Goal: Information Seeking & Learning: Learn about a topic

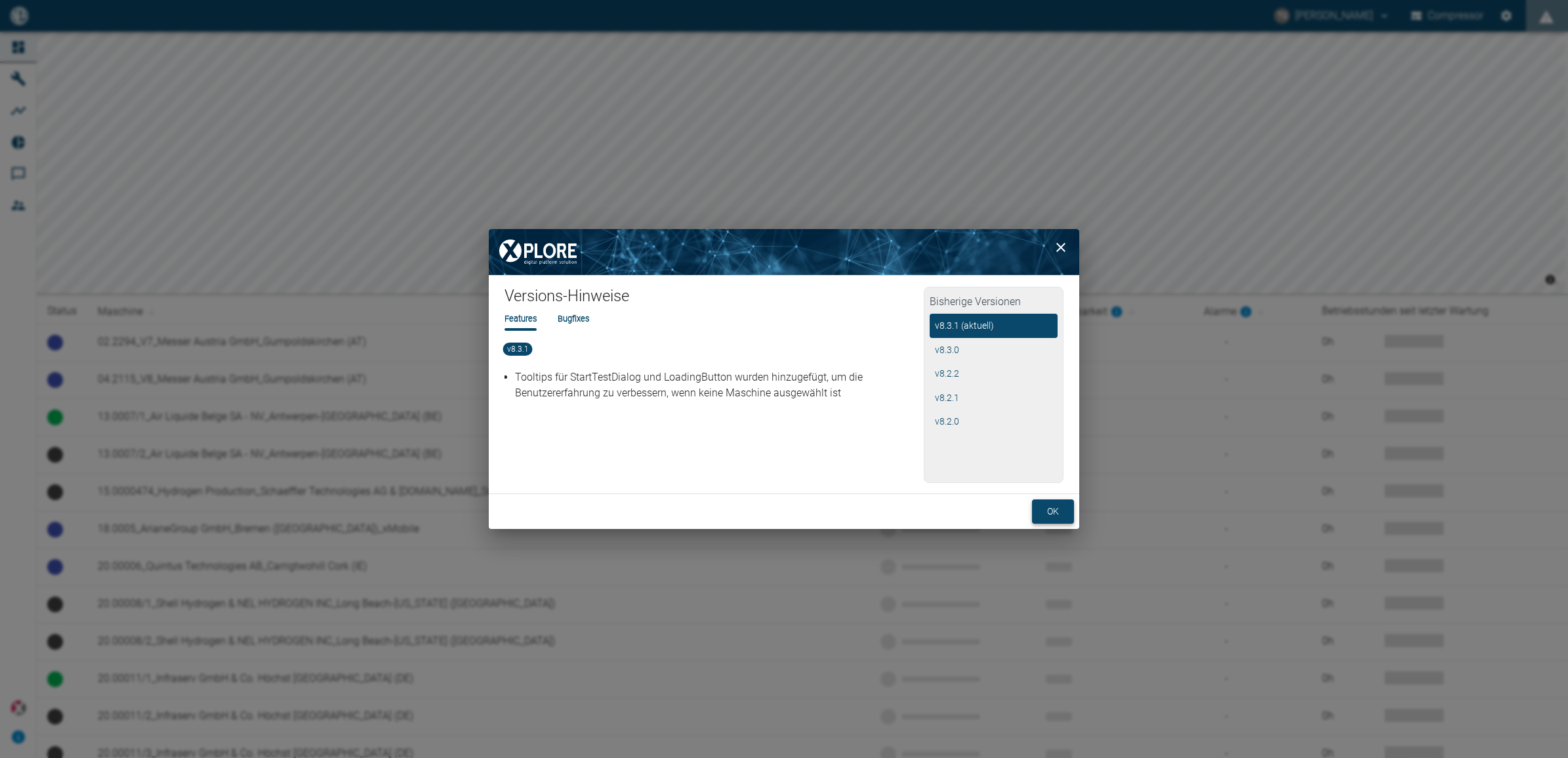
click at [1050, 503] on button "ok" at bounding box center [1053, 511] width 42 height 24
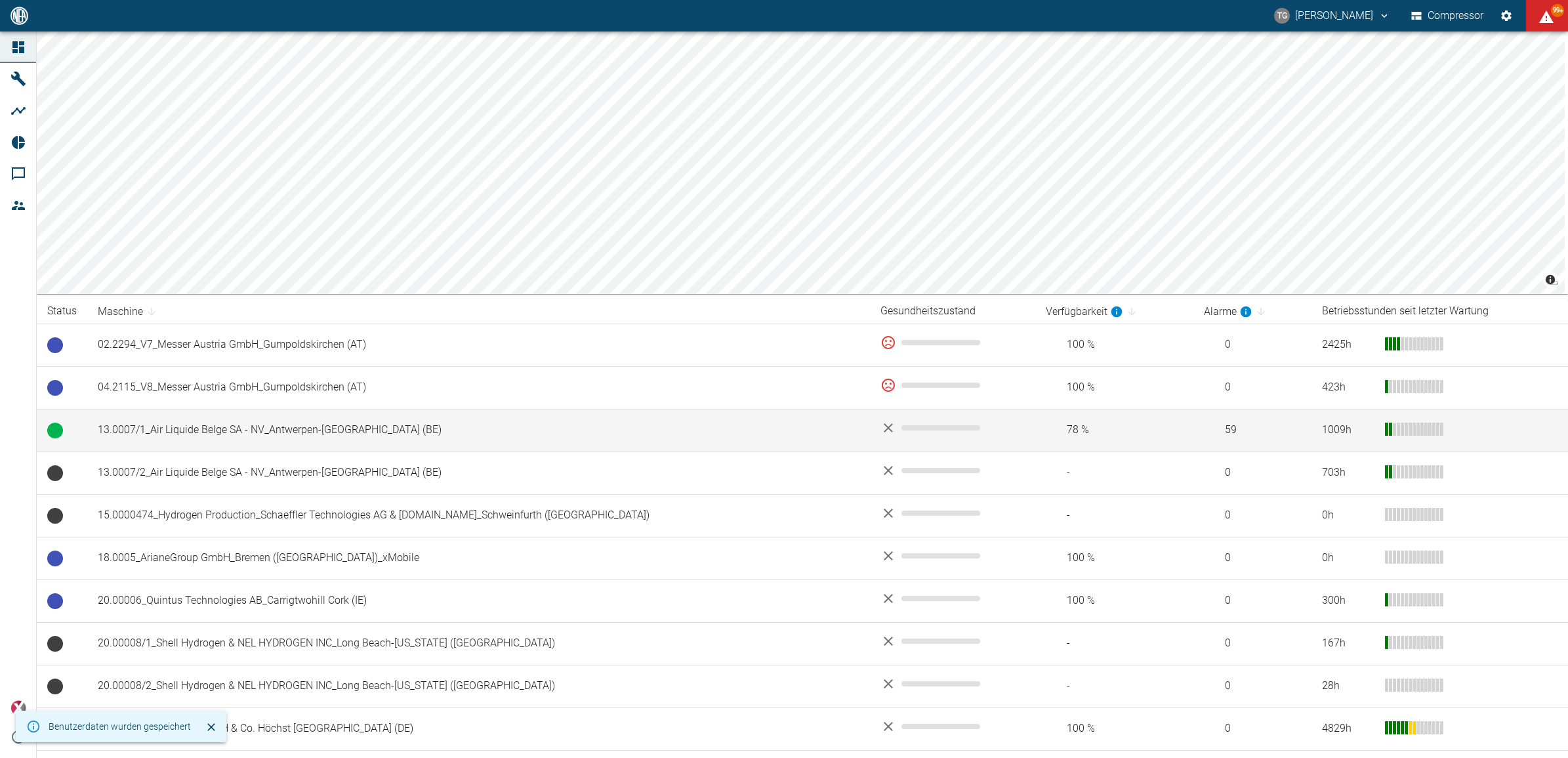
click at [185, 427] on td "13.0007/1_Air Liquide Belge SA - NV_Antwerpen-[GEOGRAPHIC_DATA] (BE)" at bounding box center [478, 429] width 783 height 42
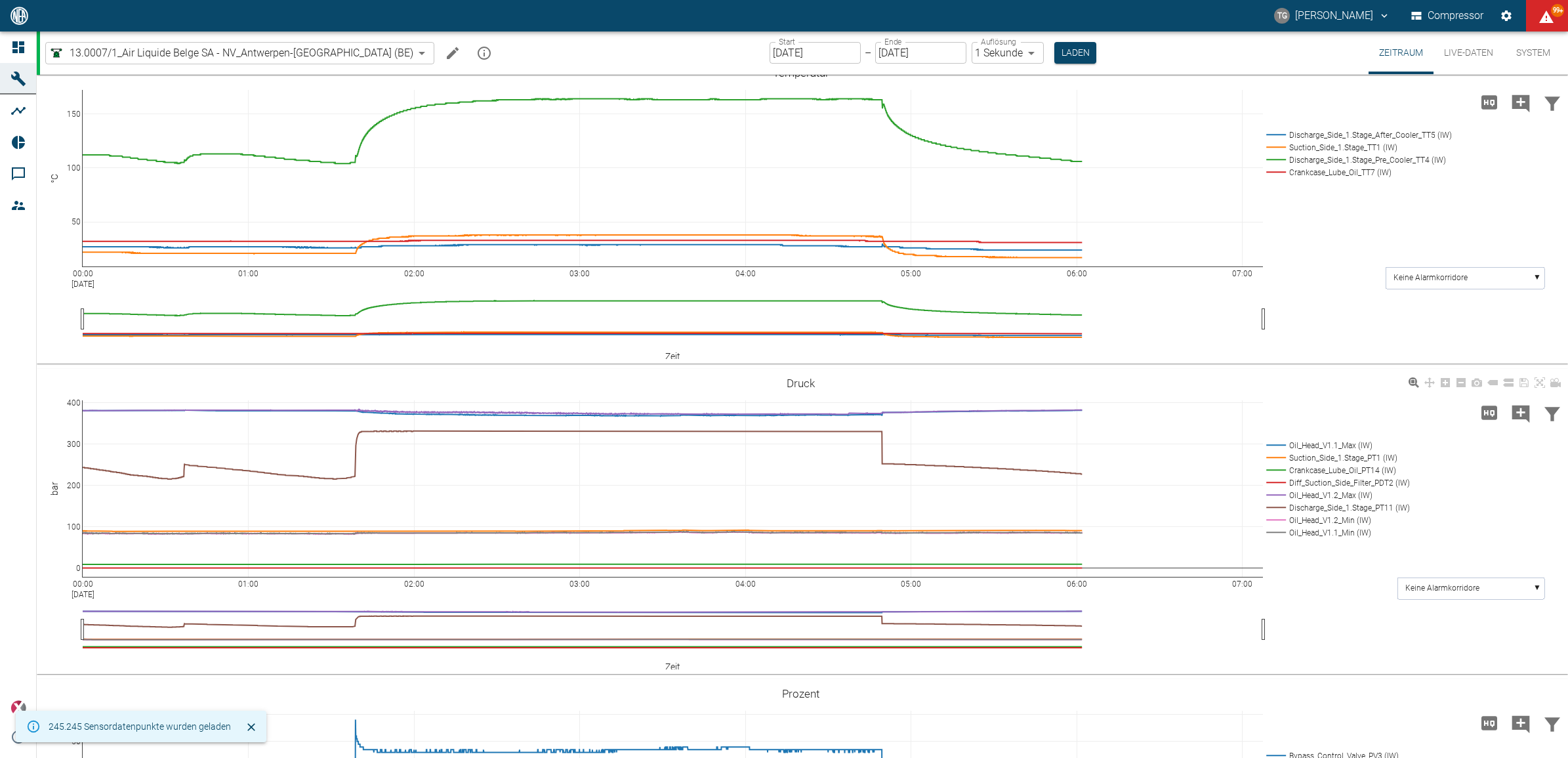
scroll to position [410, 0]
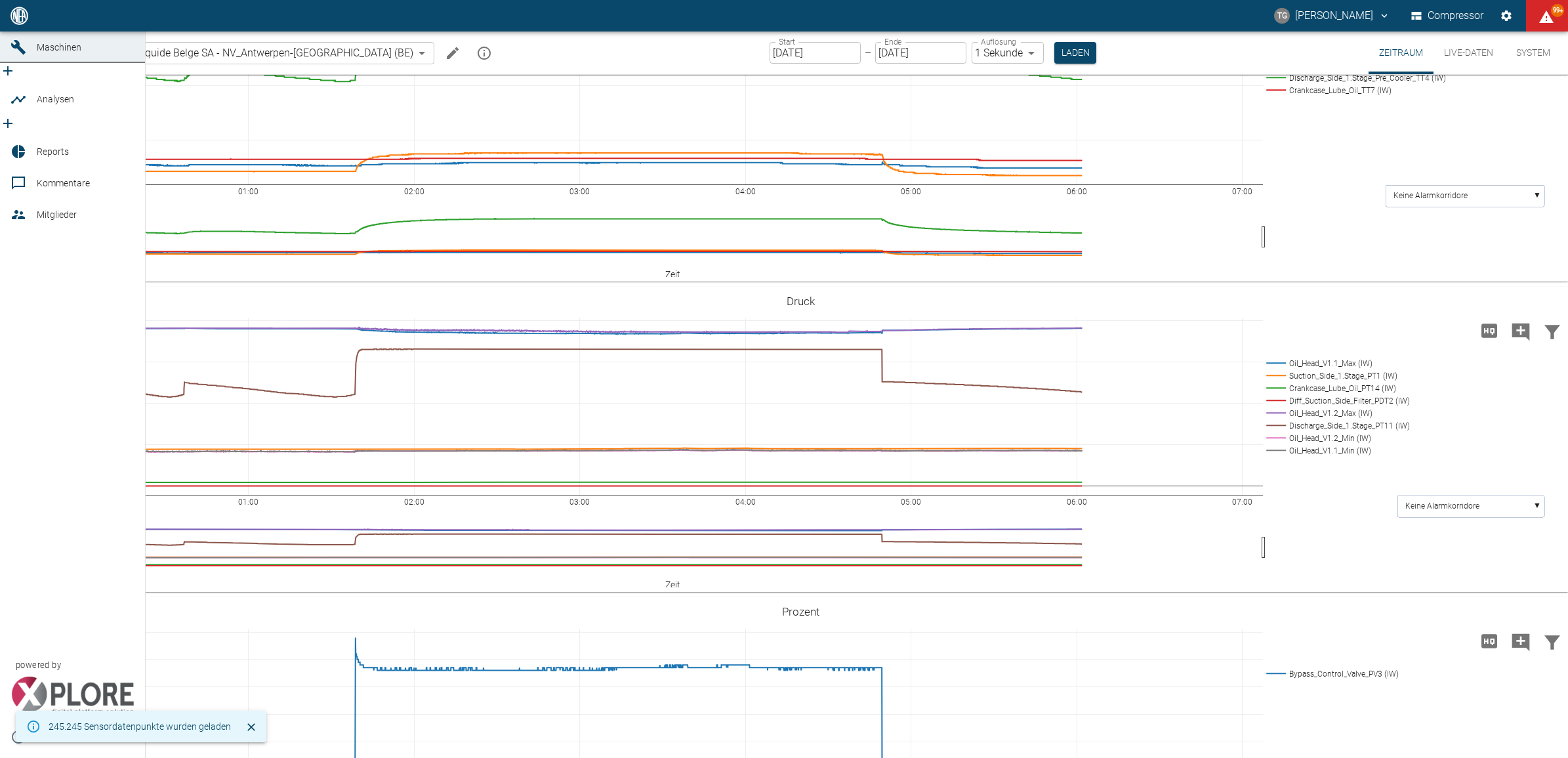
drag, startPoint x: 15, startPoint y: 44, endPoint x: 130, endPoint y: 205, distance: 197.9
click at [15, 22] on icon at bounding box center [18, 15] width 12 height 12
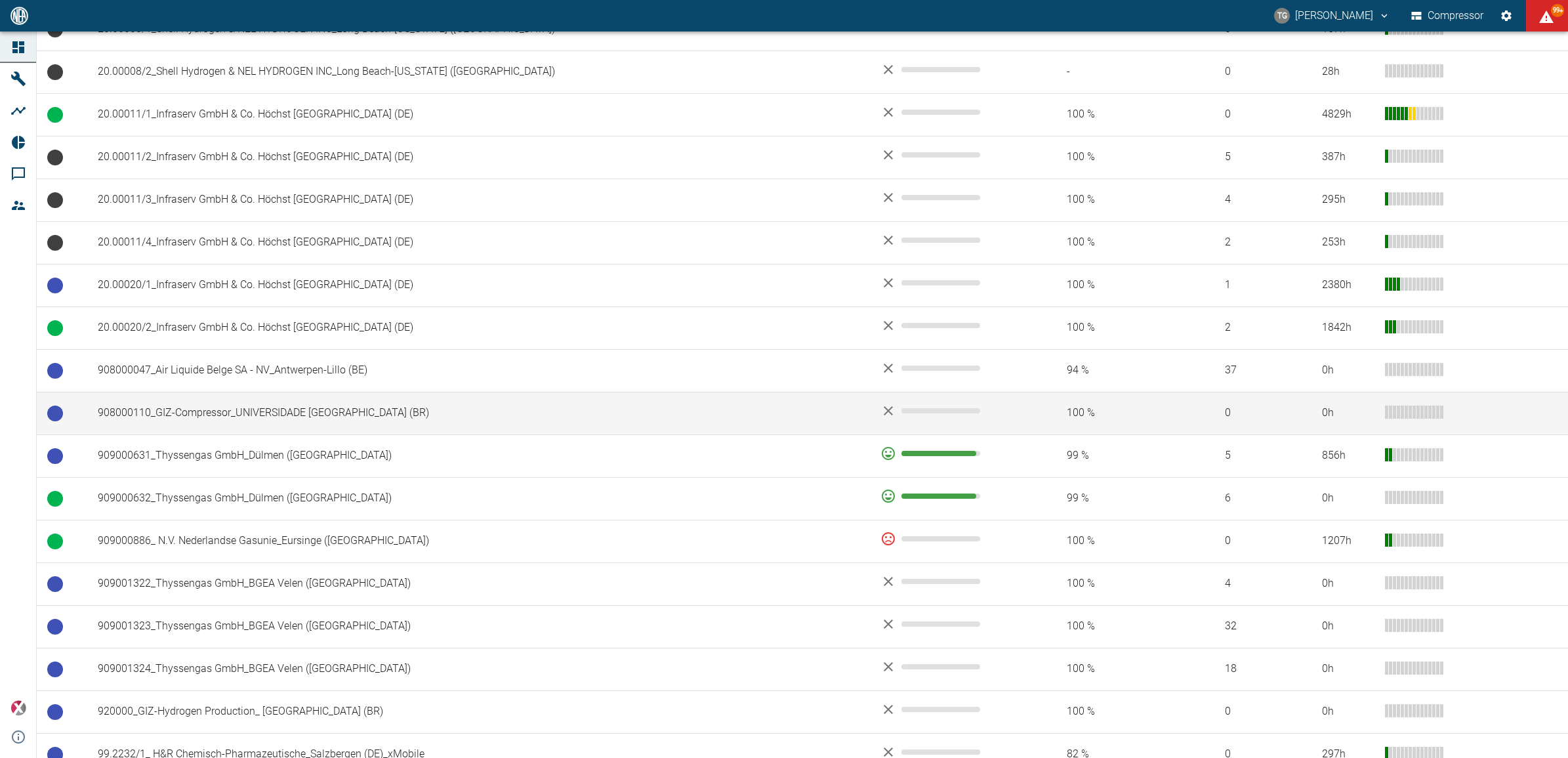
scroll to position [656, 0]
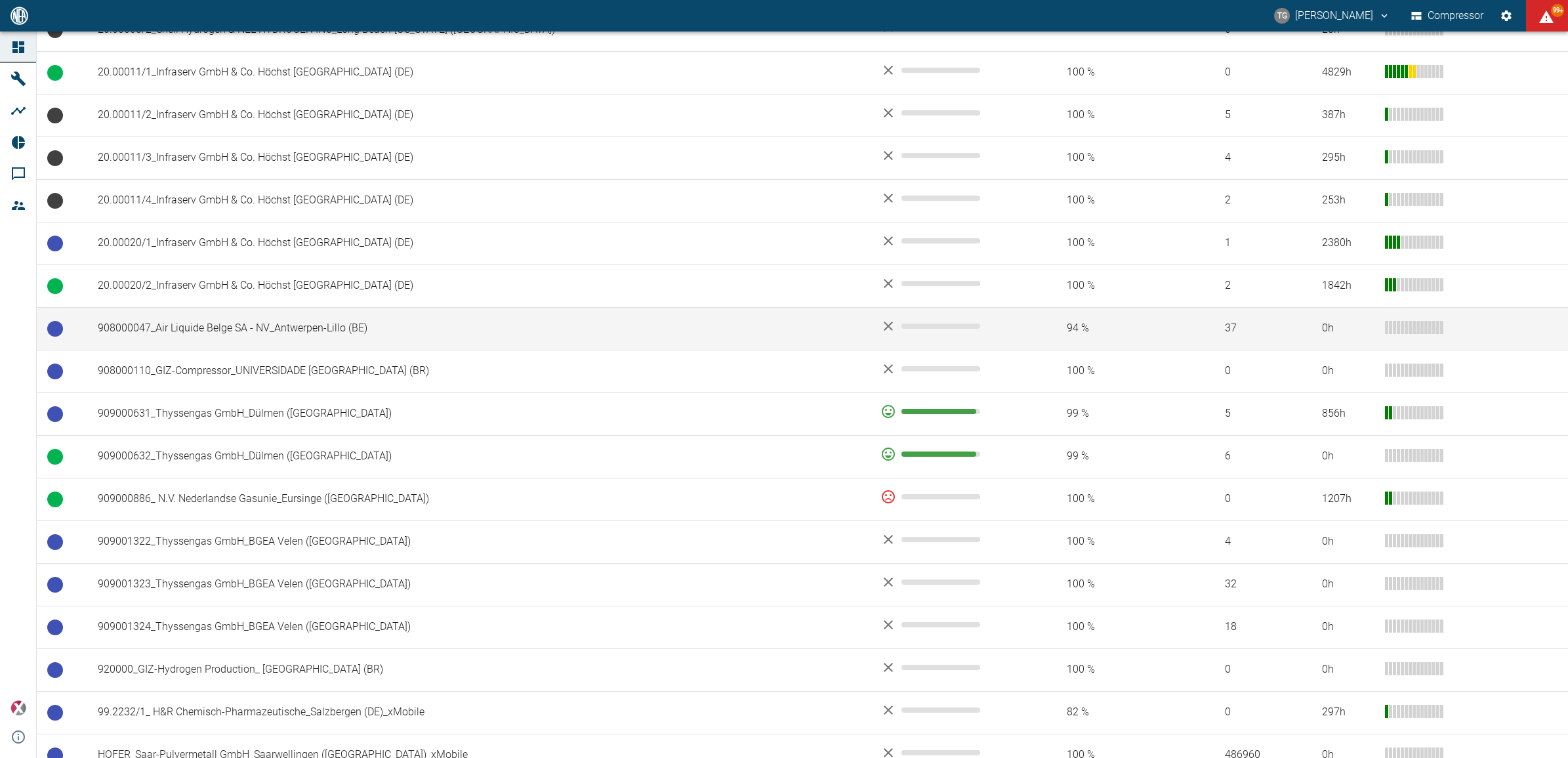
click at [218, 322] on td "908000047_Air Liquide Belge SA - NV_Antwerpen-Lillo (BE)" at bounding box center [478, 328] width 783 height 42
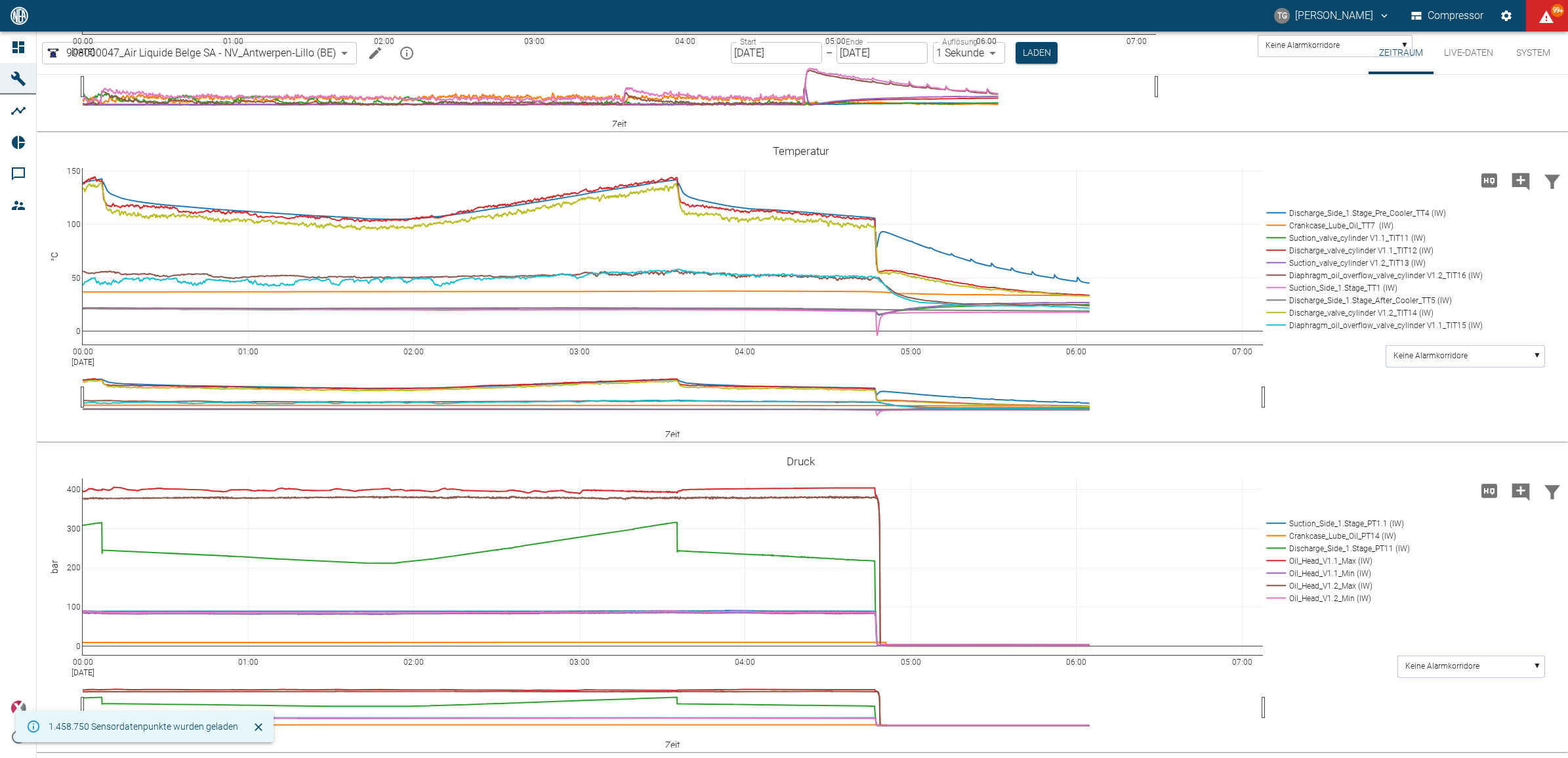
scroll to position [492, 0]
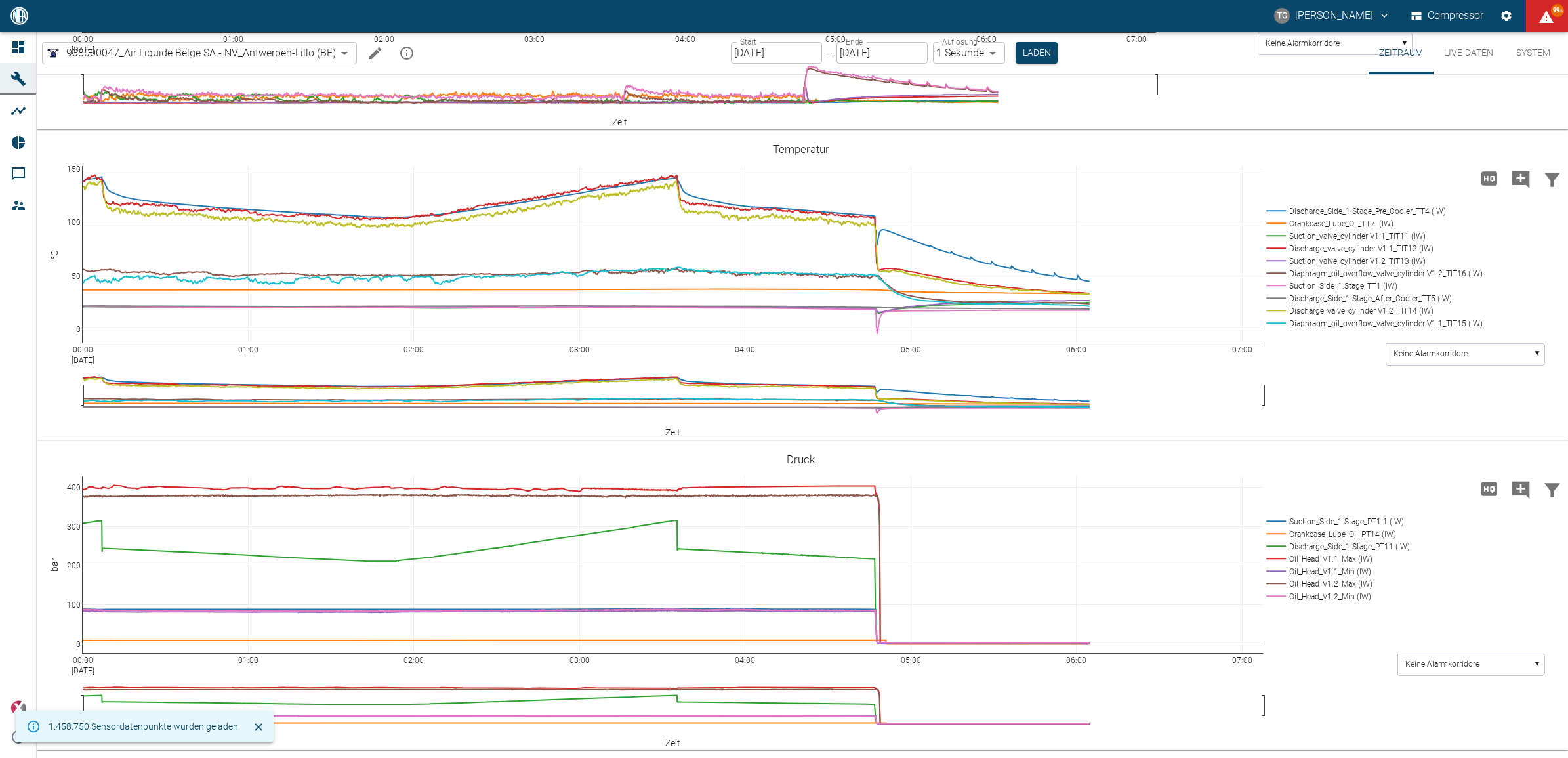
click at [753, 57] on input "[DATE]" at bounding box center [776, 53] width 91 height 22
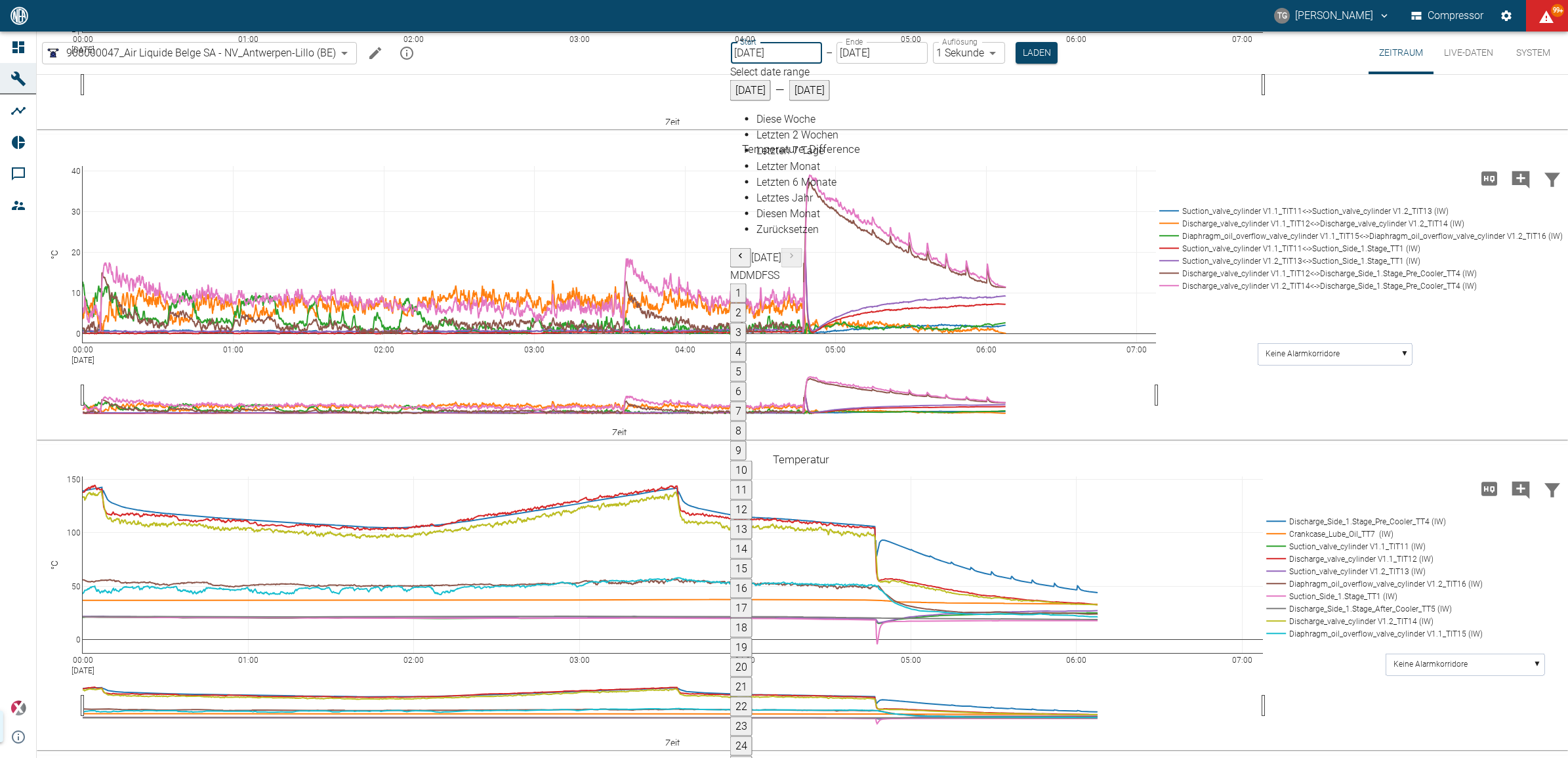
scroll to position [801, 0]
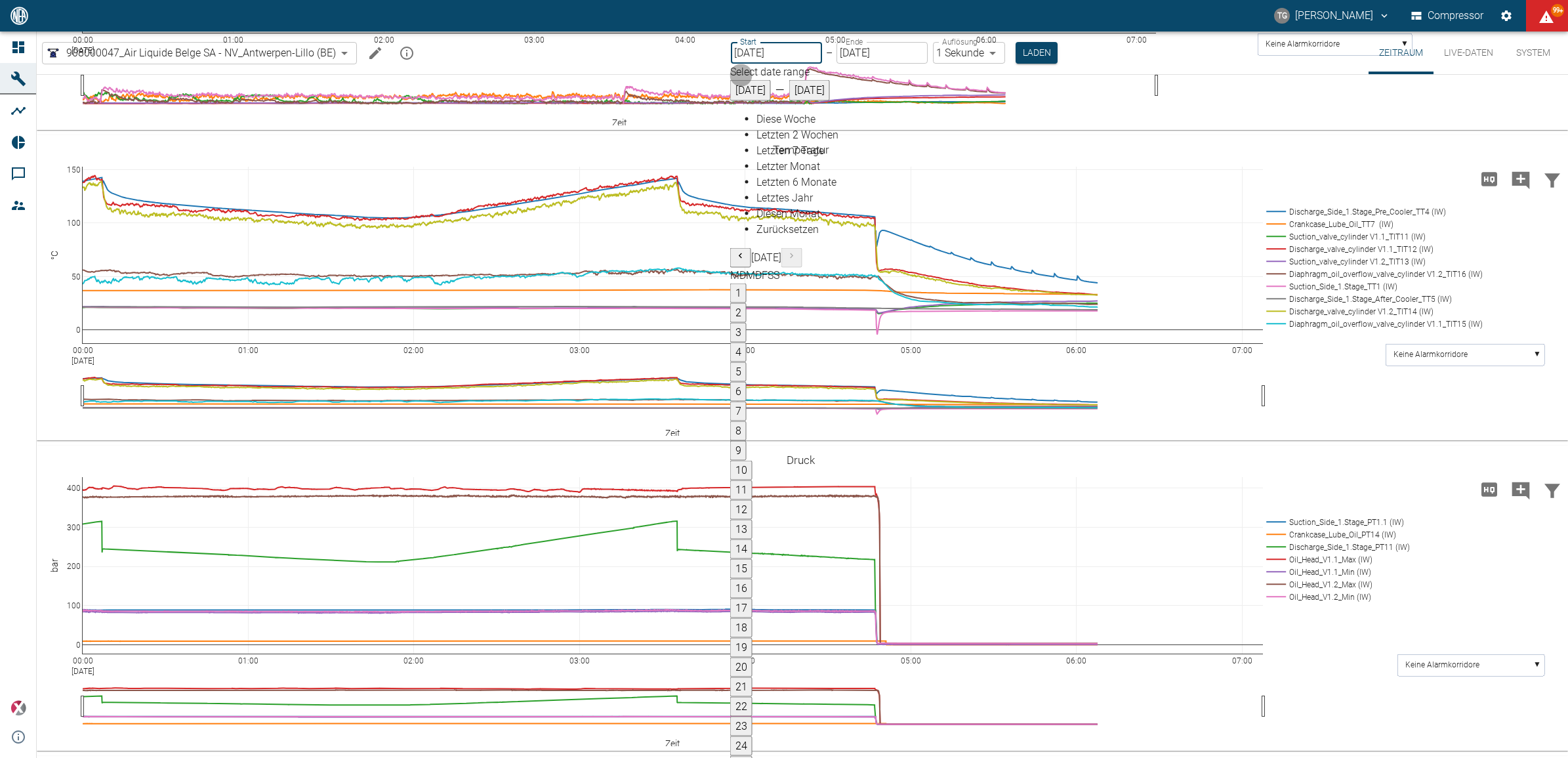
type input "08.09.2025"
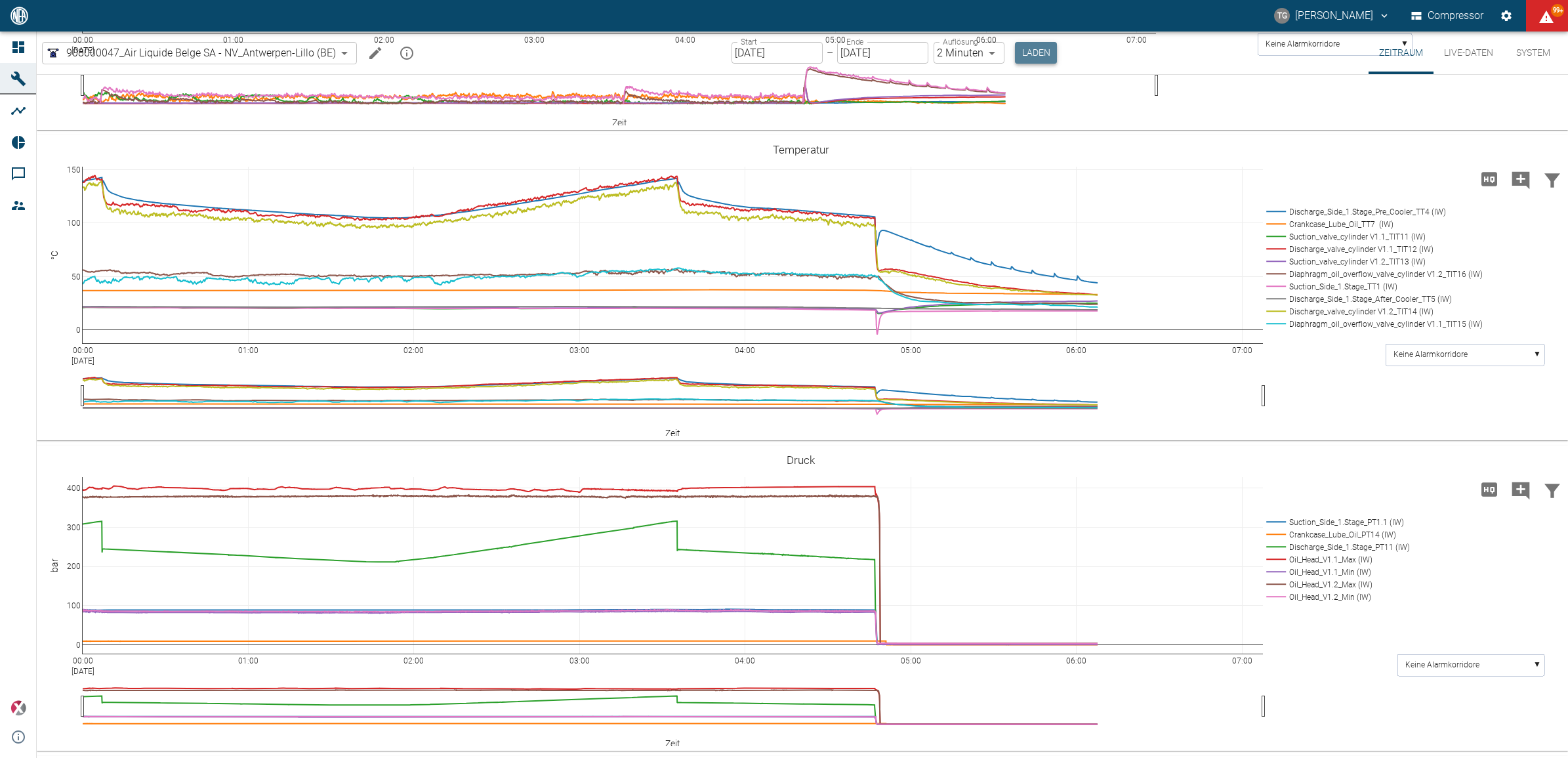
click at [1021, 49] on button "Laden" at bounding box center [1036, 53] width 42 height 22
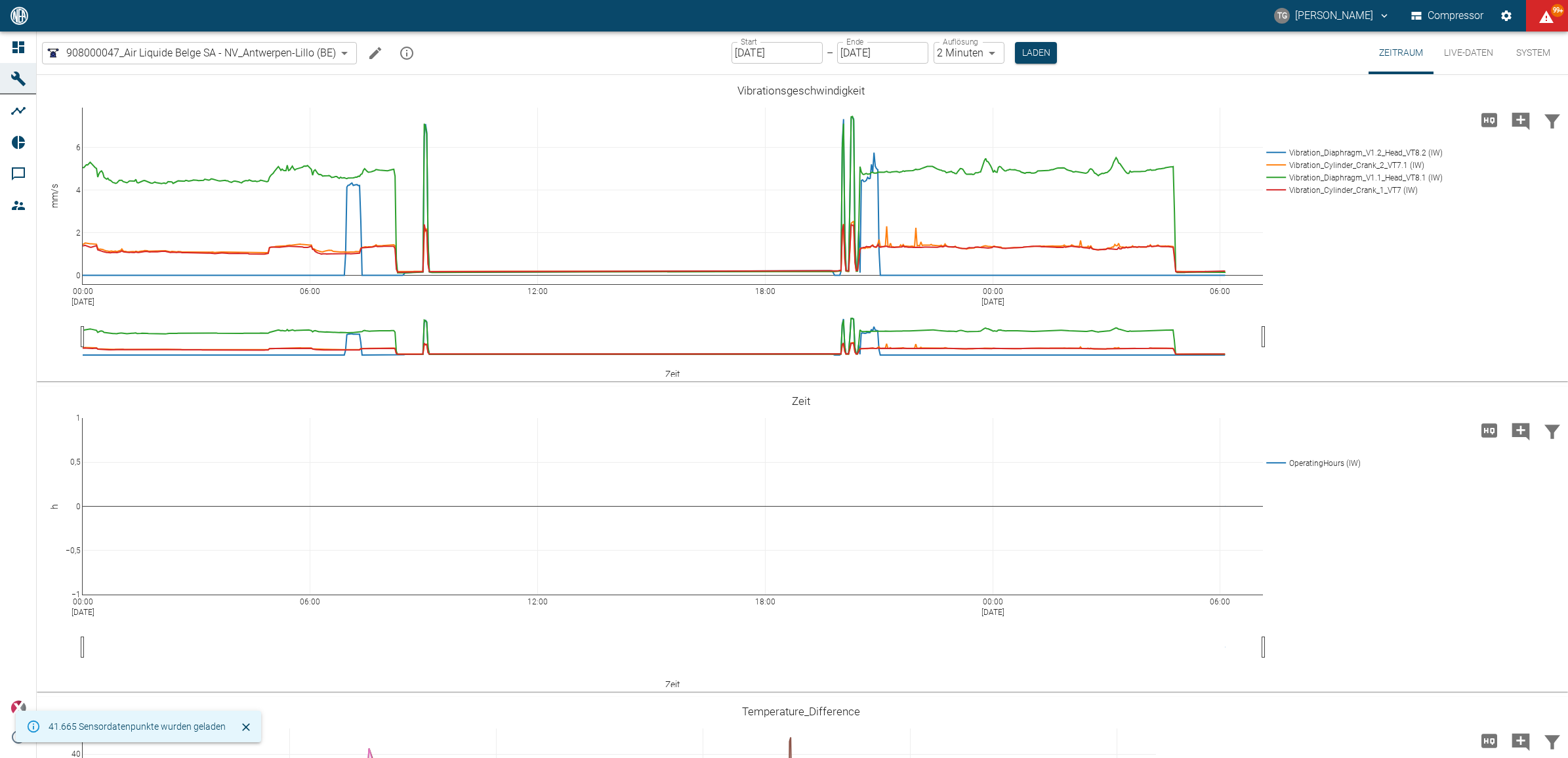
click at [950, 51] on body "TG Thomas Gregoir Compressor 99+ Dashboard Maschinen Analysen Reports Kommentar…" at bounding box center [784, 379] width 1568 height 758
type input "1sec"
click at [1037, 49] on button "Laden" at bounding box center [1036, 53] width 42 height 22
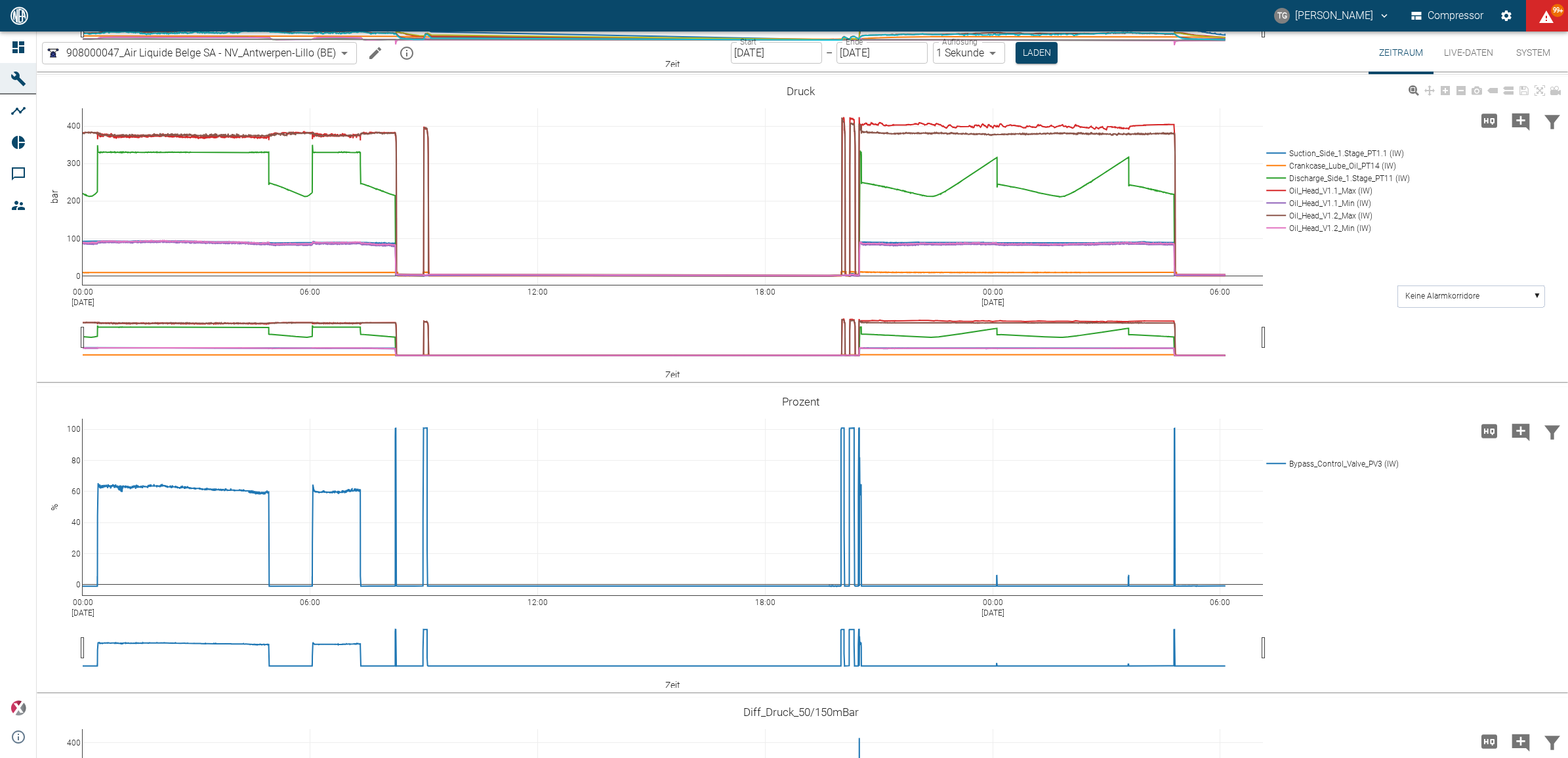
scroll to position [1066, 0]
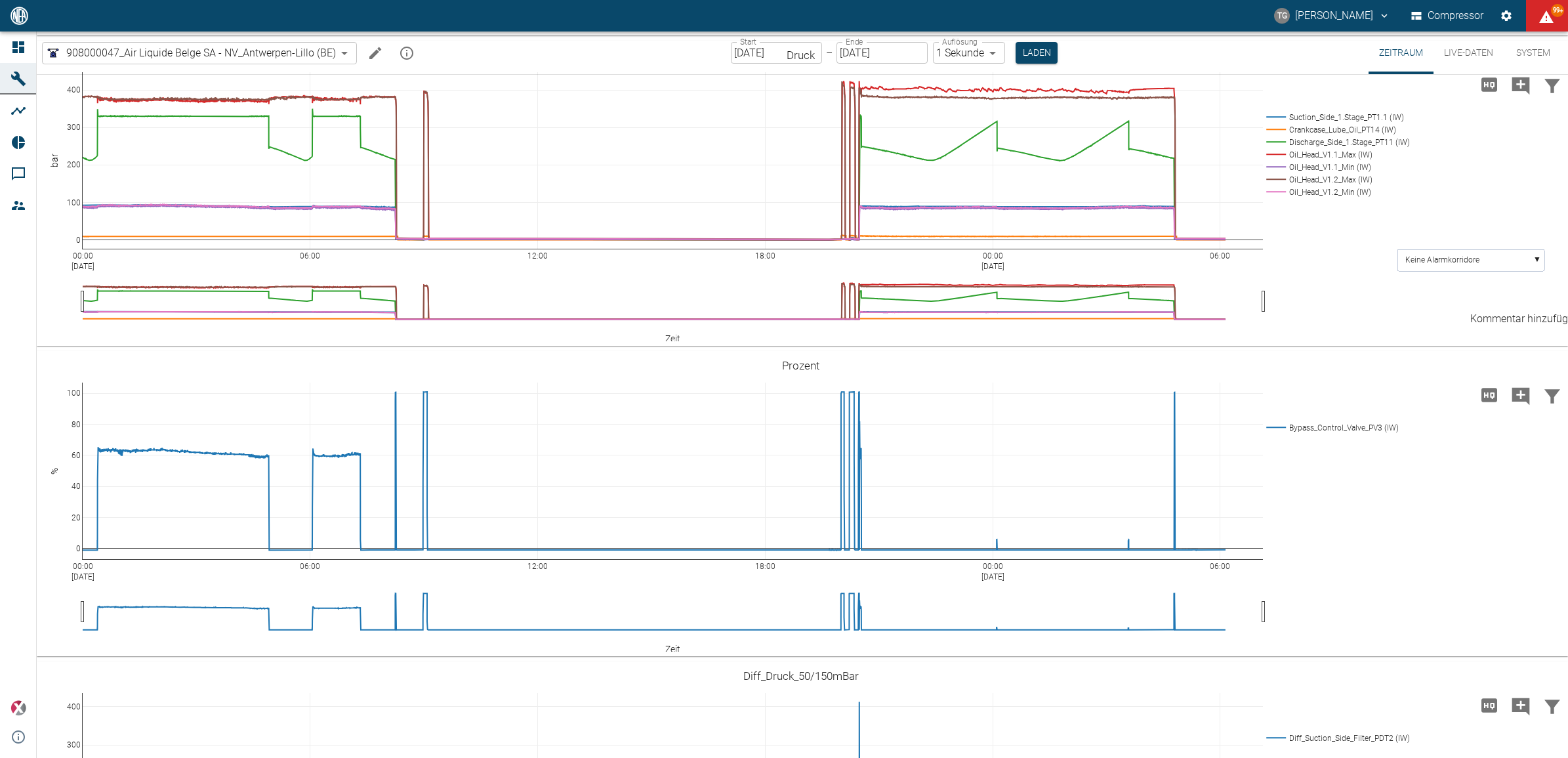
click at [1517, 96] on icon "Kommentar hinzufügen" at bounding box center [1521, 86] width 21 height 21
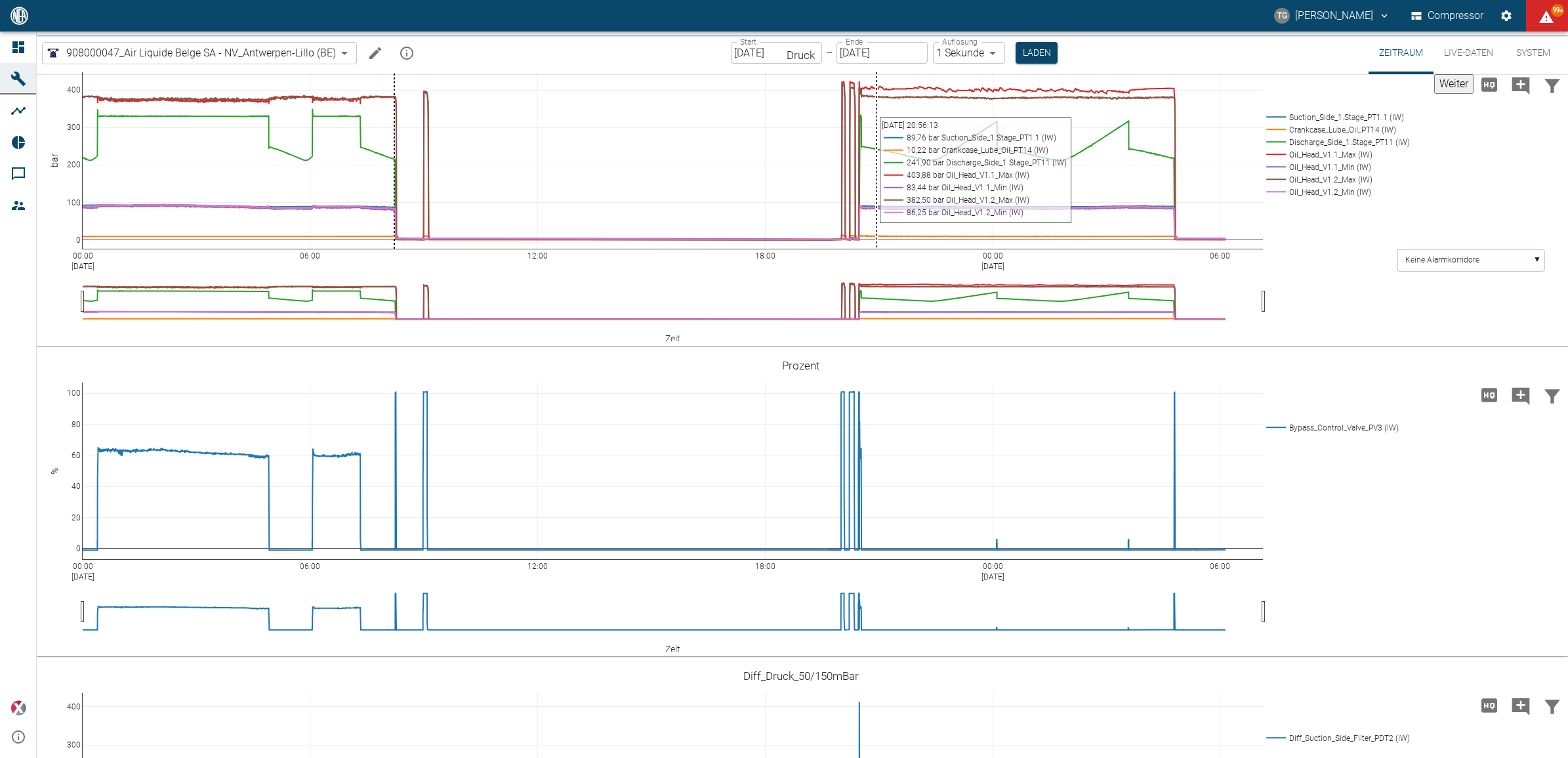
click at [1434, 94] on button "Weiter" at bounding box center [1454, 84] width 40 height 20
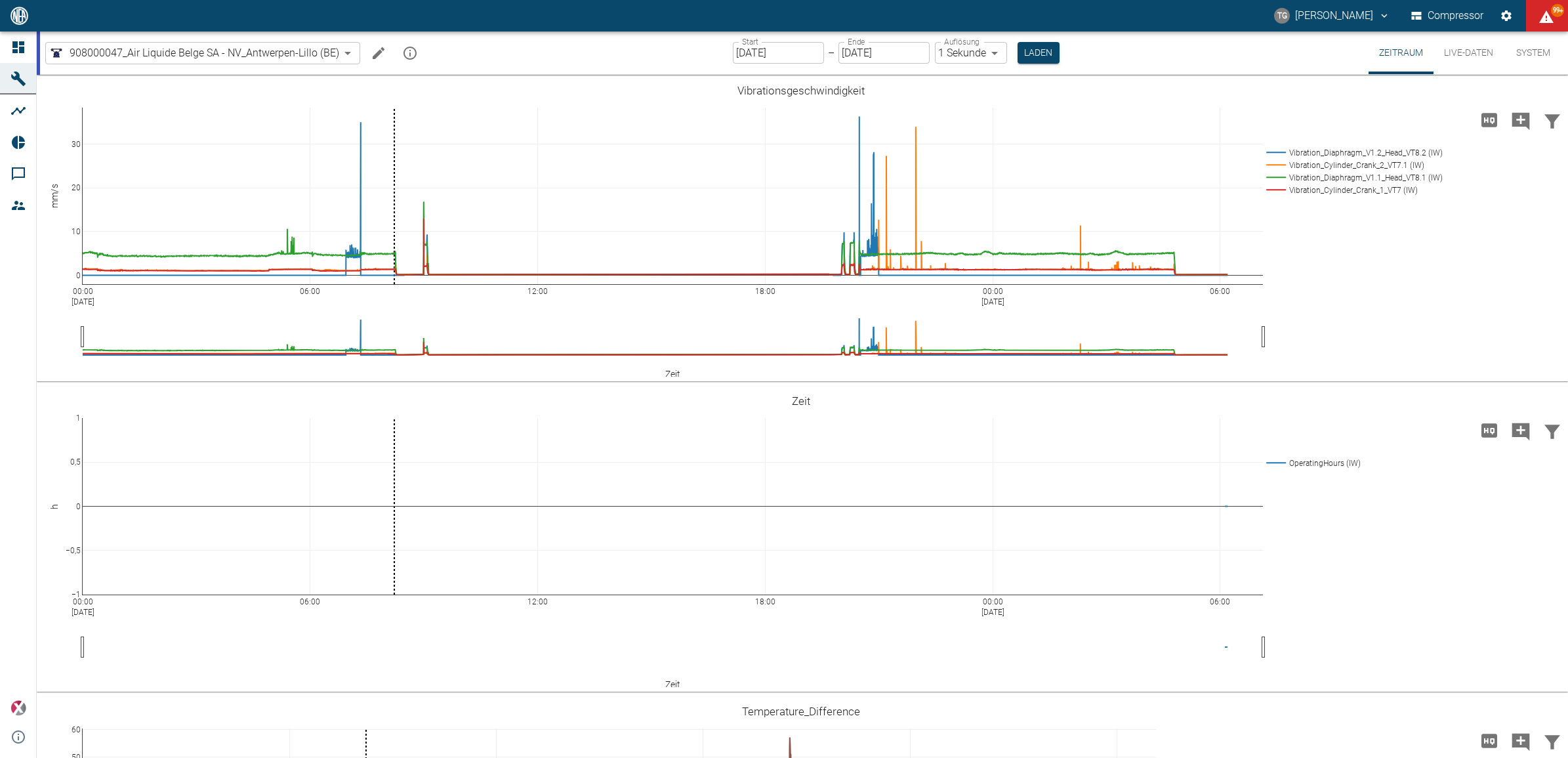
scroll to position [1066, 0]
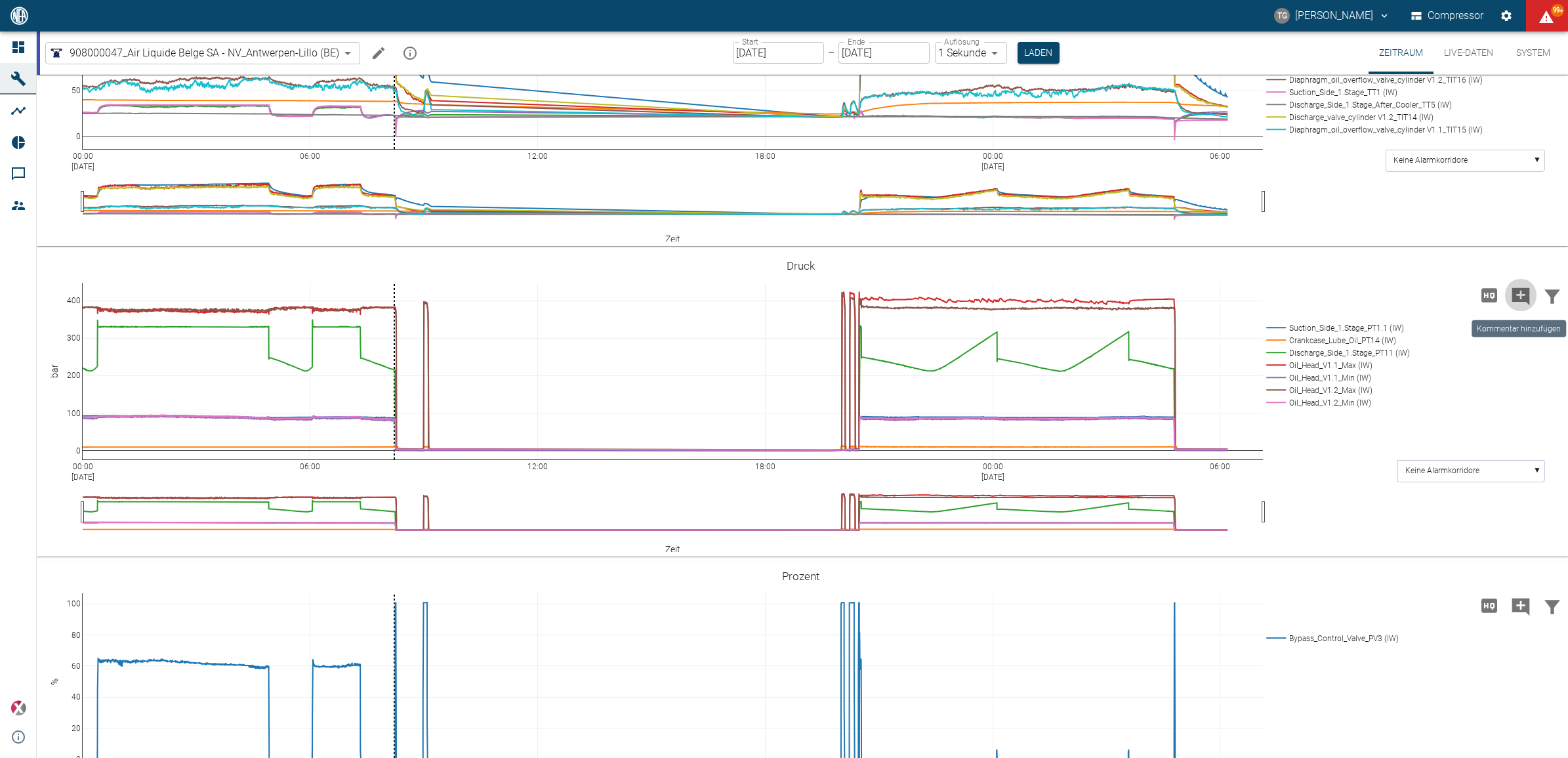
click at [1521, 293] on icon "Kommentar hinzufügen" at bounding box center [1521, 297] width 21 height 21
click at [1447, 298] on button "Weiter" at bounding box center [1446, 296] width 54 height 24
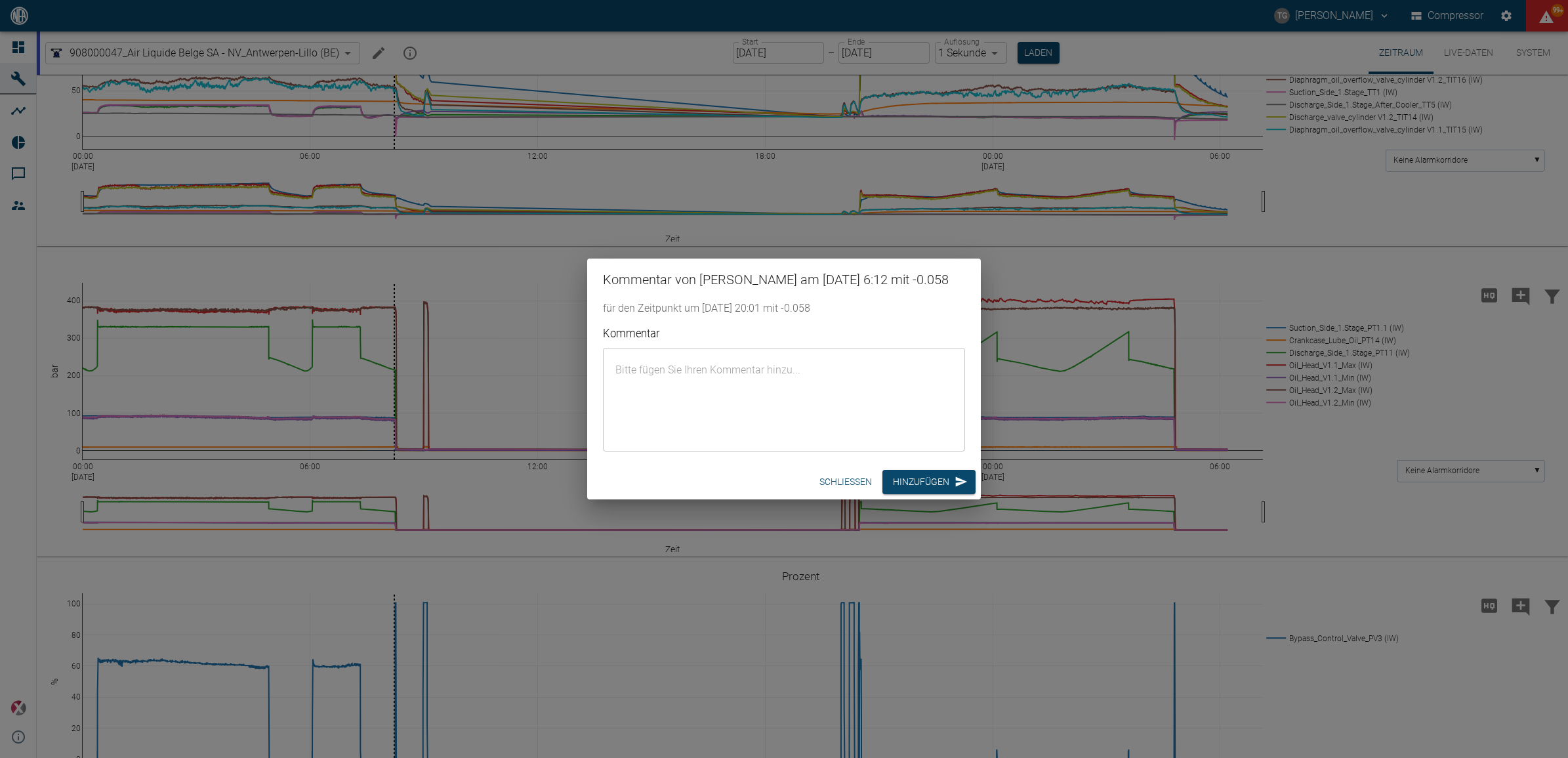
click at [765, 382] on textarea "Kommentar" at bounding box center [784, 399] width 344 height 82
paste textarea "commissioning of the compressor"
type textarea "commissioning of the compressor"
click at [916, 494] on button "Hinzufügen" at bounding box center [929, 482] width 93 height 24
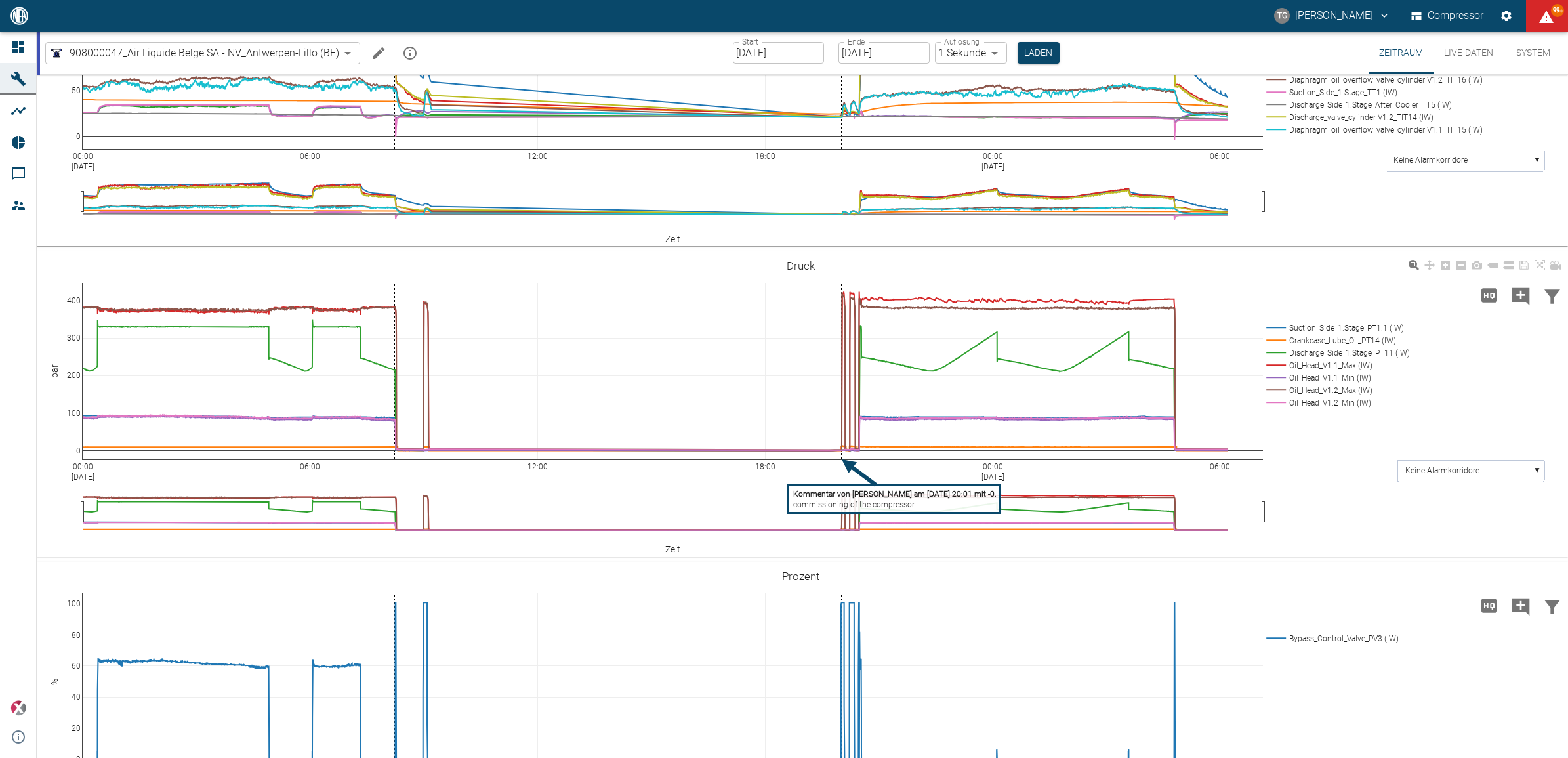
click at [864, 500] on tspan "commissioning of the compressor" at bounding box center [853, 505] width 121 height 9
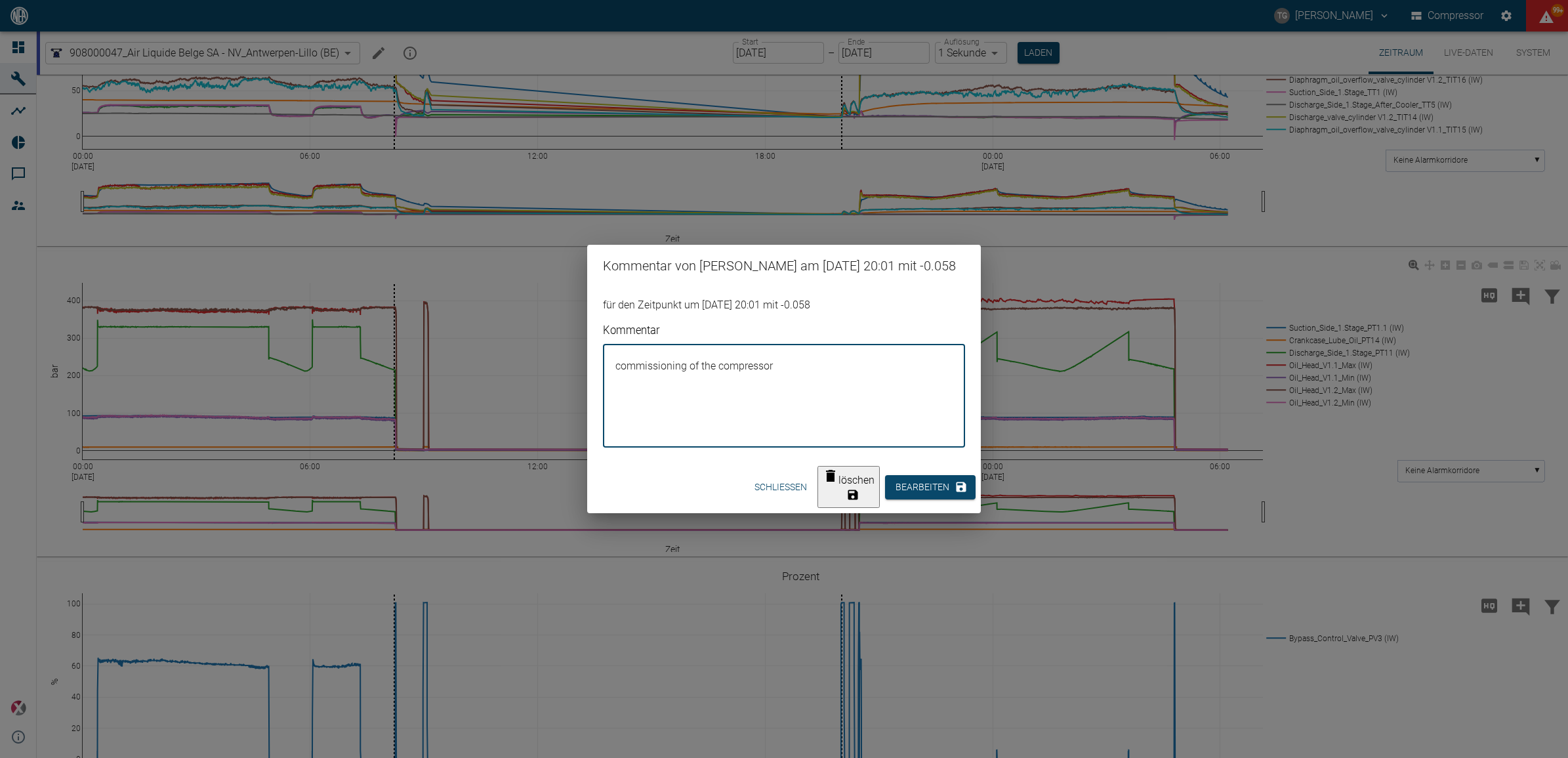
click at [620, 371] on textarea "commissioning of the compressor" at bounding box center [784, 395] width 344 height 82
click at [795, 371] on textarea "Commissioning of the compressor" at bounding box center [784, 395] width 344 height 82
type textarea "Commissioning of the compressor after membrane rupture V1.1"
click at [946, 488] on button "Bearbeiten" at bounding box center [930, 487] width 90 height 24
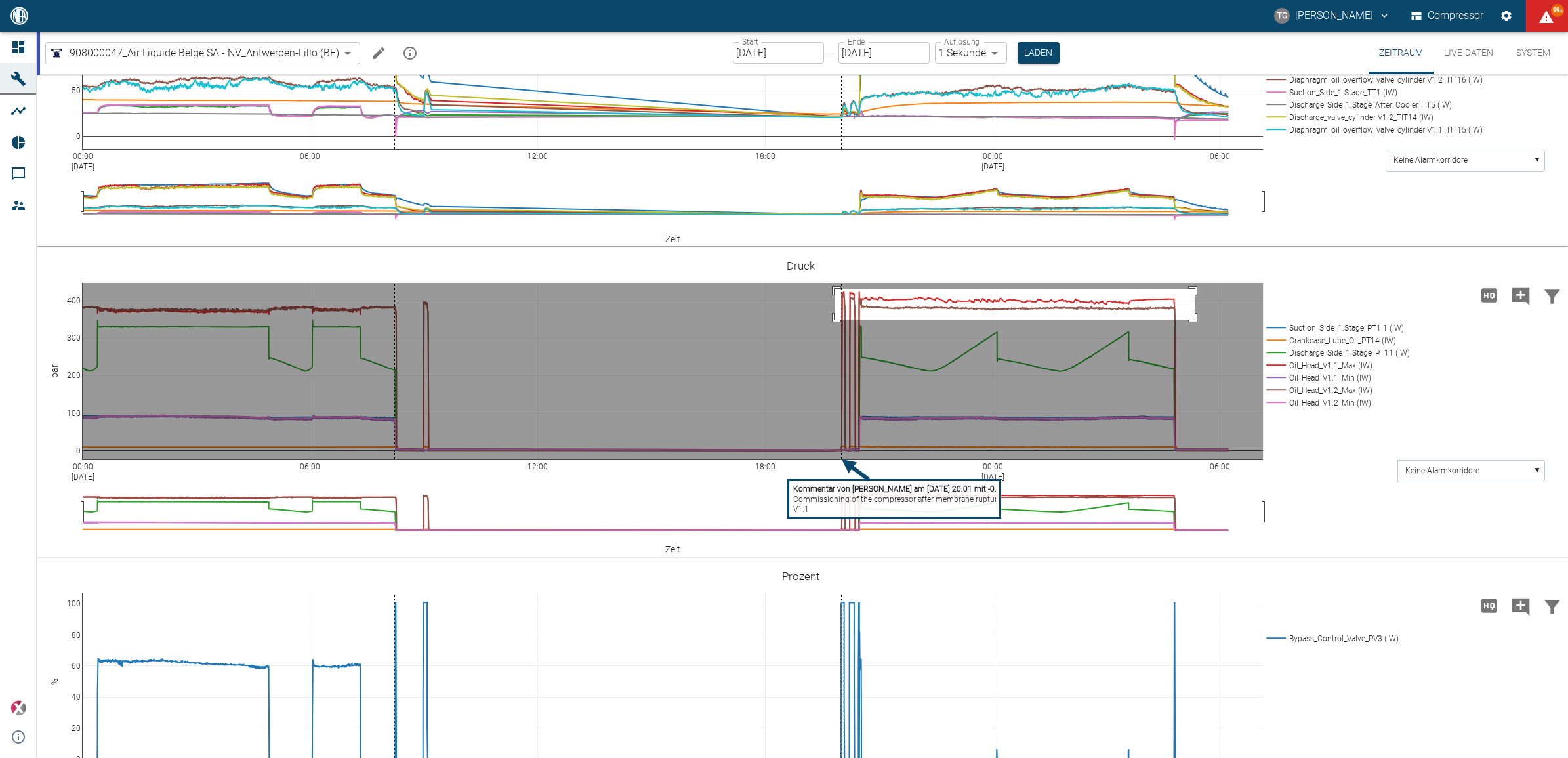
drag, startPoint x: 834, startPoint y: 287, endPoint x: 1194, endPoint y: 318, distance: 361.3
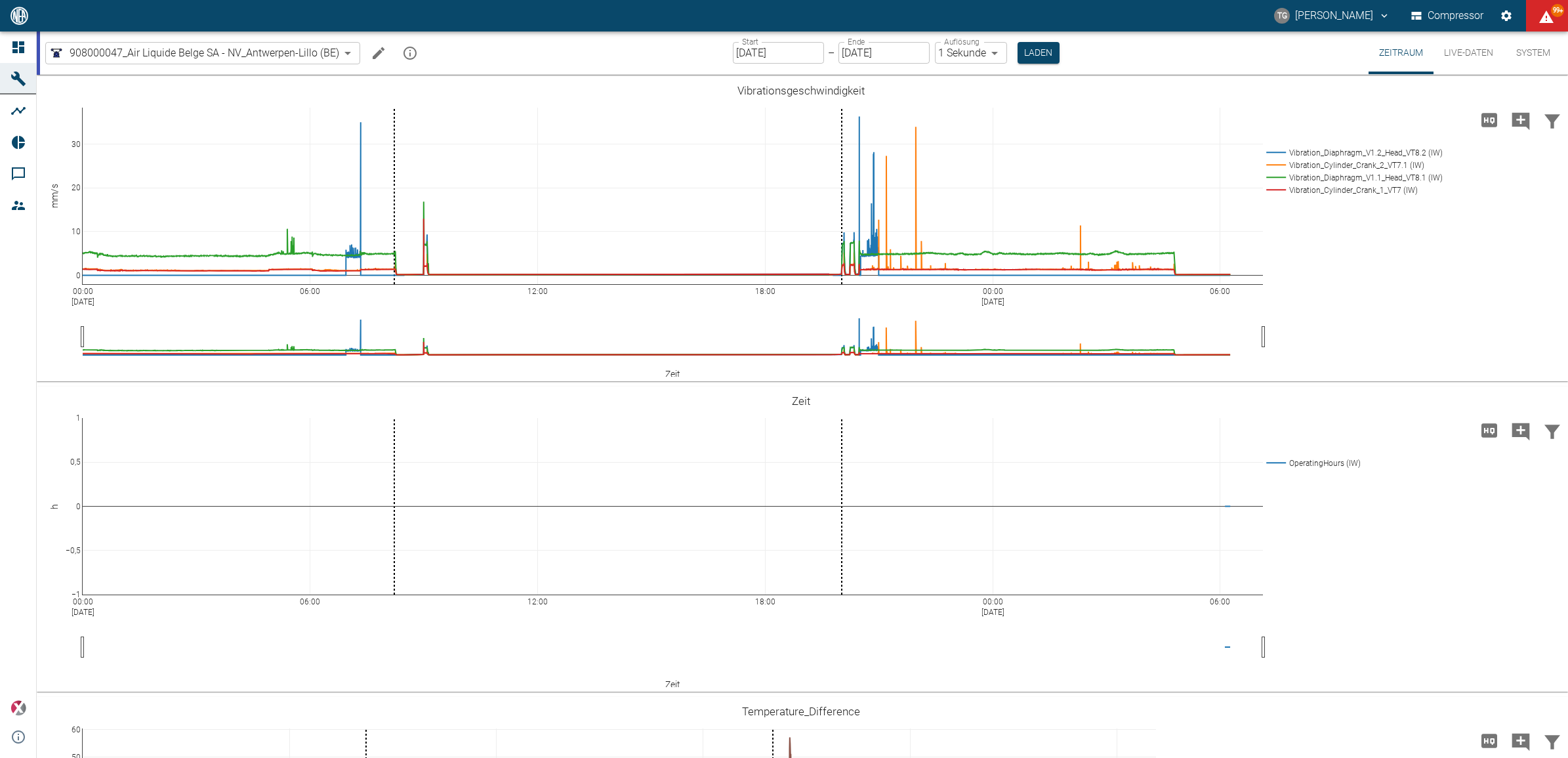
scroll to position [1066, 0]
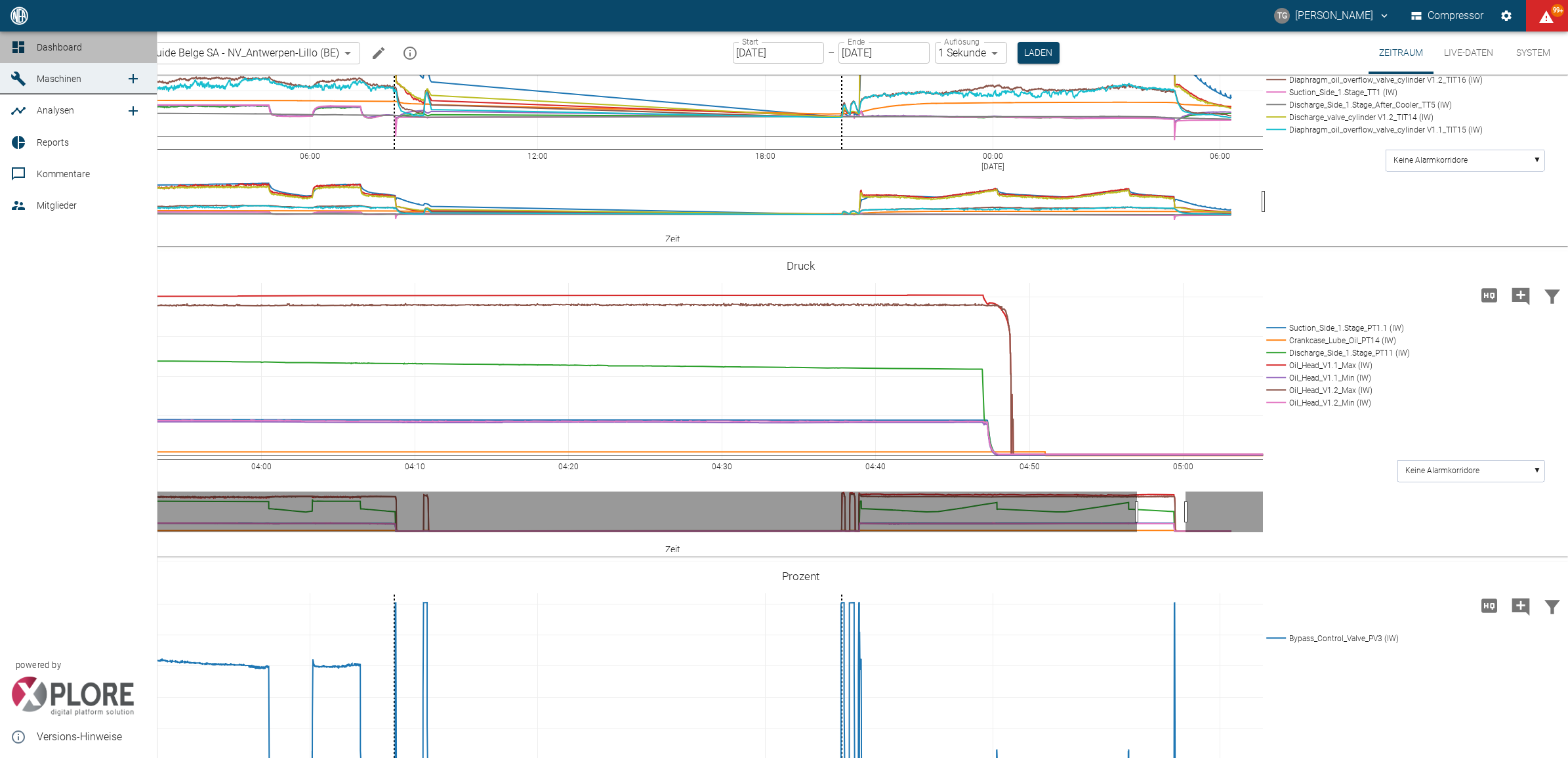
click at [14, 50] on icon at bounding box center [18, 47] width 16 height 16
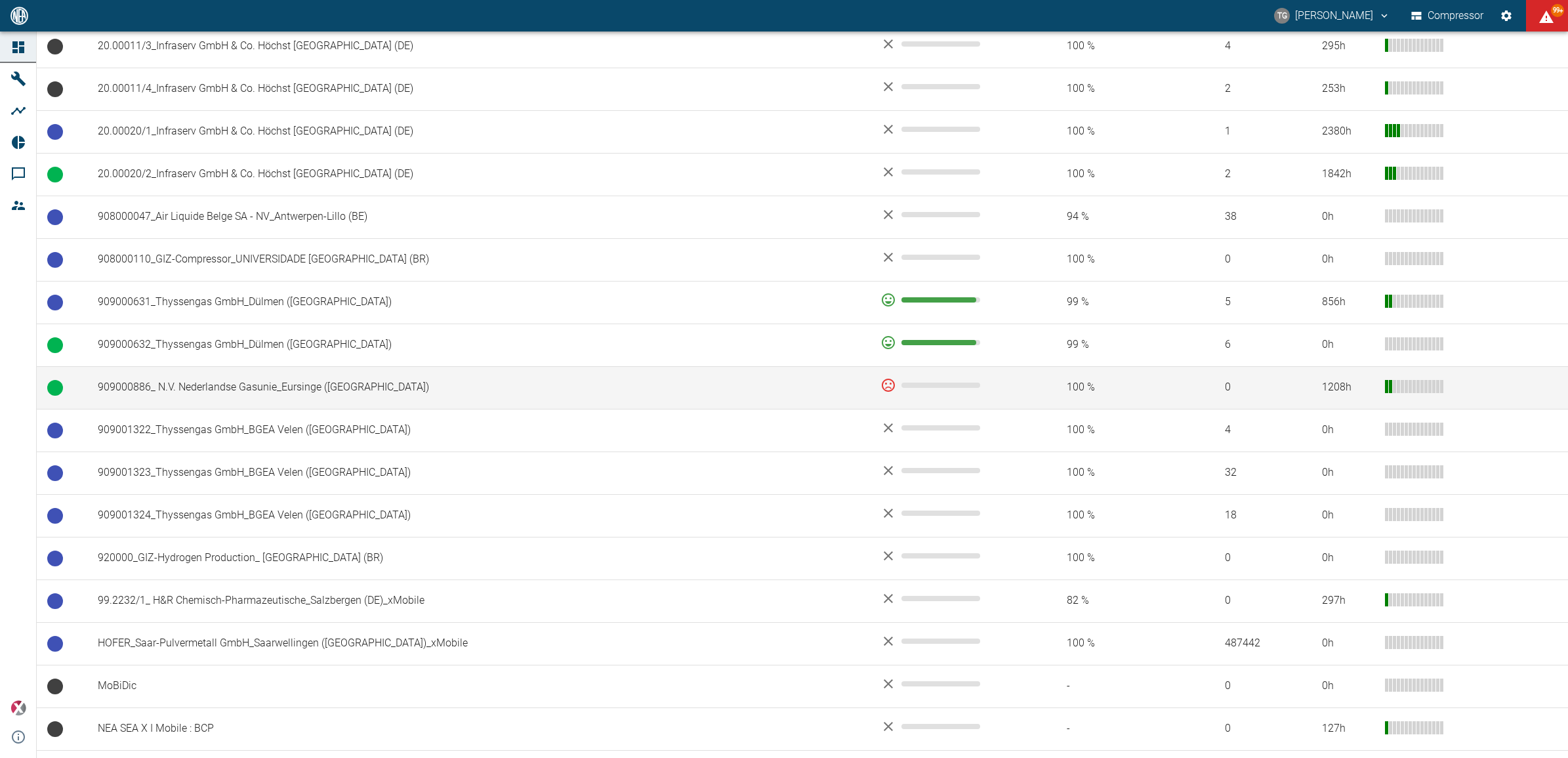
scroll to position [807, 0]
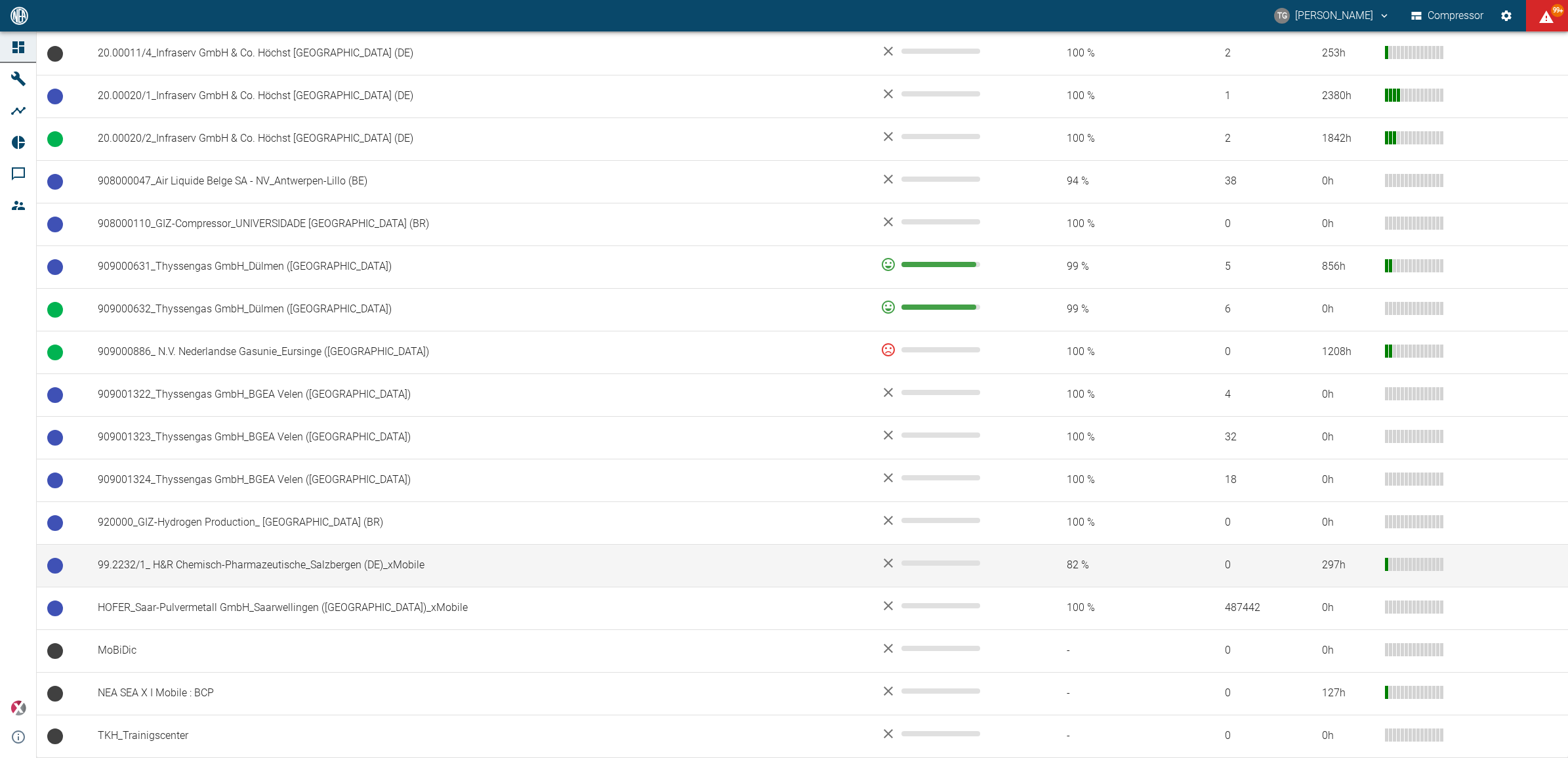
click at [202, 555] on td "99.2232/1_ H&R Chemisch-Pharmazeutische_Salzbergen (DE)_xMobile" at bounding box center [478, 564] width 783 height 42
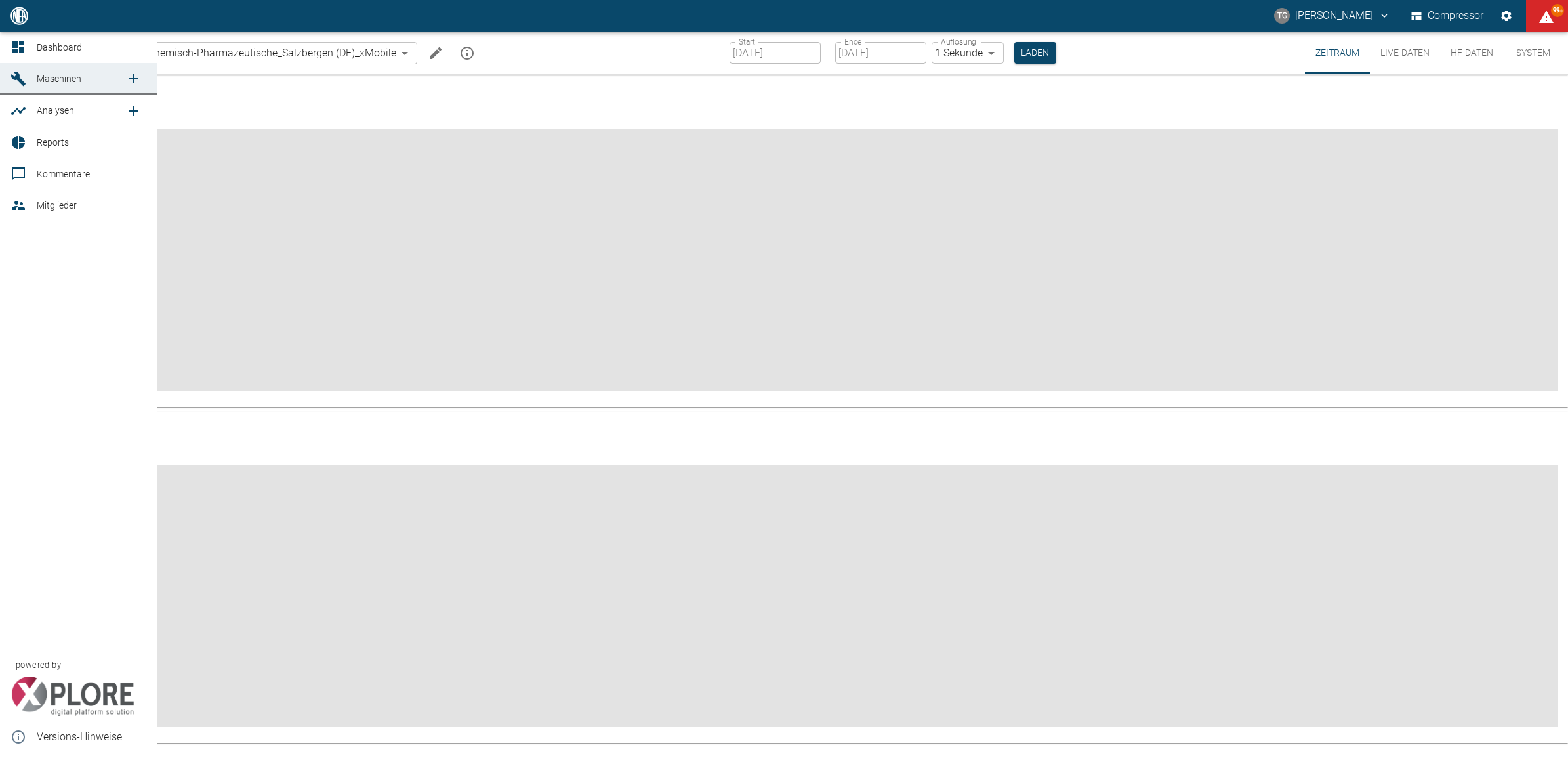
click at [21, 51] on icon at bounding box center [18, 47] width 12 height 12
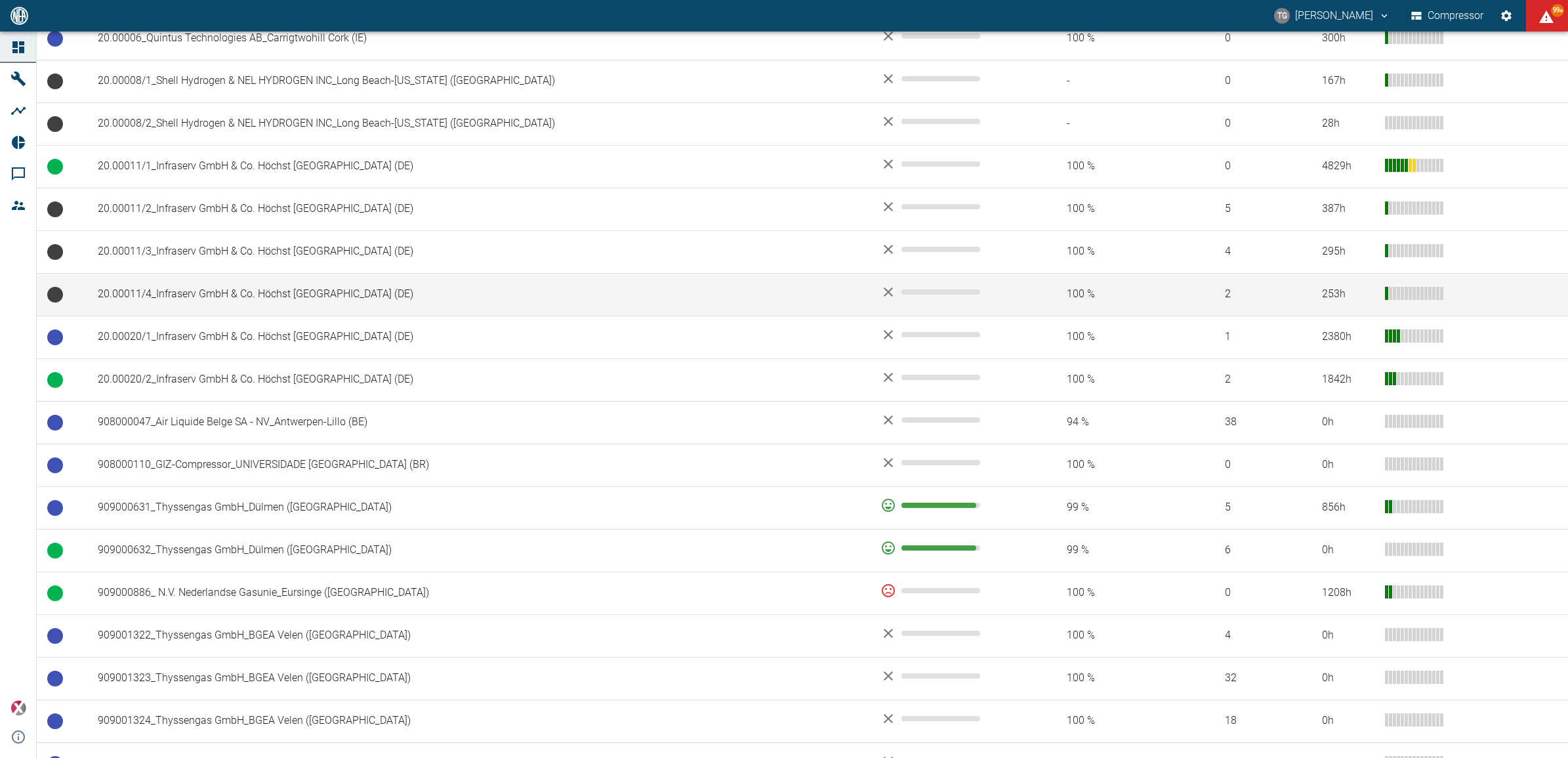
scroll to position [656, 0]
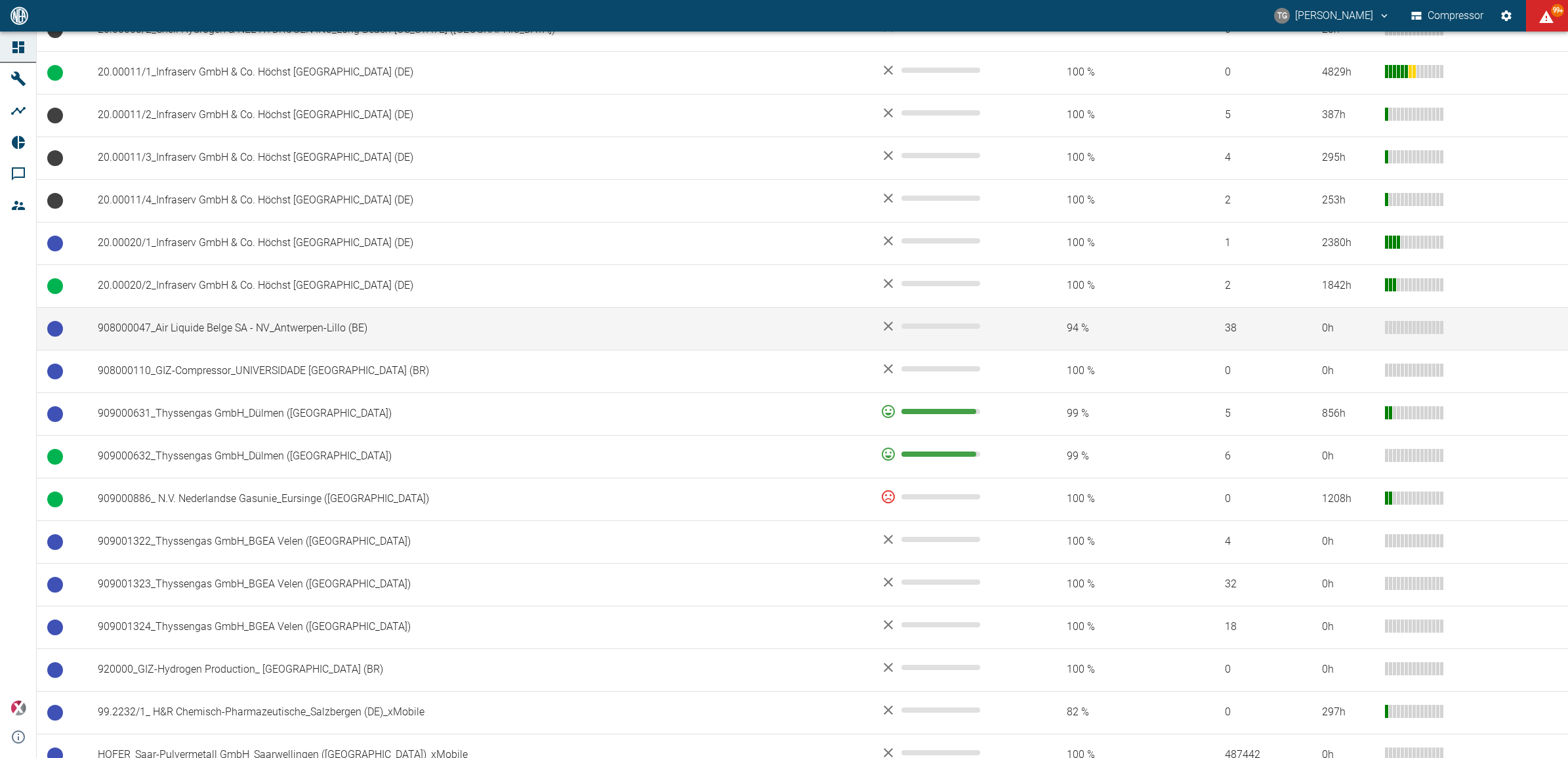
click at [245, 342] on td "908000047_Air Liquide Belge SA - NV_Antwerpen-Lillo (BE)" at bounding box center [478, 328] width 783 height 42
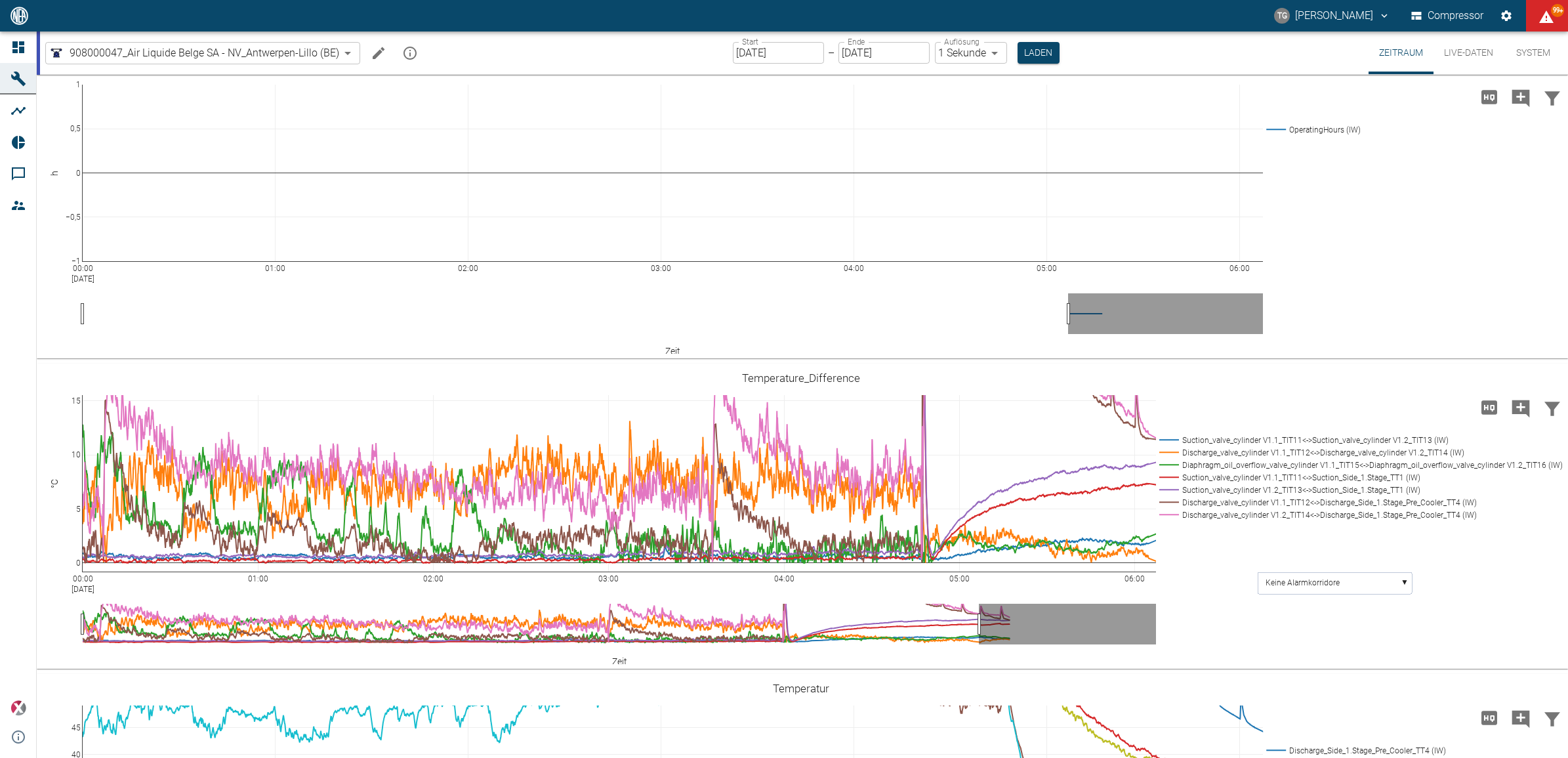
scroll to position [410, 0]
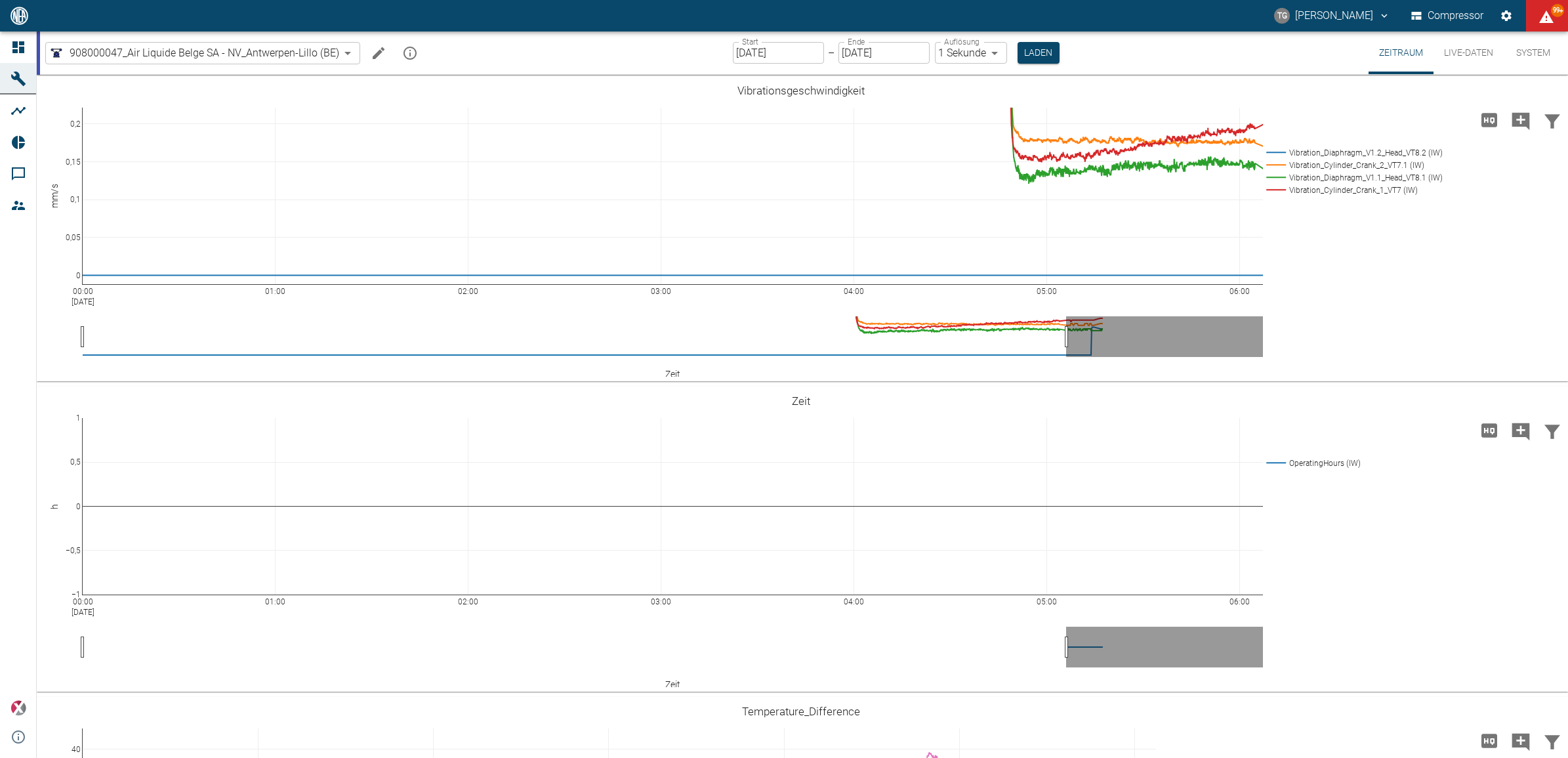
scroll to position [1148, 0]
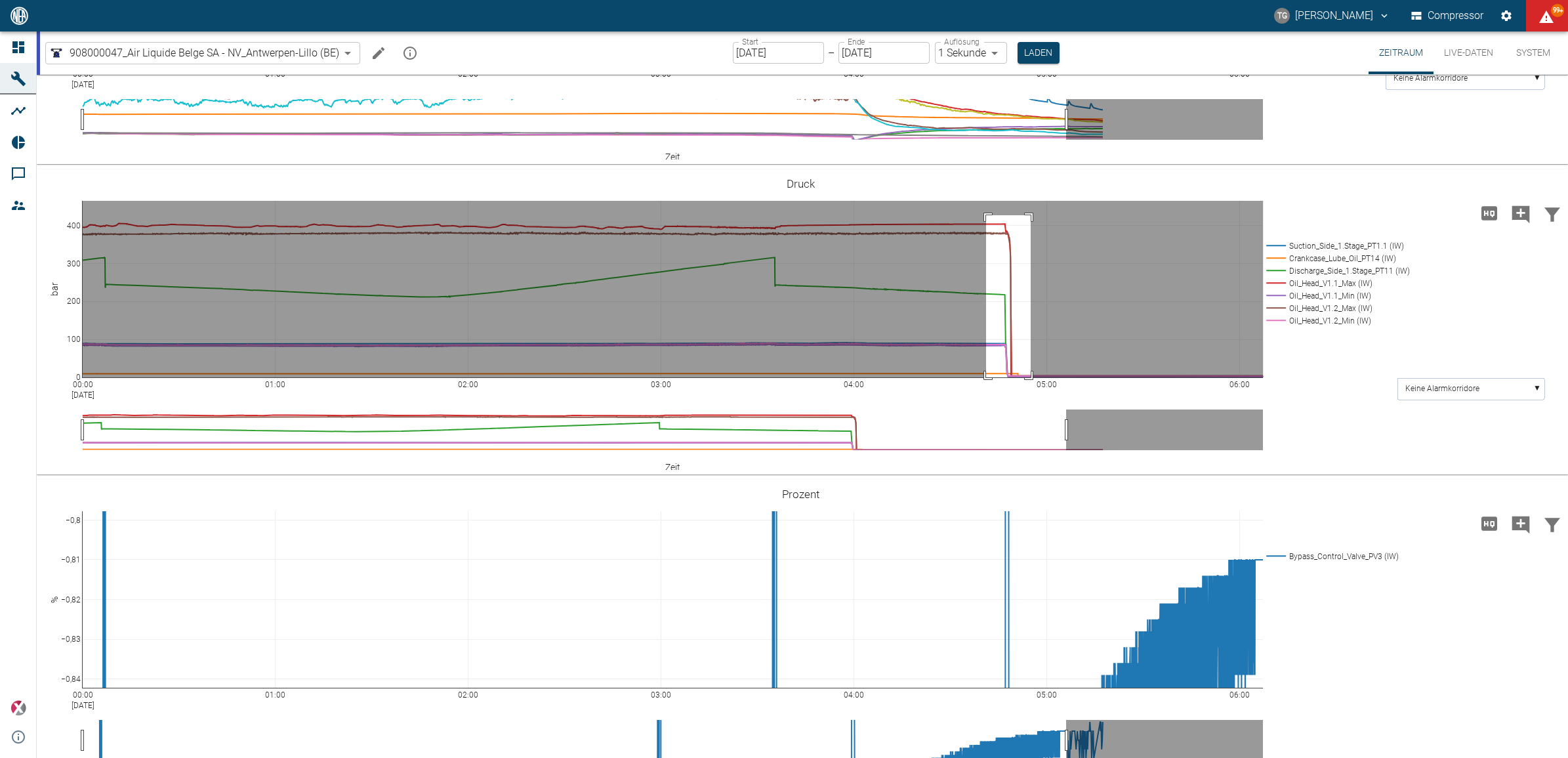
drag, startPoint x: 986, startPoint y: 214, endPoint x: 1030, endPoint y: 389, distance: 180.4
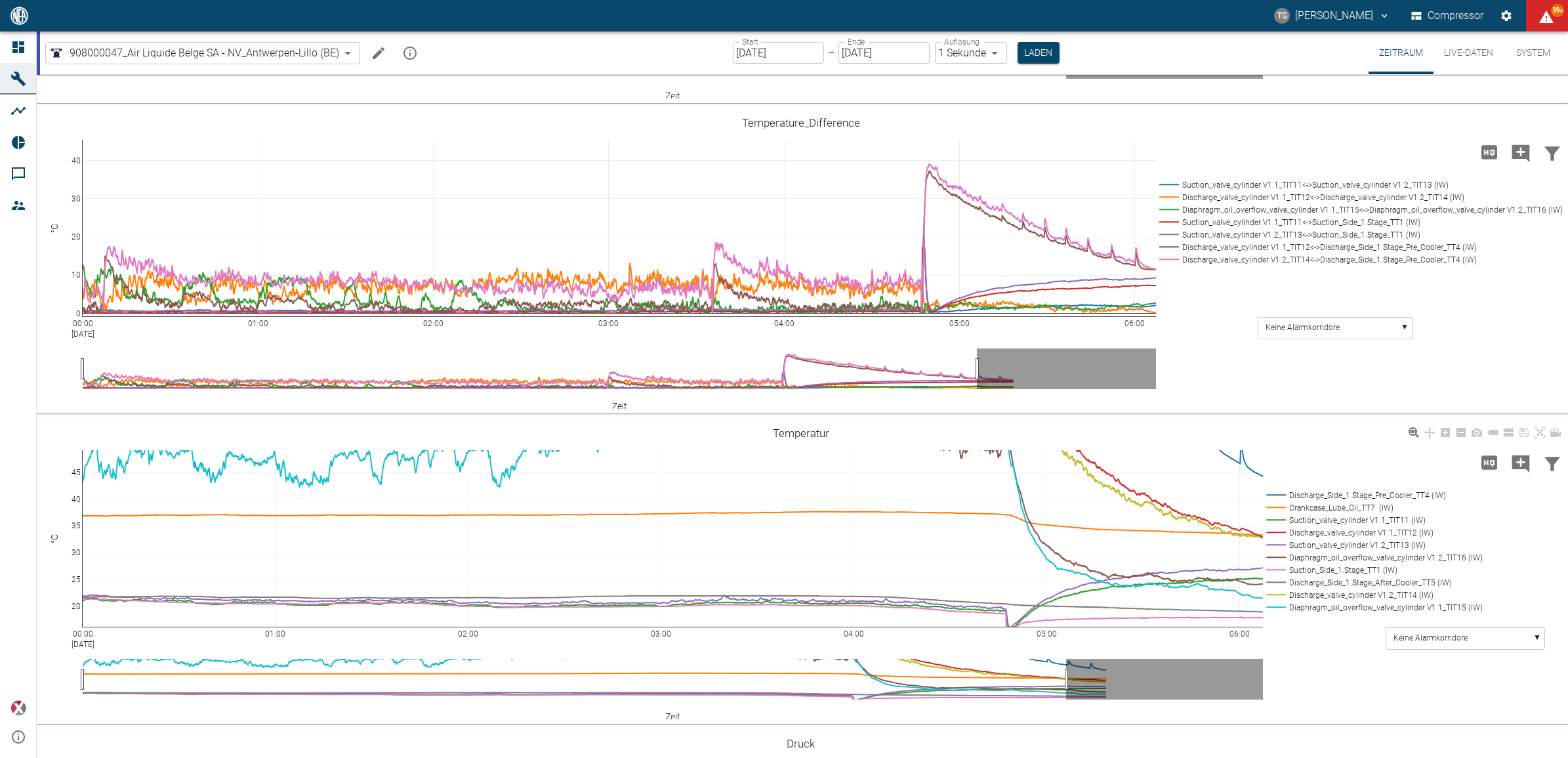
scroll to position [574, 0]
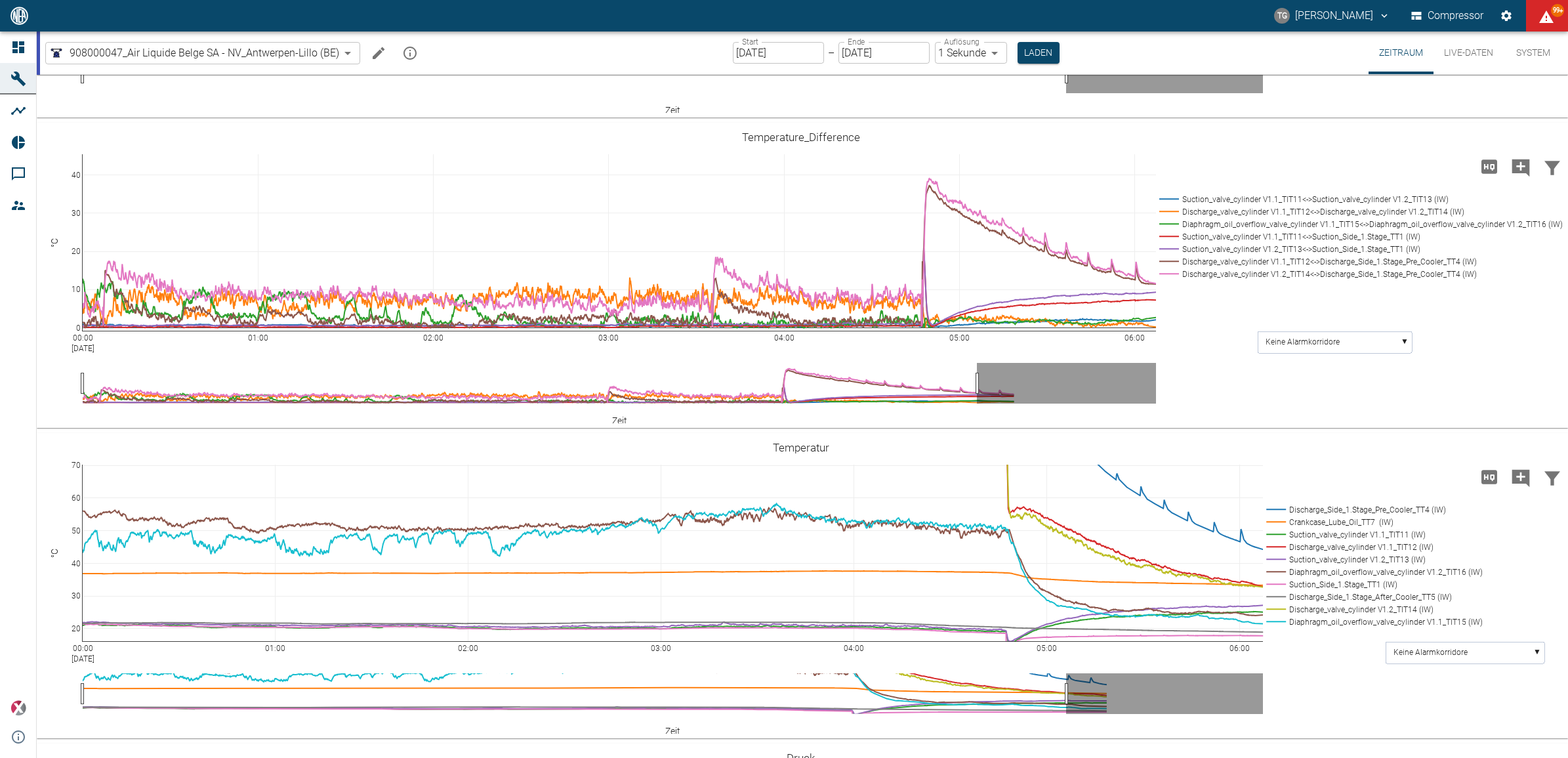
drag, startPoint x: 73, startPoint y: 466, endPoint x: 69, endPoint y: 535, distance: 69.1
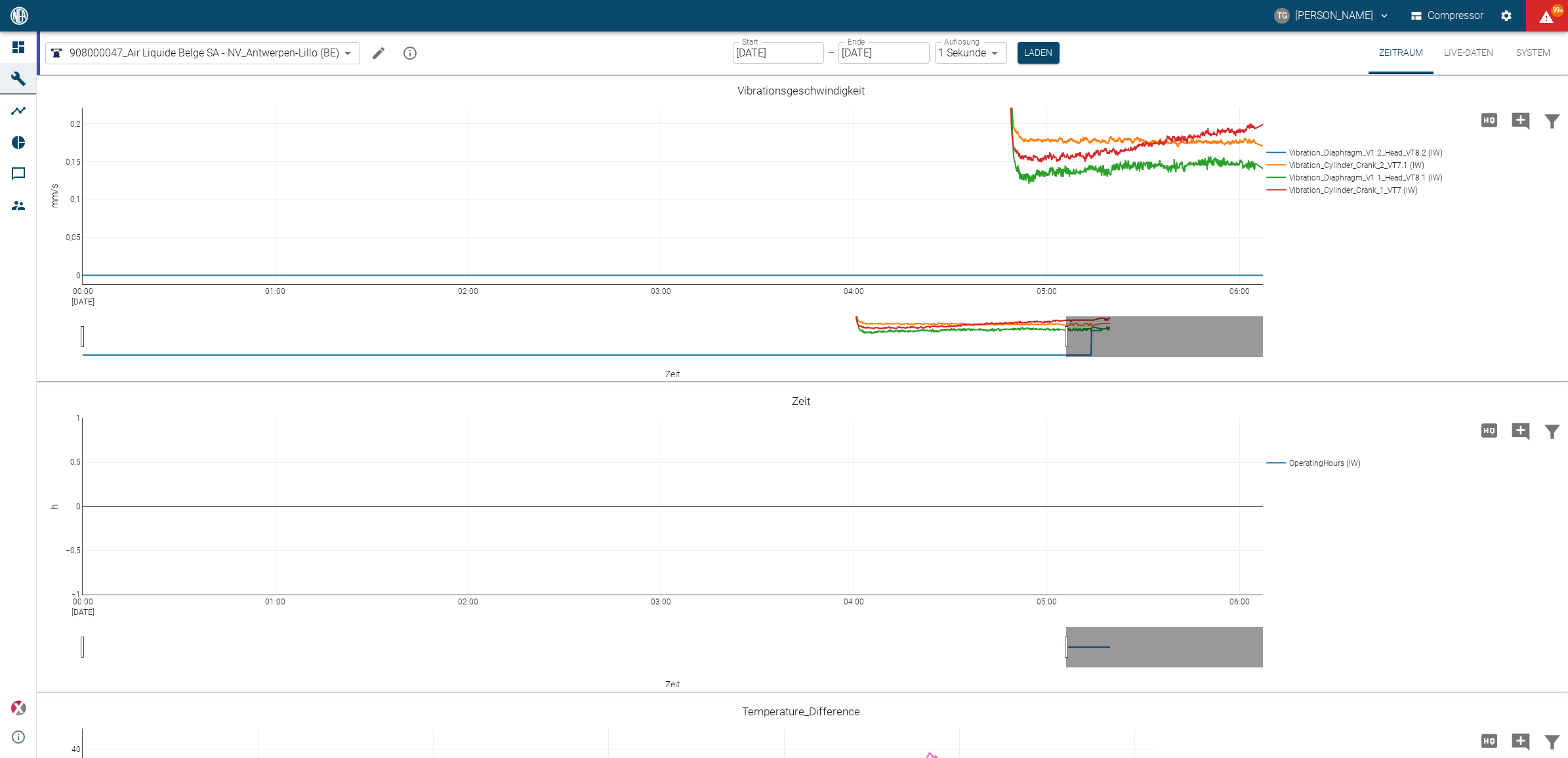
scroll to position [574, 0]
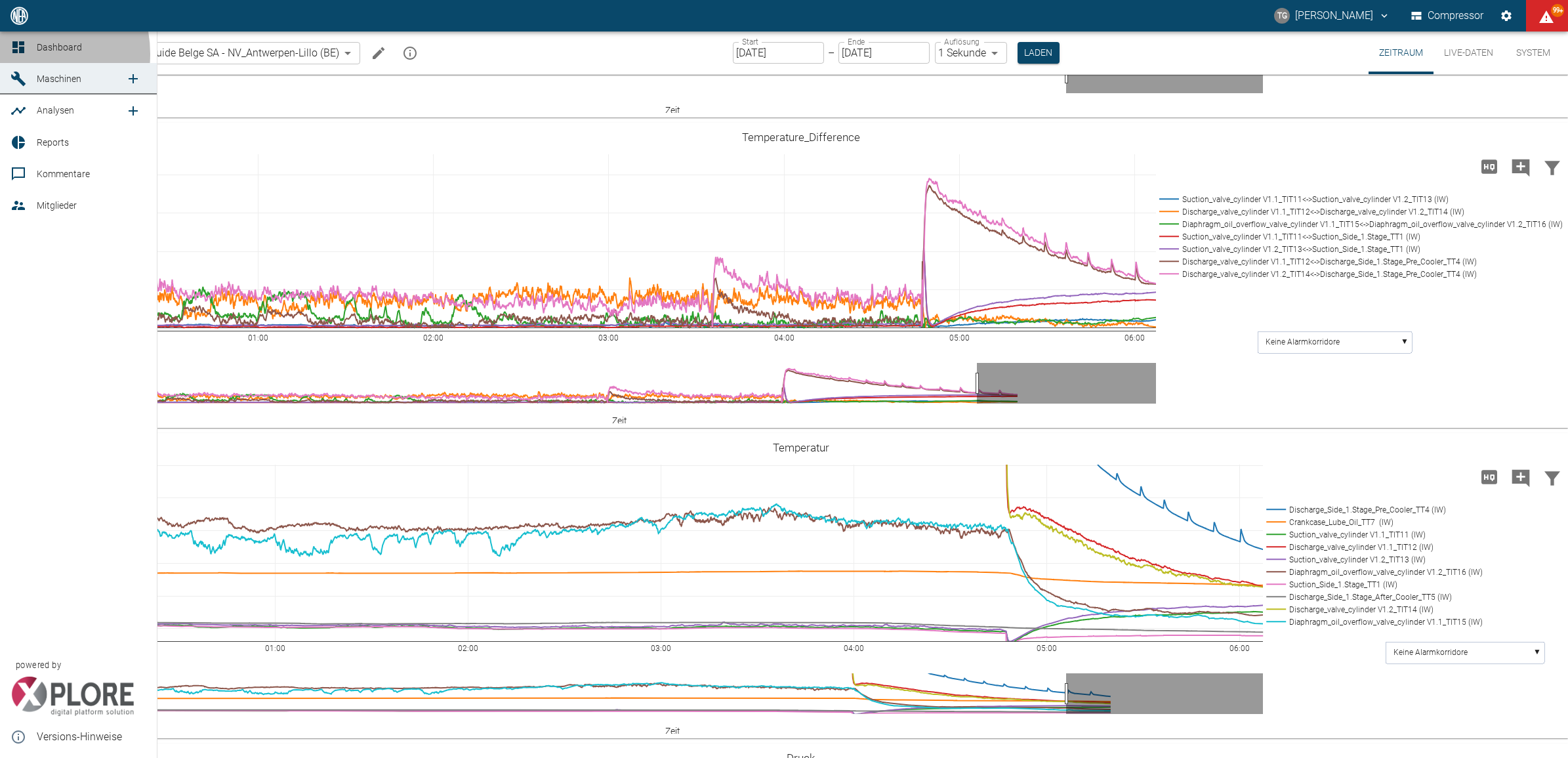
click at [22, 54] on icon at bounding box center [18, 47] width 16 height 16
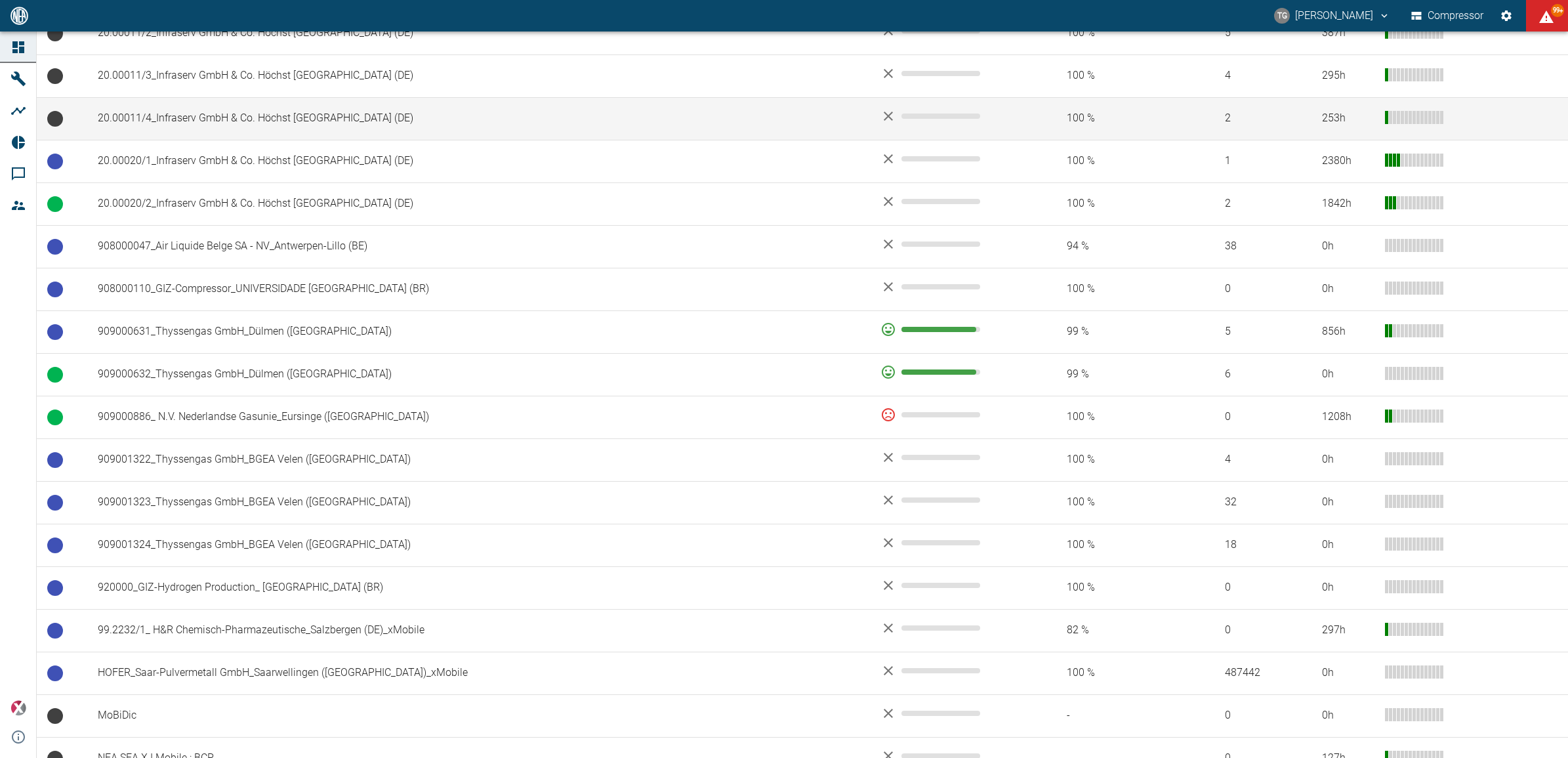
scroll to position [807, 0]
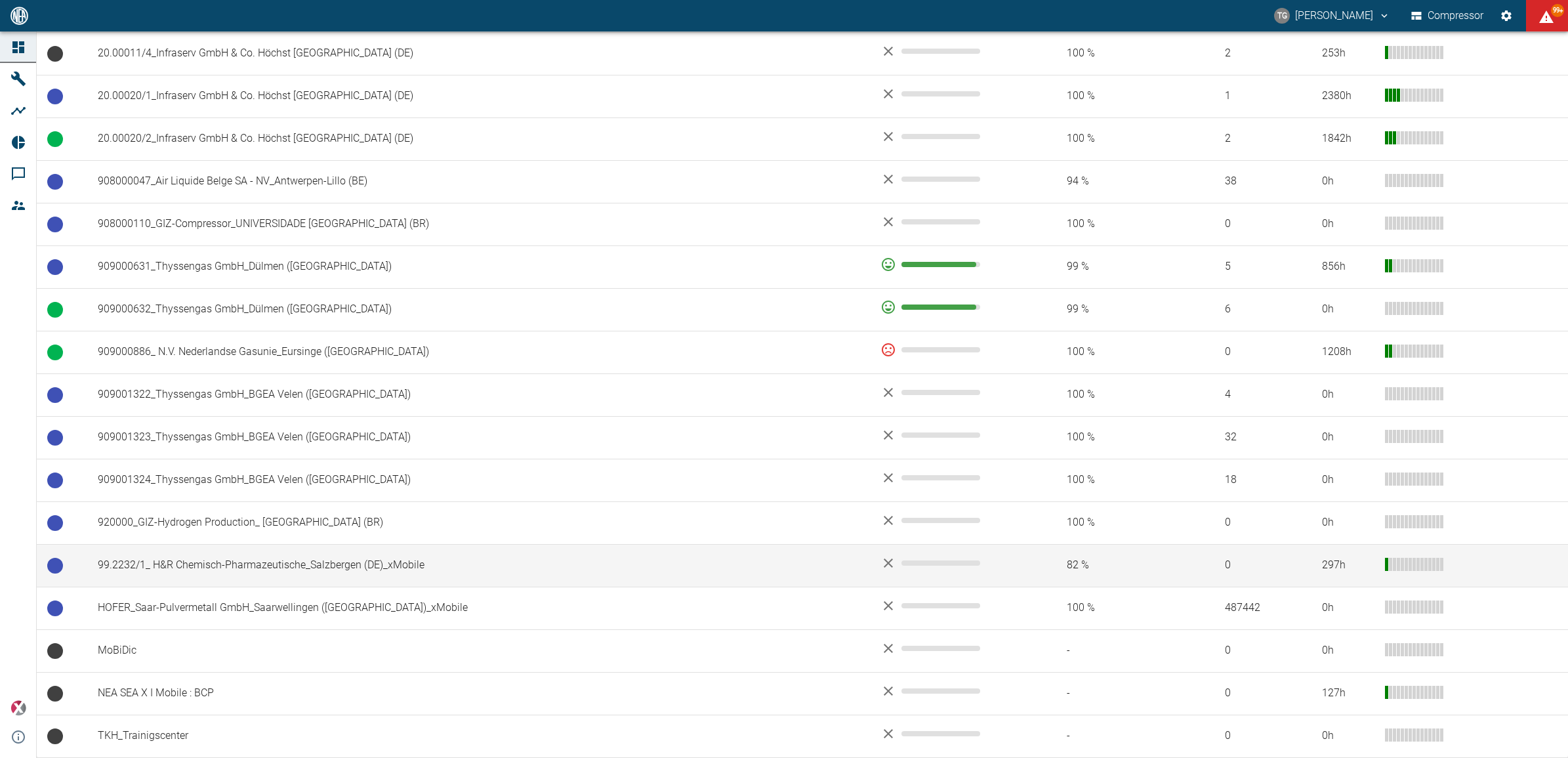
click at [273, 563] on td "99.2232/1_ H&R Chemisch-Pharmazeutische_Salzbergen (DE)_xMobile" at bounding box center [478, 564] width 783 height 42
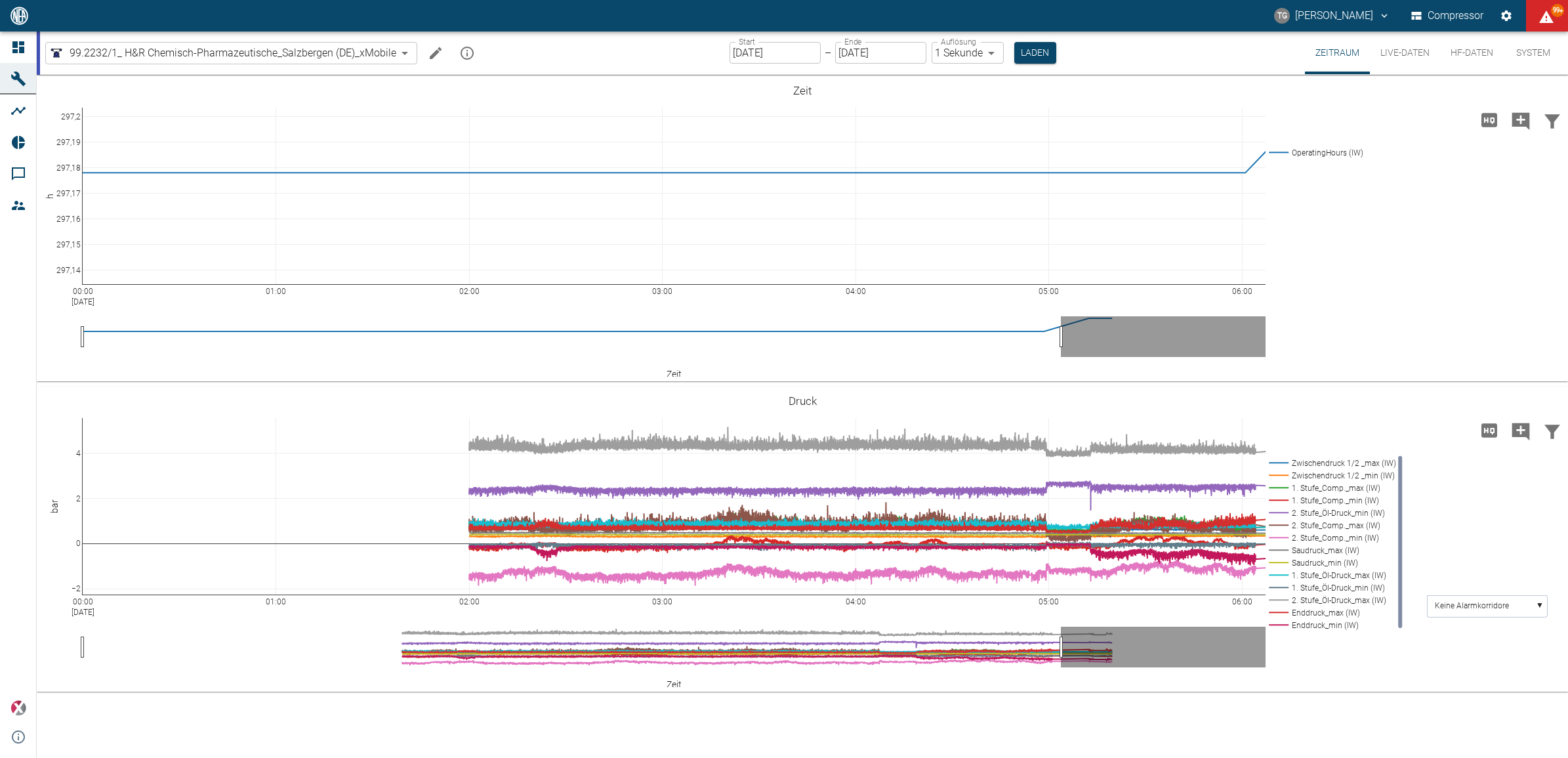
click at [741, 49] on input "[DATE]" at bounding box center [775, 53] width 91 height 22
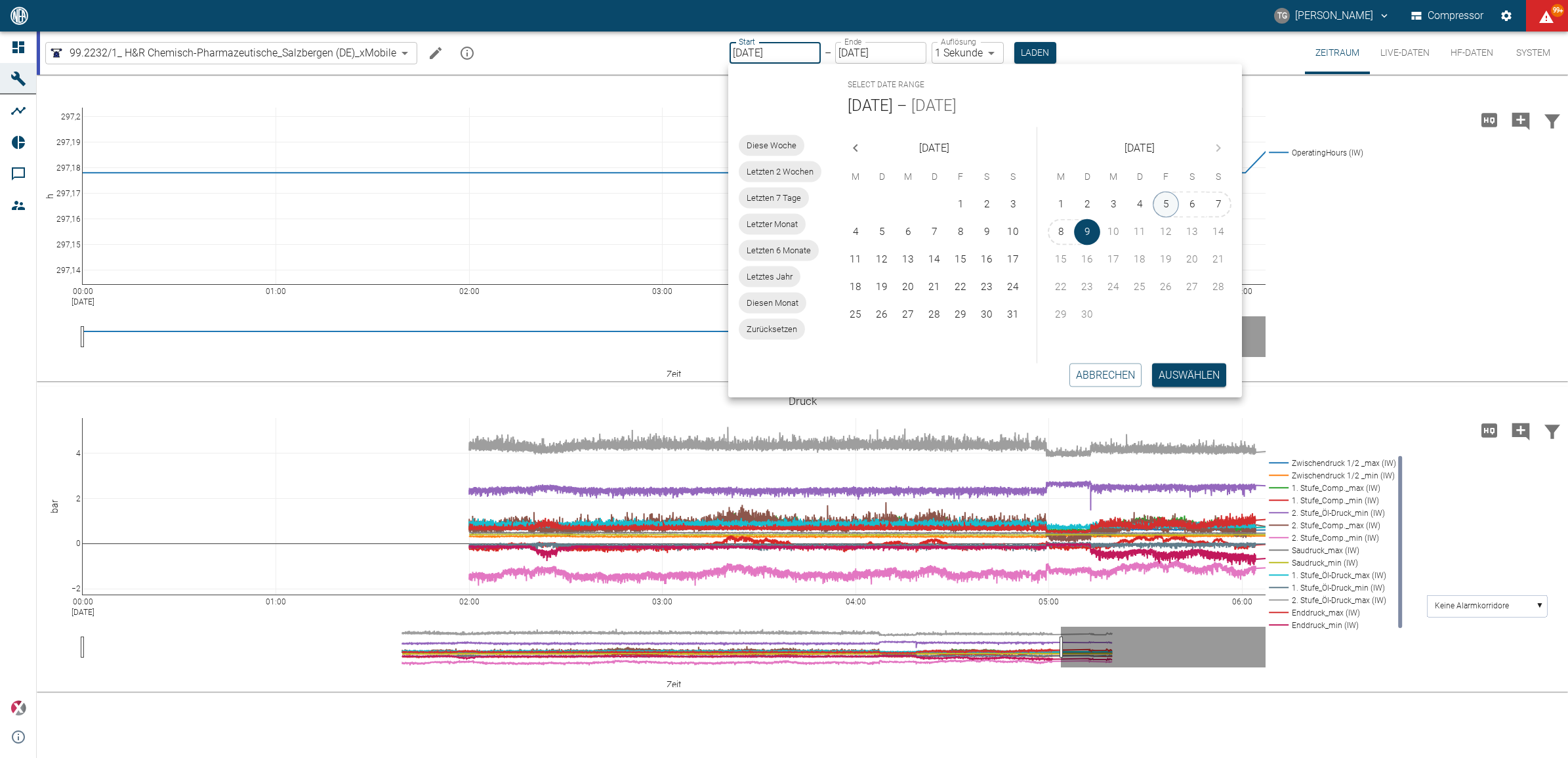
click at [1162, 203] on button "5" at bounding box center [1166, 204] width 26 height 26
type input "05.09.2025"
type input "2min"
click at [1182, 380] on button "Auswählen" at bounding box center [1189, 374] width 74 height 24
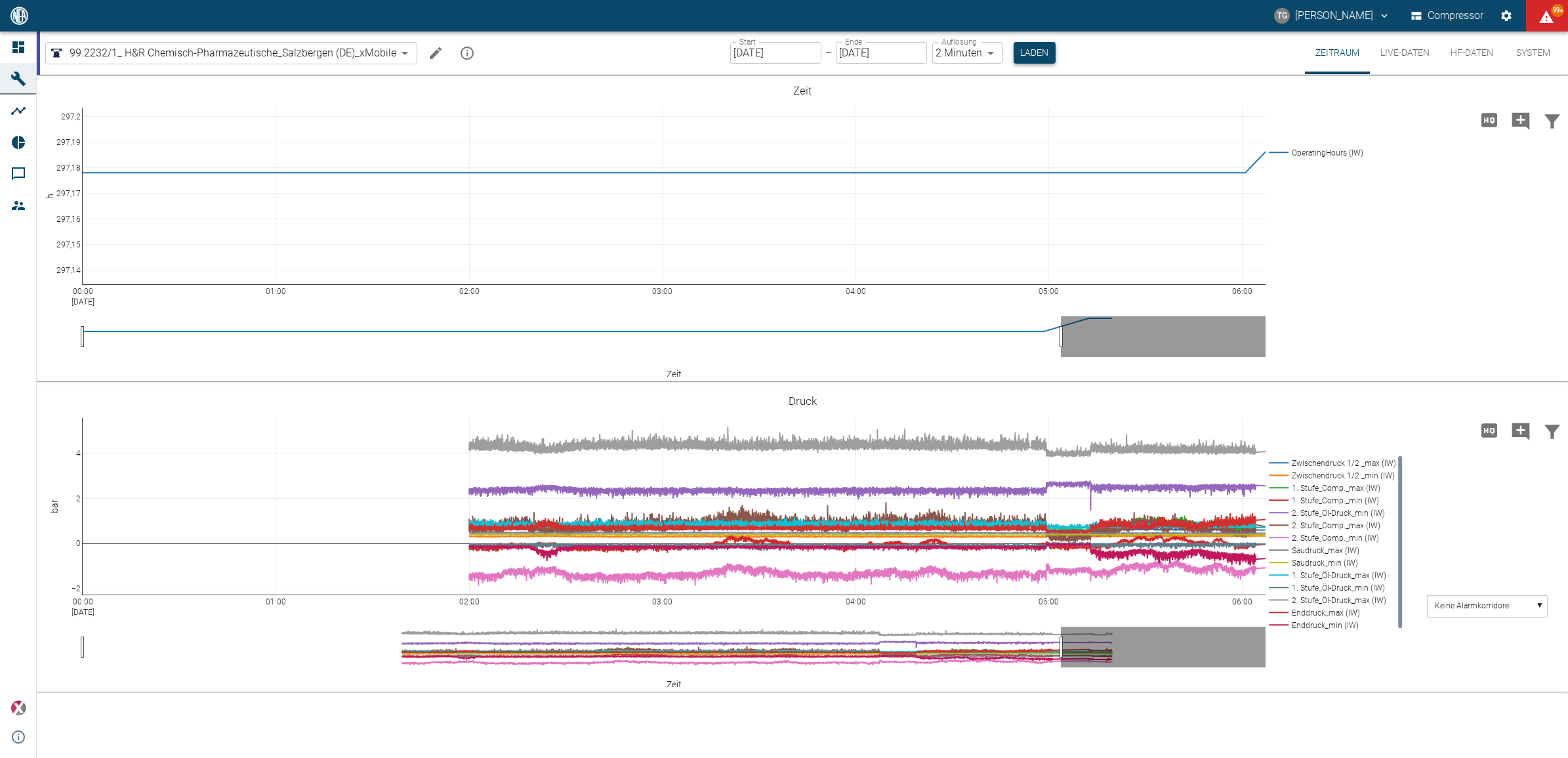
click at [1027, 53] on button "Laden" at bounding box center [1034, 53] width 42 height 22
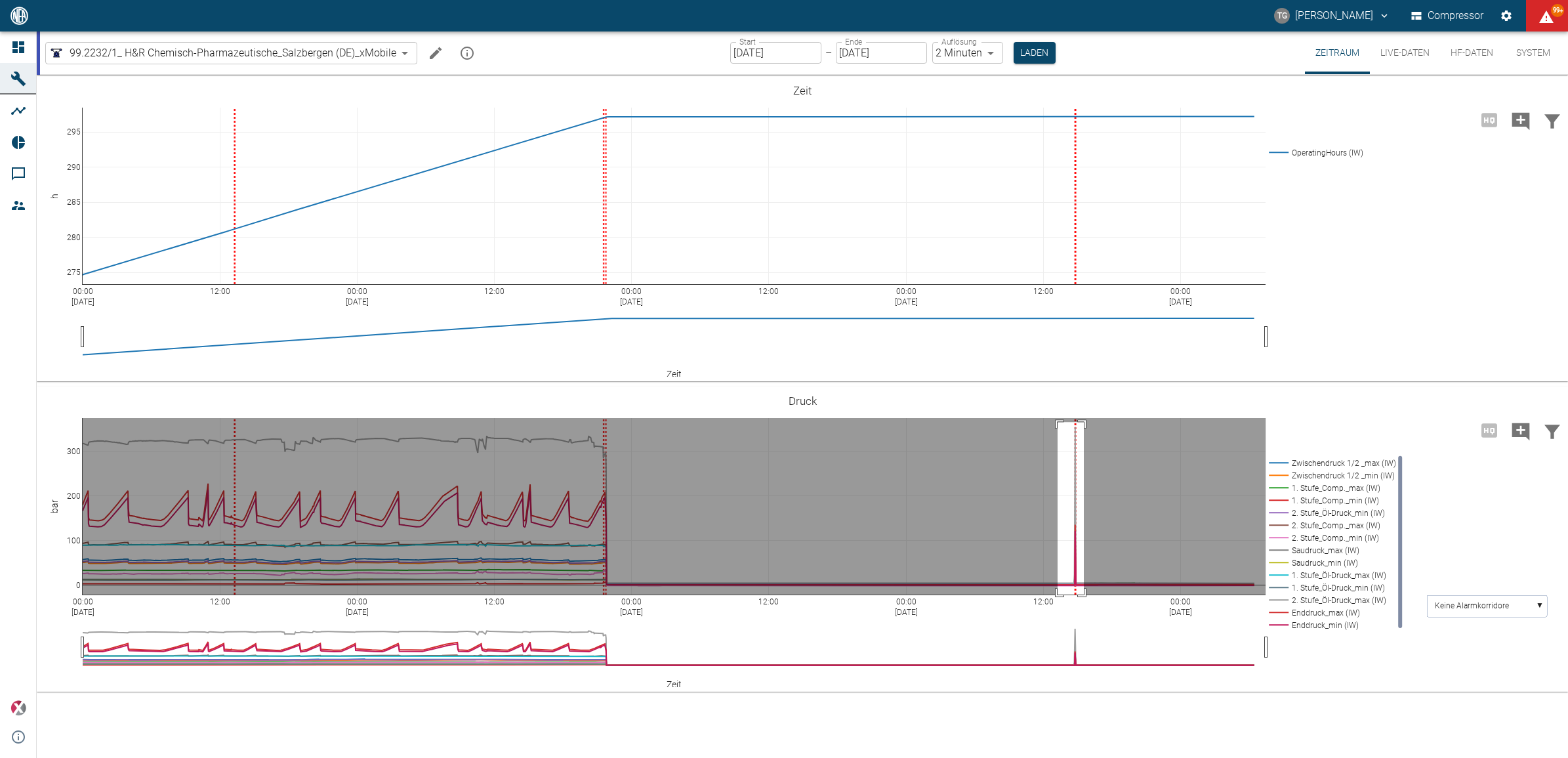
drag, startPoint x: 1058, startPoint y: 422, endPoint x: 1084, endPoint y: 611, distance: 190.8
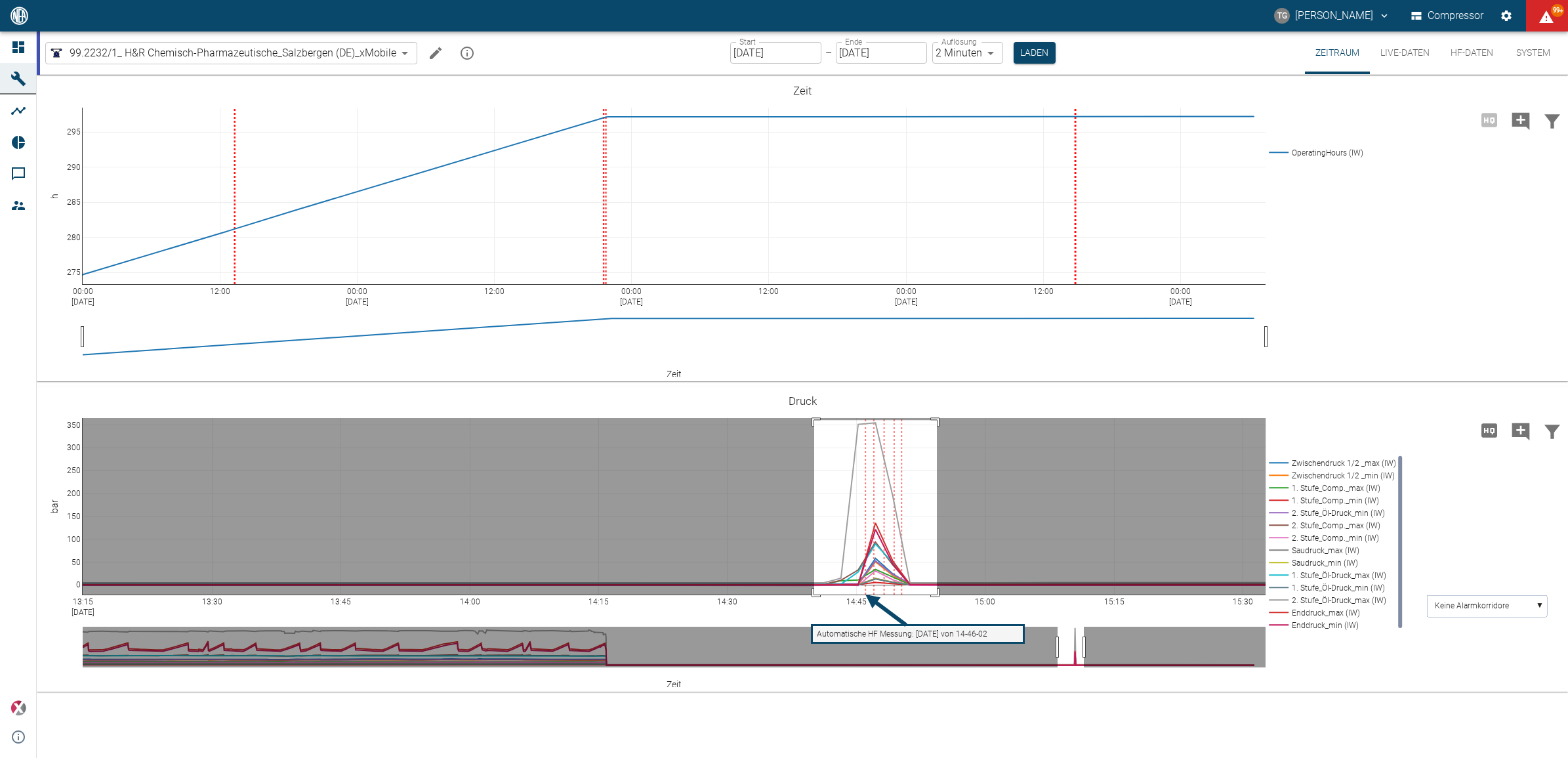
drag, startPoint x: 814, startPoint y: 420, endPoint x: 937, endPoint y: 595, distance: 213.9
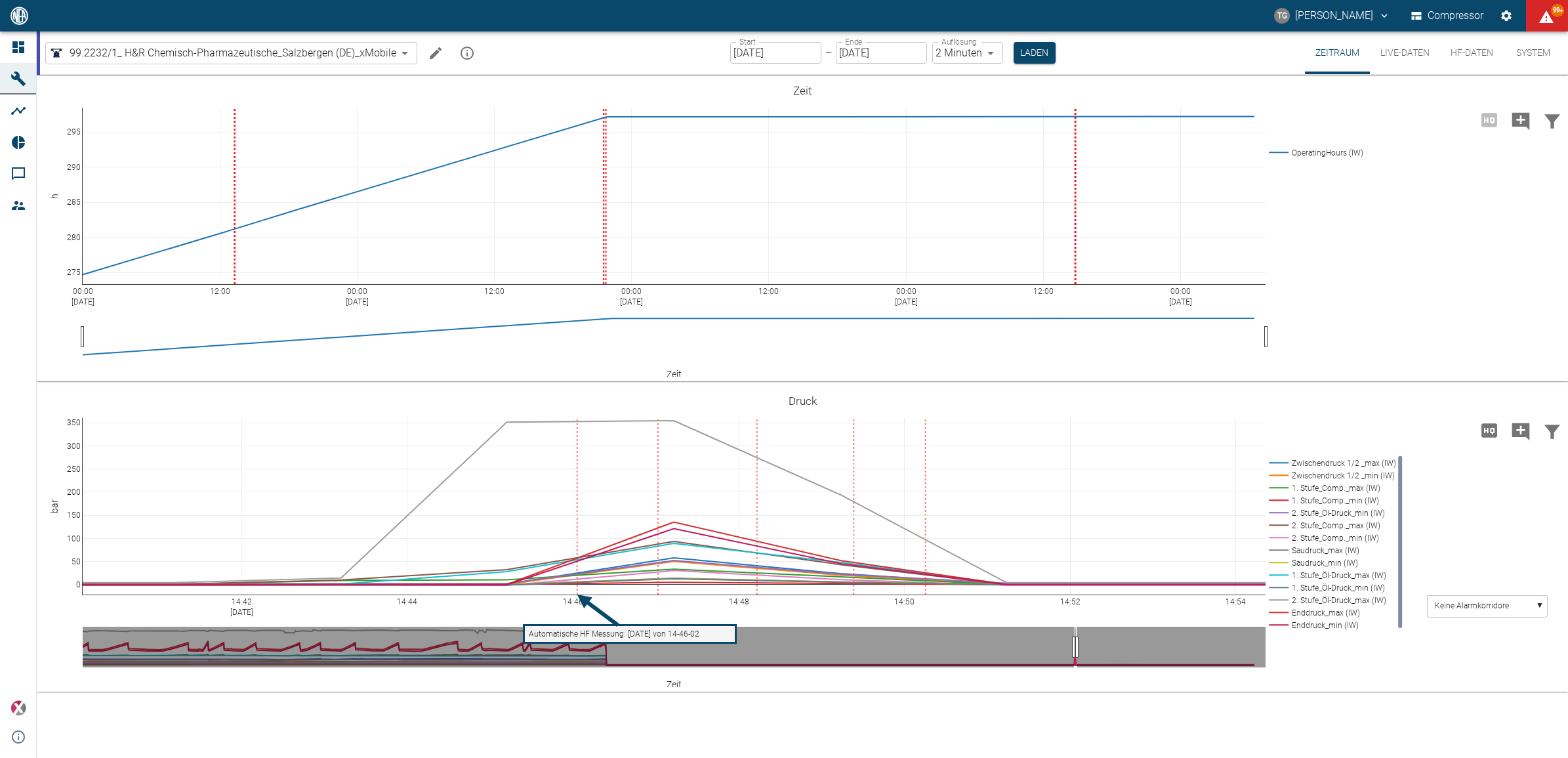
click at [1484, 433] on icon "Hohe Auflösung" at bounding box center [1489, 429] width 16 height 14
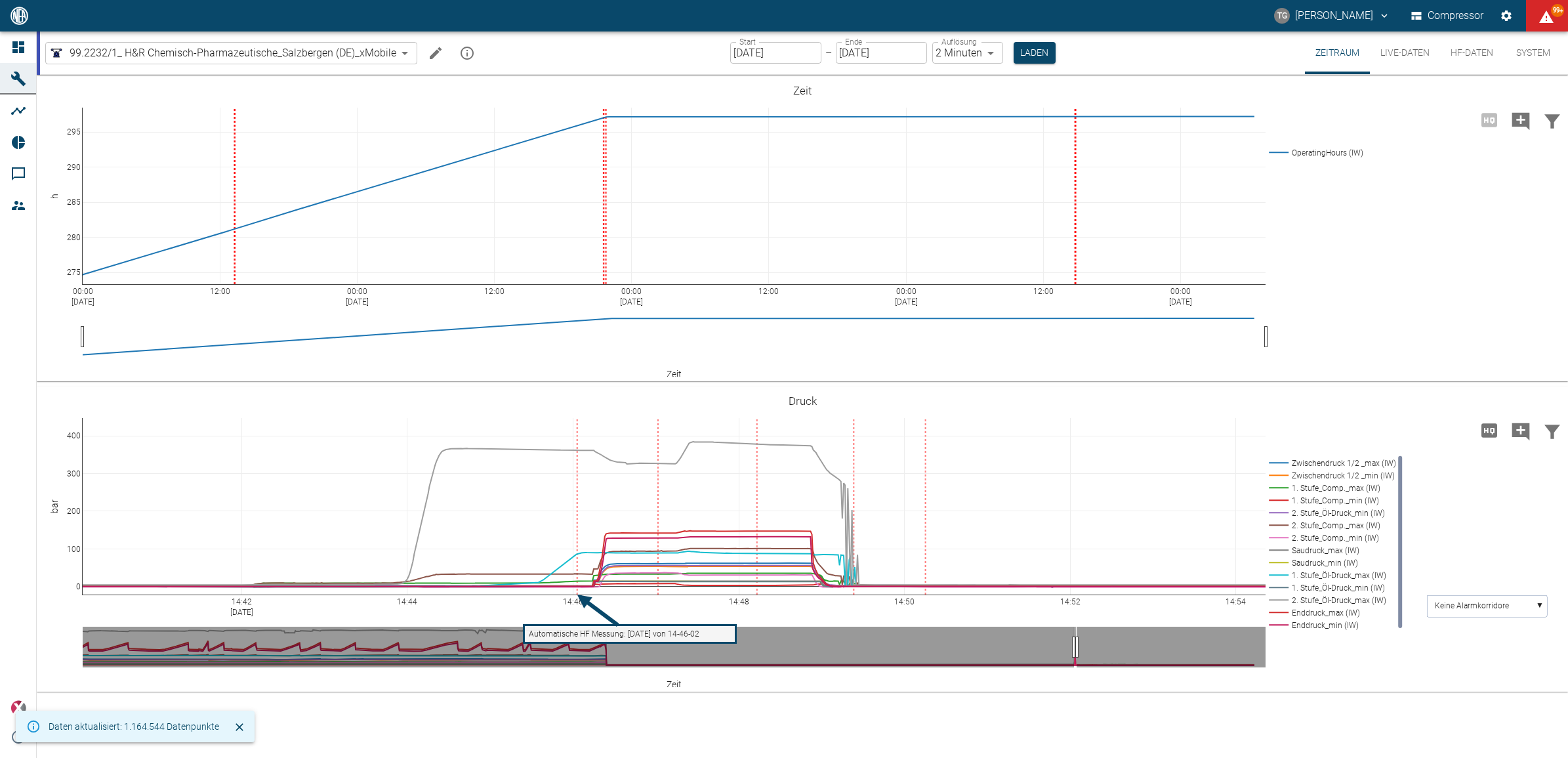
drag, startPoint x: 71, startPoint y: 418, endPoint x: 66, endPoint y: 451, distance: 33.4
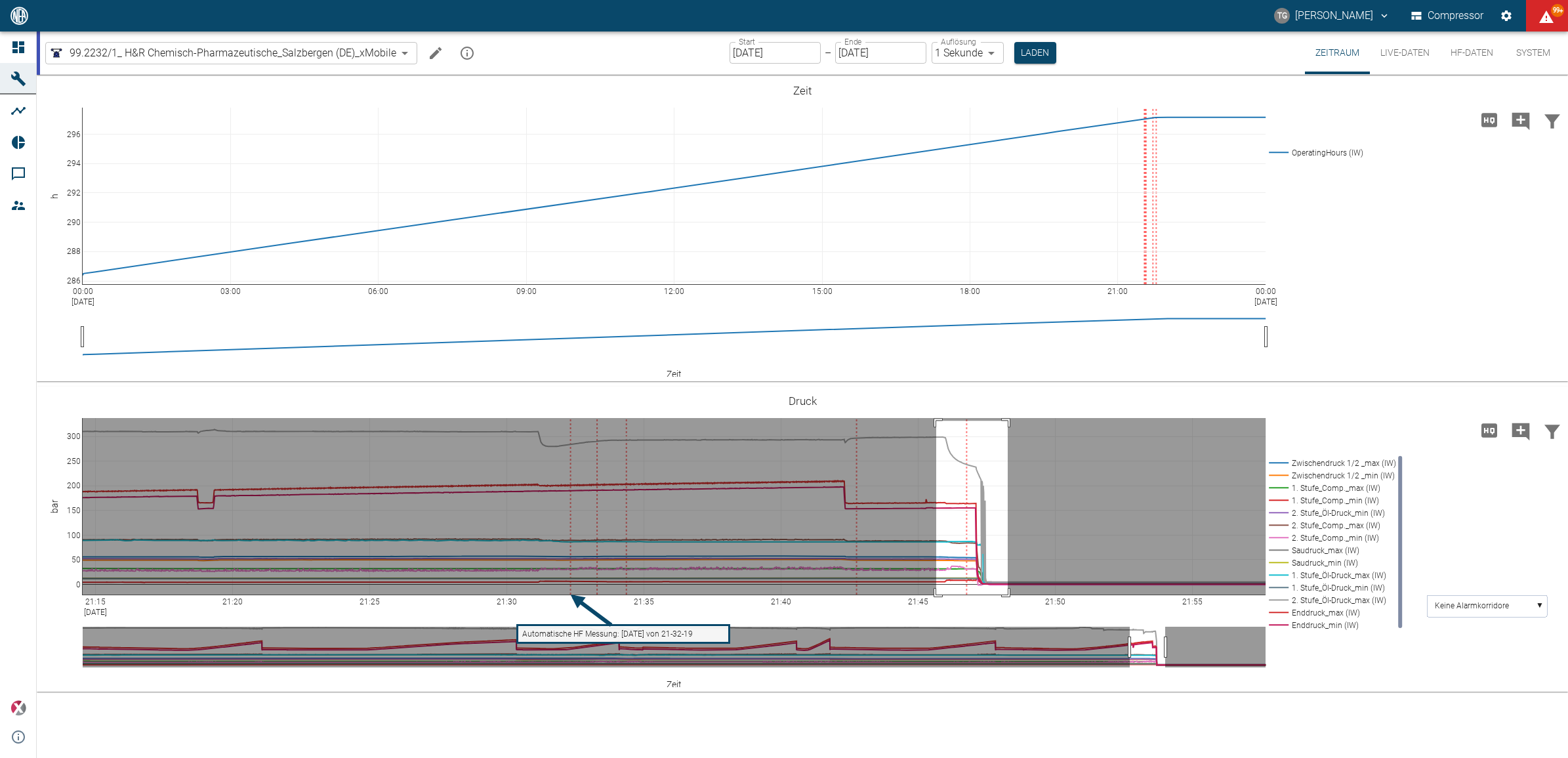
drag, startPoint x: 936, startPoint y: 421, endPoint x: 1008, endPoint y: 601, distance: 193.9
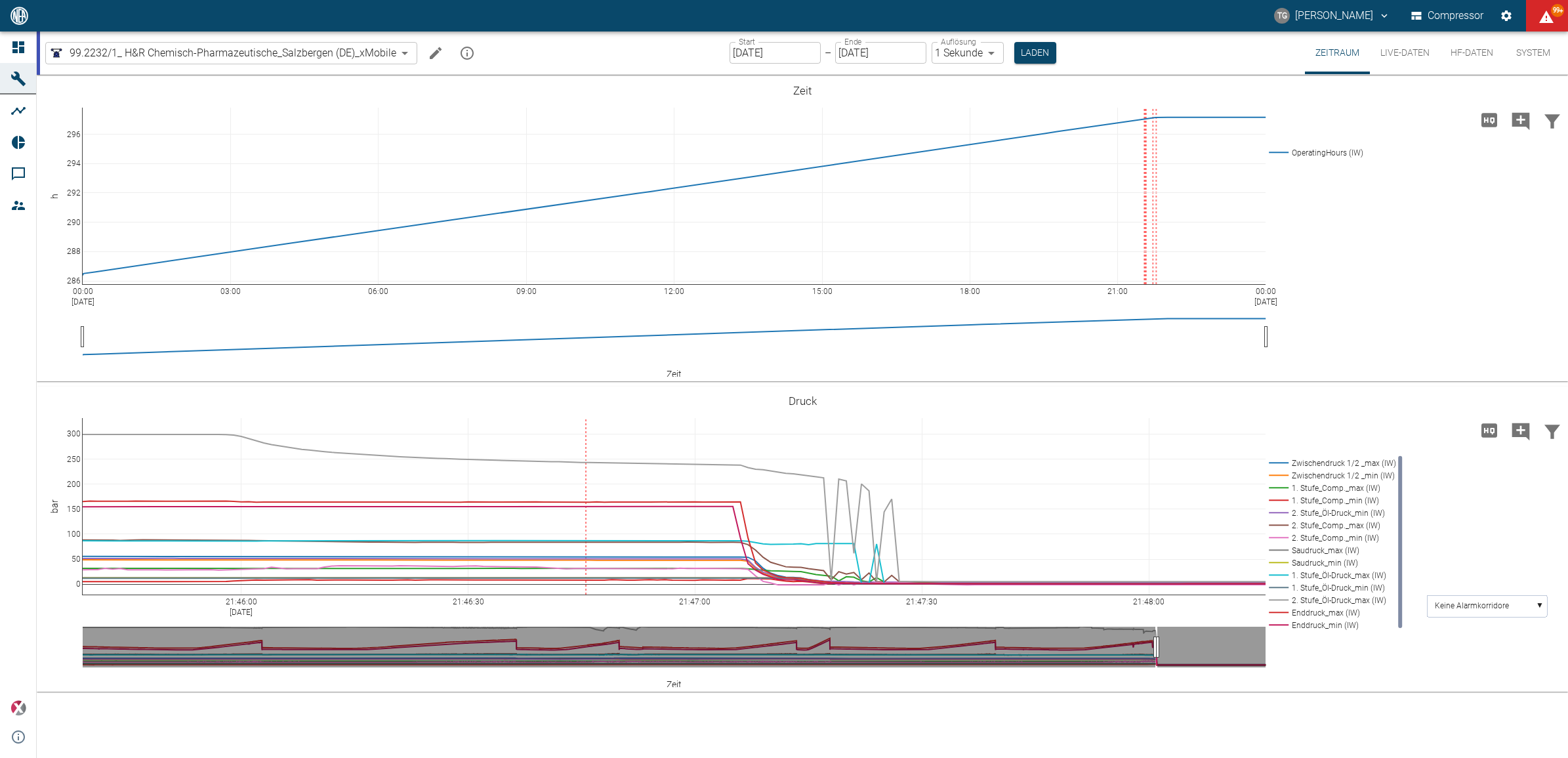
click at [1464, 53] on button "HF-Daten" at bounding box center [1472, 52] width 64 height 42
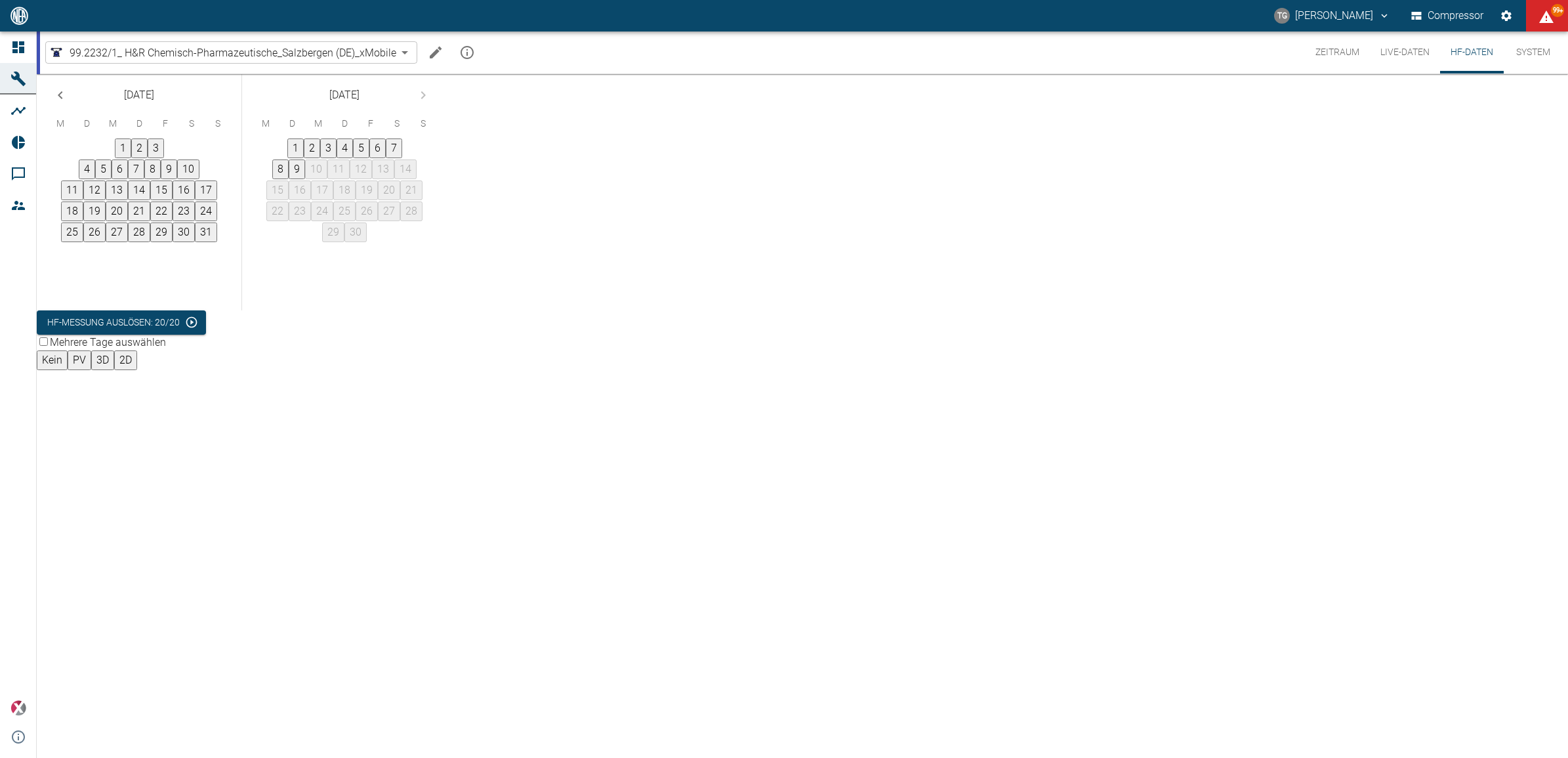
click at [386, 158] on button "6" at bounding box center [377, 148] width 16 height 20
click at [87, 440] on button "21:46:45" at bounding box center [61, 449] width 50 height 20
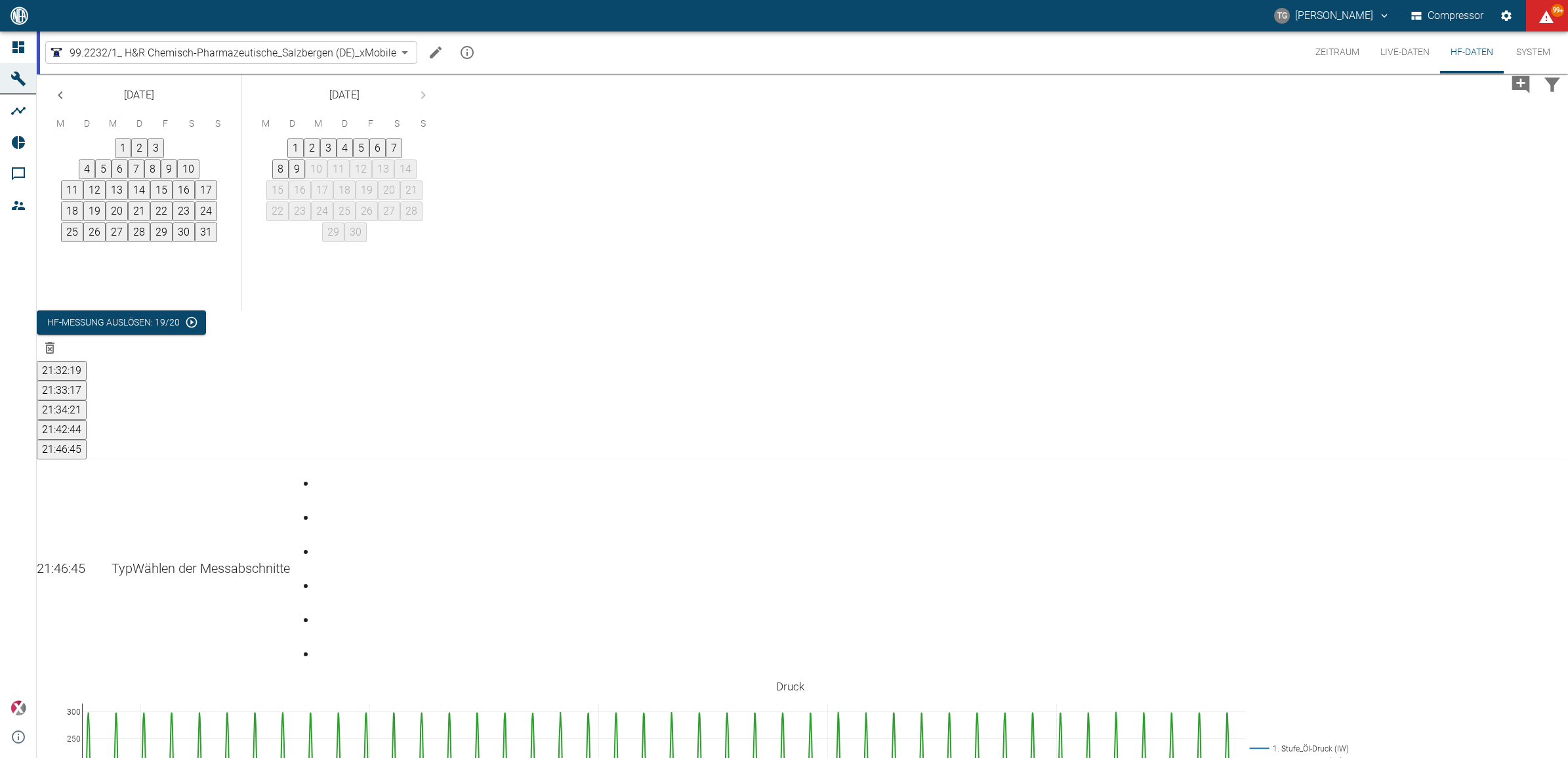
click at [1544, 460] on div "21:46:45 Typ Wählen der Messabschnitte" at bounding box center [802, 568] width 1531 height 218
click at [321, 643] on div "Gehe zu Seite 6" at bounding box center [319, 643] width 6 height 0
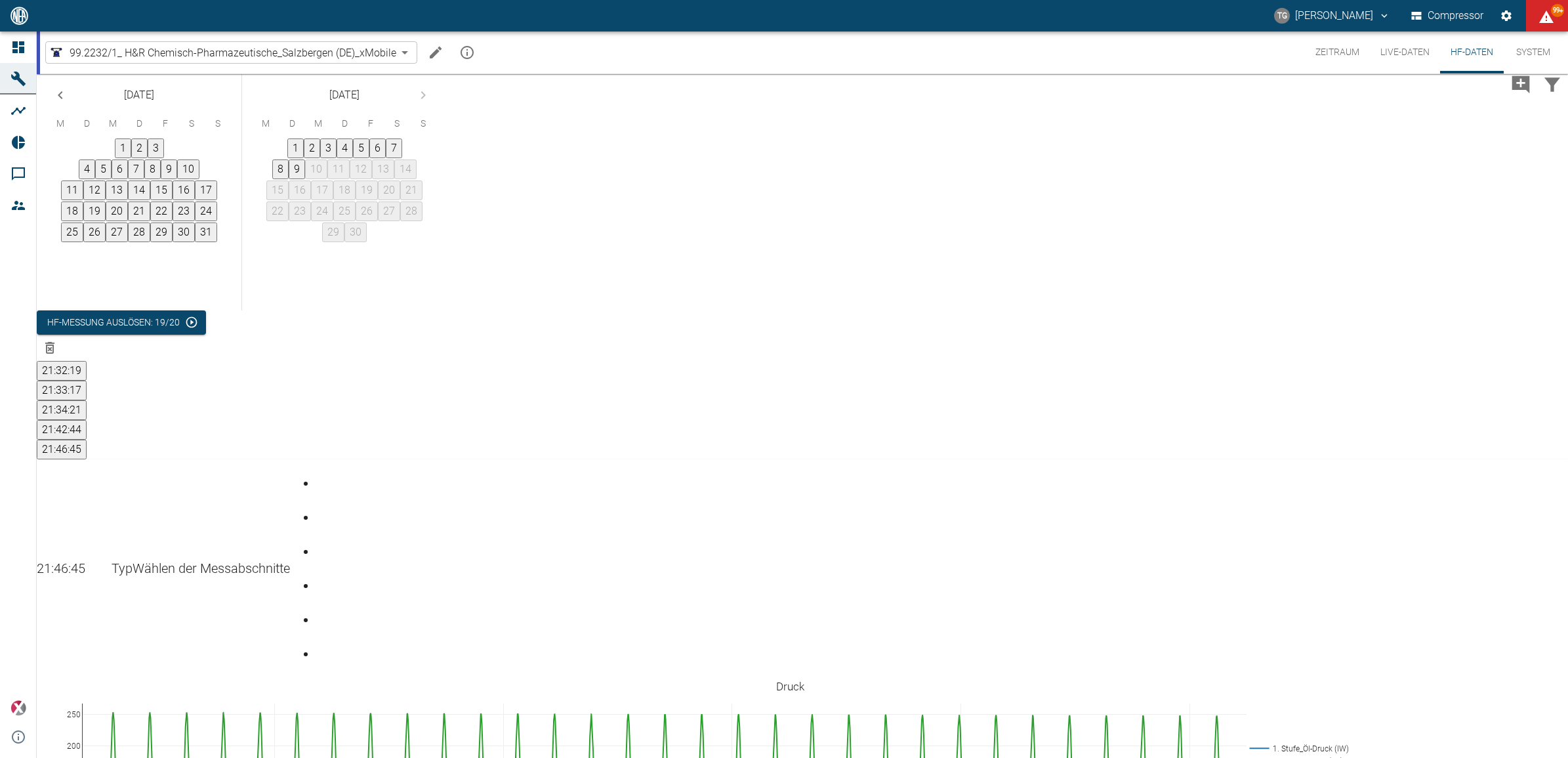
click at [321, 473] on div "Gehe zu Seite 1" at bounding box center [319, 473] width 6 height 0
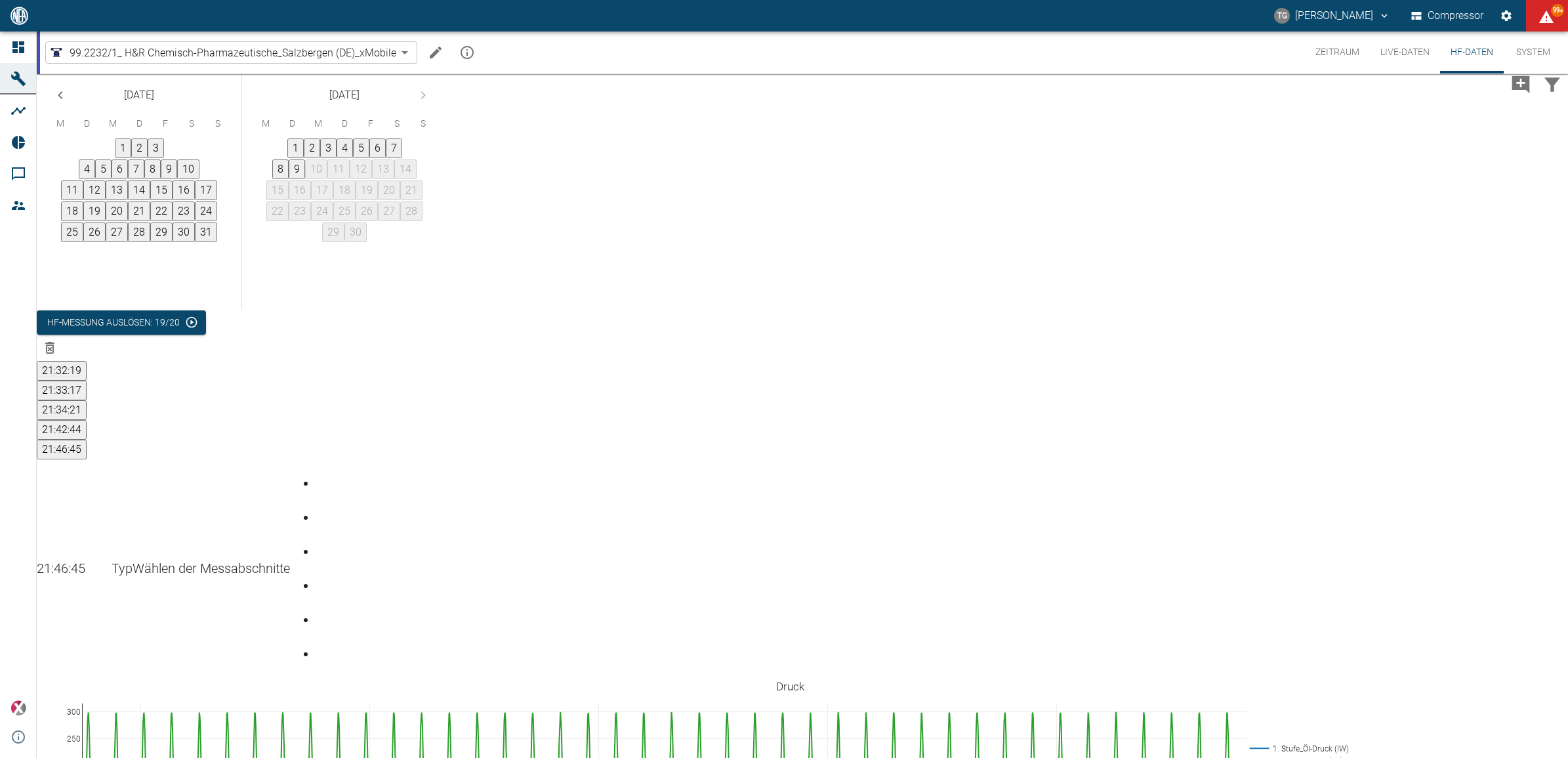
click at [321, 643] on div "Gehe zu Seite 6" at bounding box center [319, 643] width 6 height 0
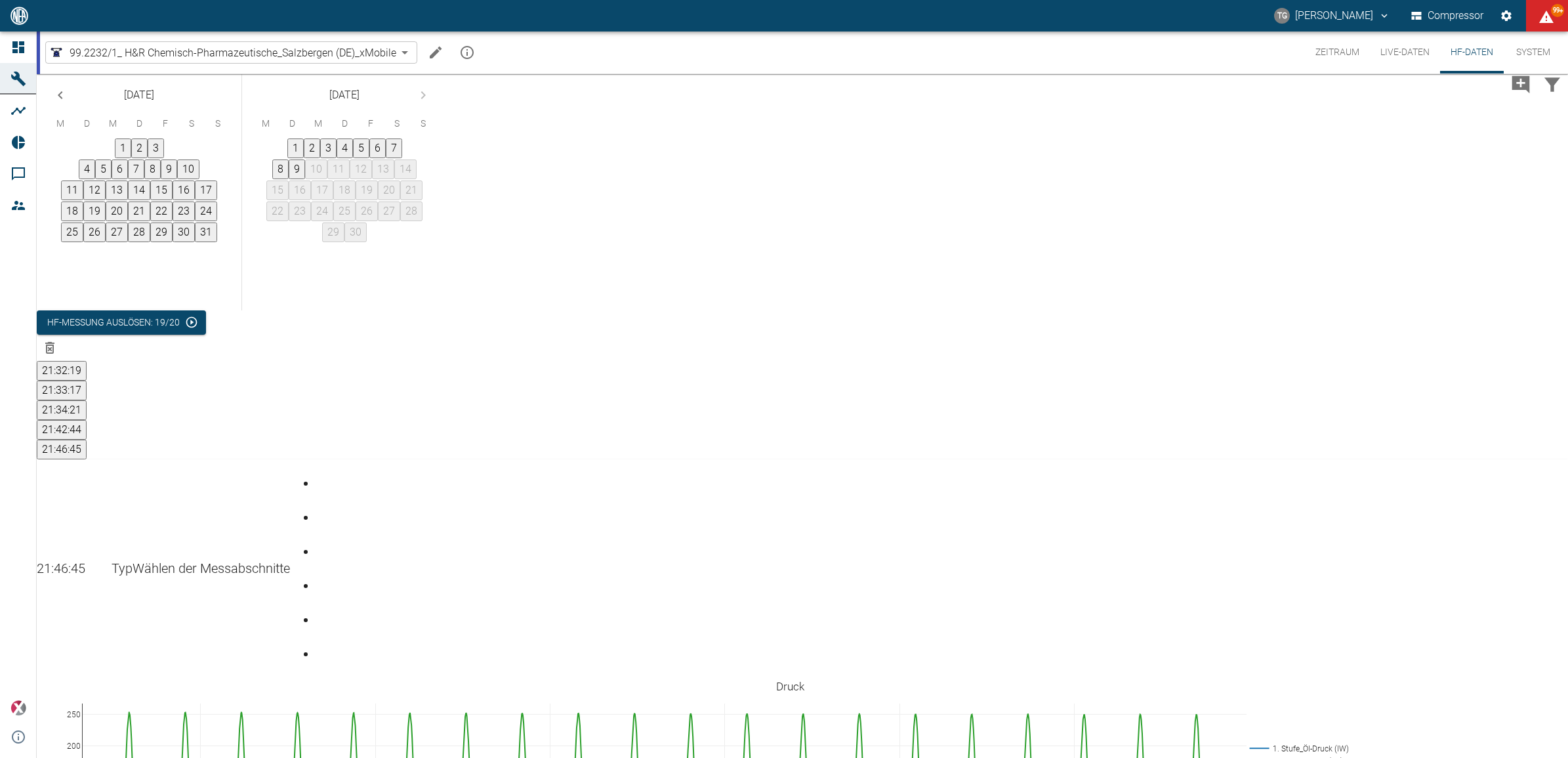
drag, startPoint x: 1256, startPoint y: 664, endPoint x: 855, endPoint y: 672, distance: 401.1
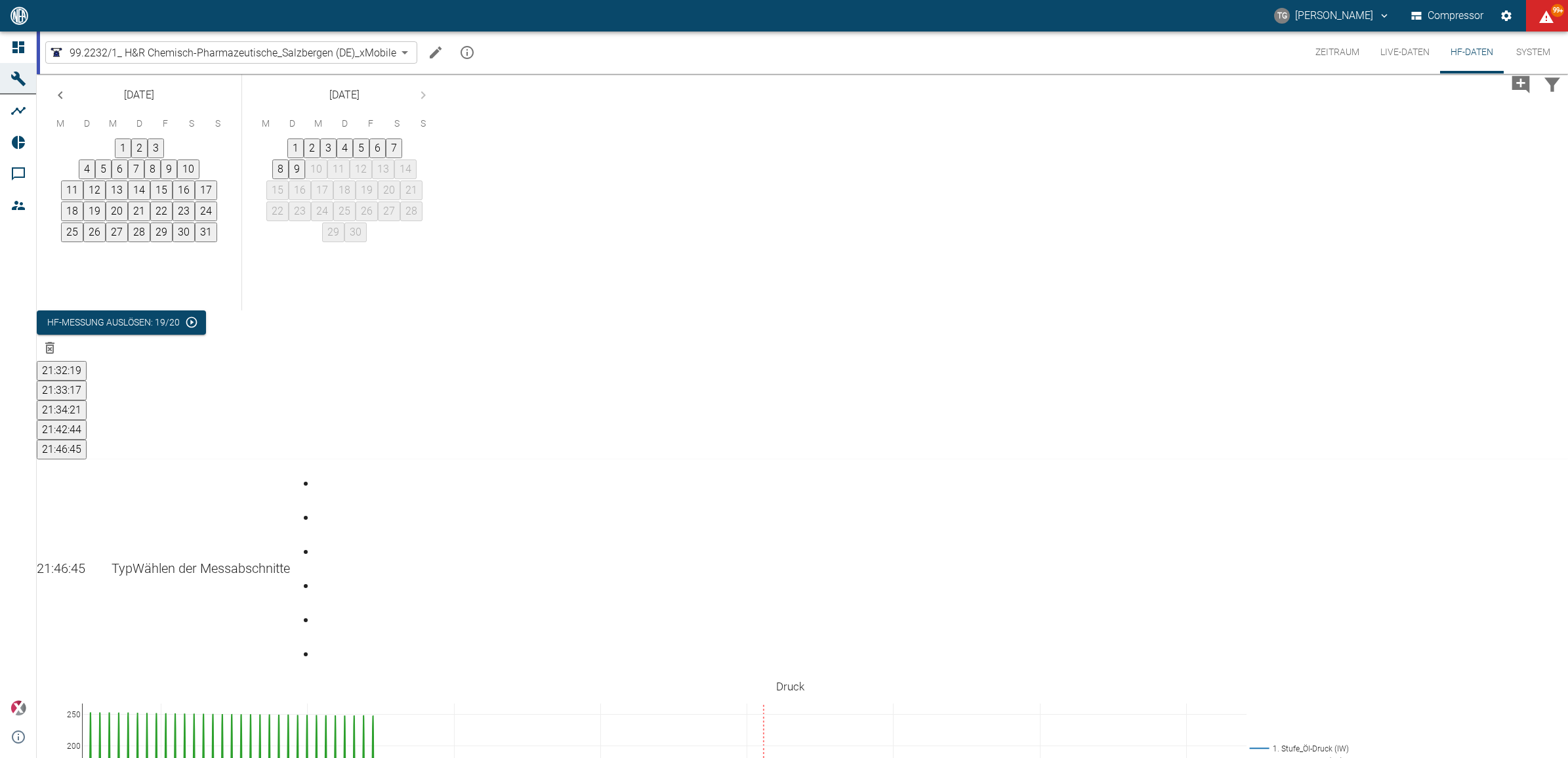
drag, startPoint x: 1255, startPoint y: 597, endPoint x: 412, endPoint y: 623, distance: 843.4
click at [828, 305] on div "August 2025 M D M D F S S 1 2 3 4 5 6 7 8 9 10 11 12 13 14 15 16 17 18 19 20 21…" at bounding box center [802, 192] width 1531 height 236
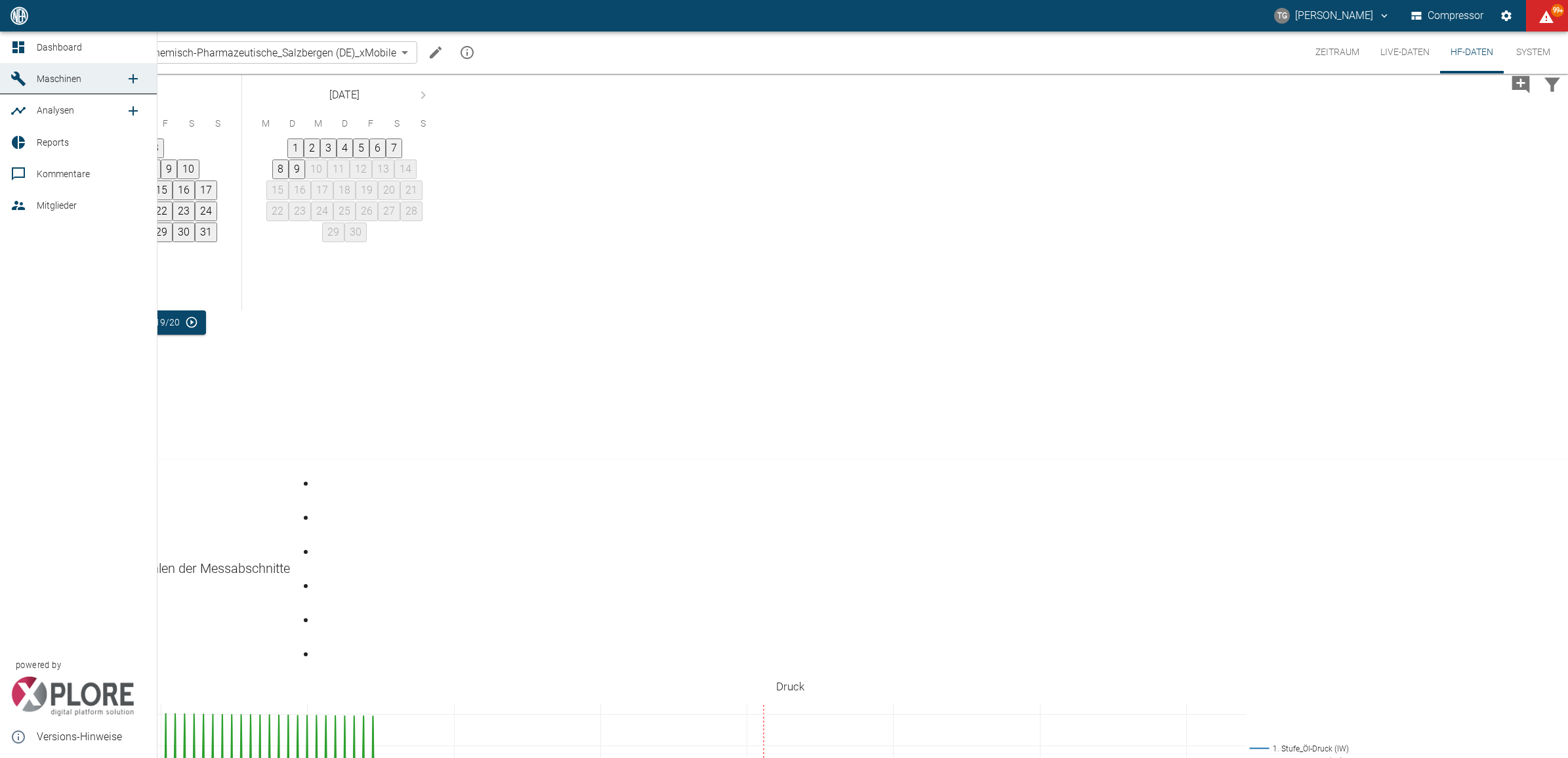
click at [22, 46] on icon at bounding box center [18, 47] width 16 height 16
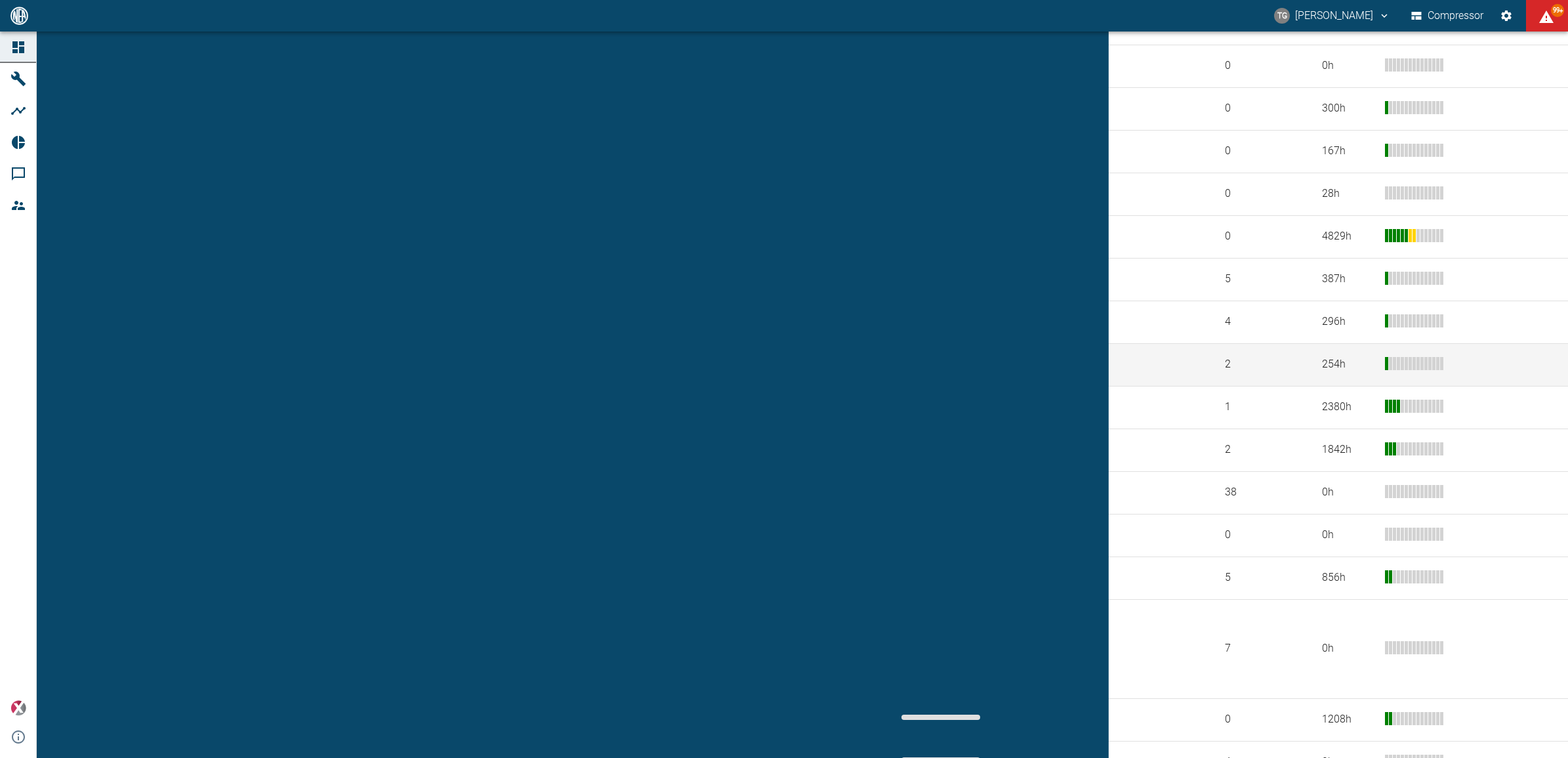
scroll to position [574, 0]
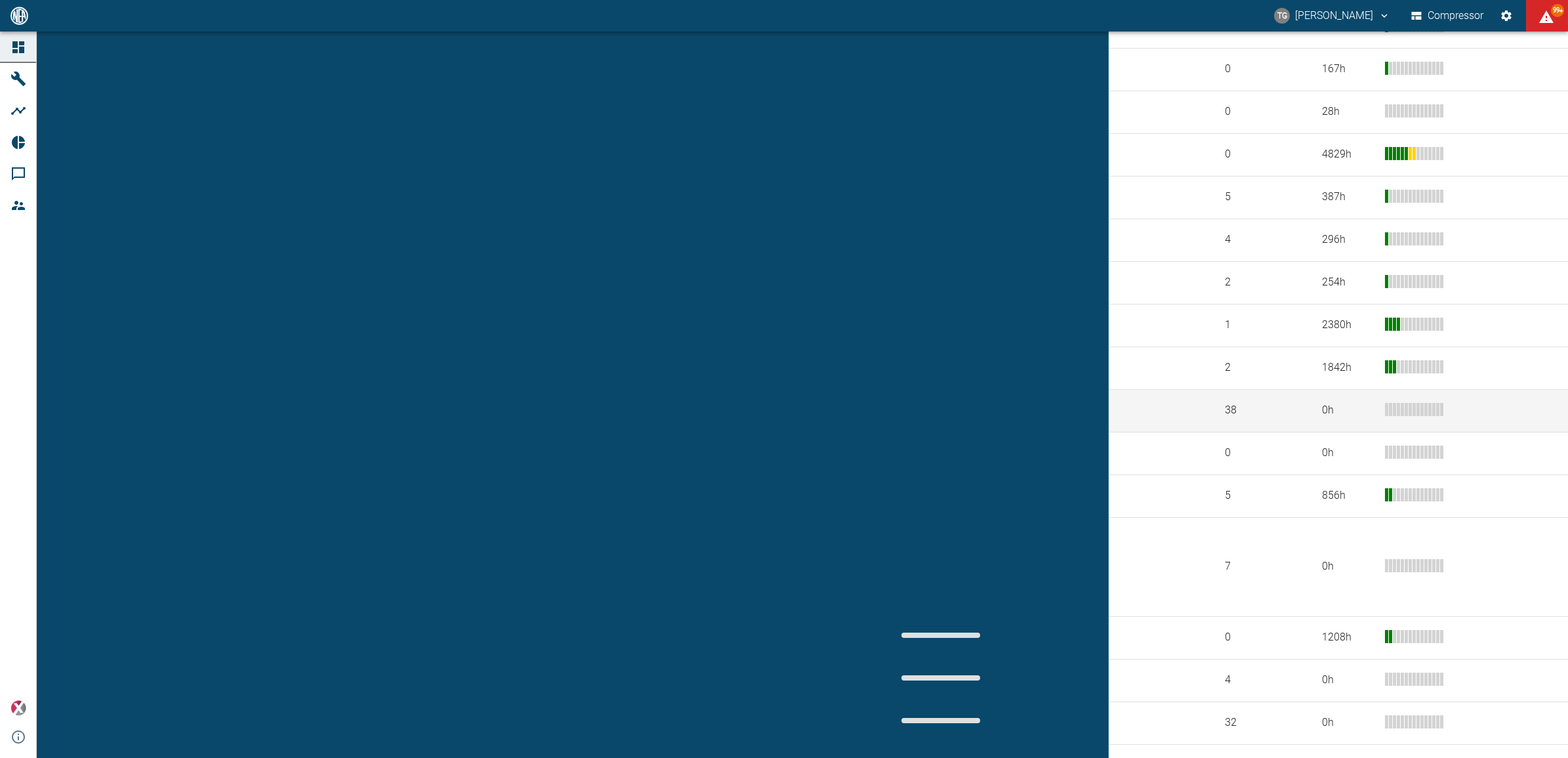
click at [178, 409] on td "908000047_Air Liquide Belge SA - NV_Antwerpen-Lillo (BE)" at bounding box center [478, 410] width 783 height 42
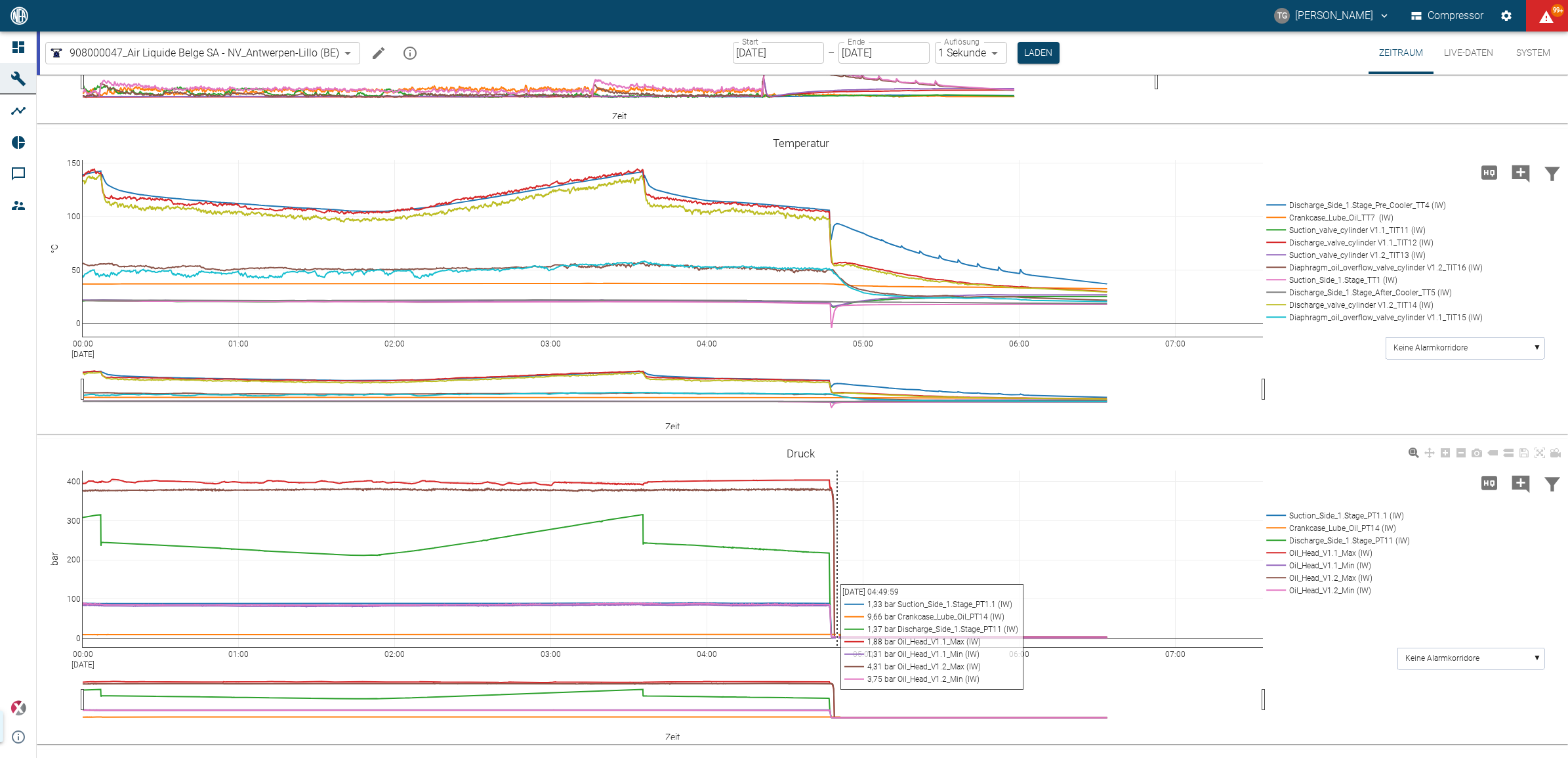
scroll to position [1047, 0]
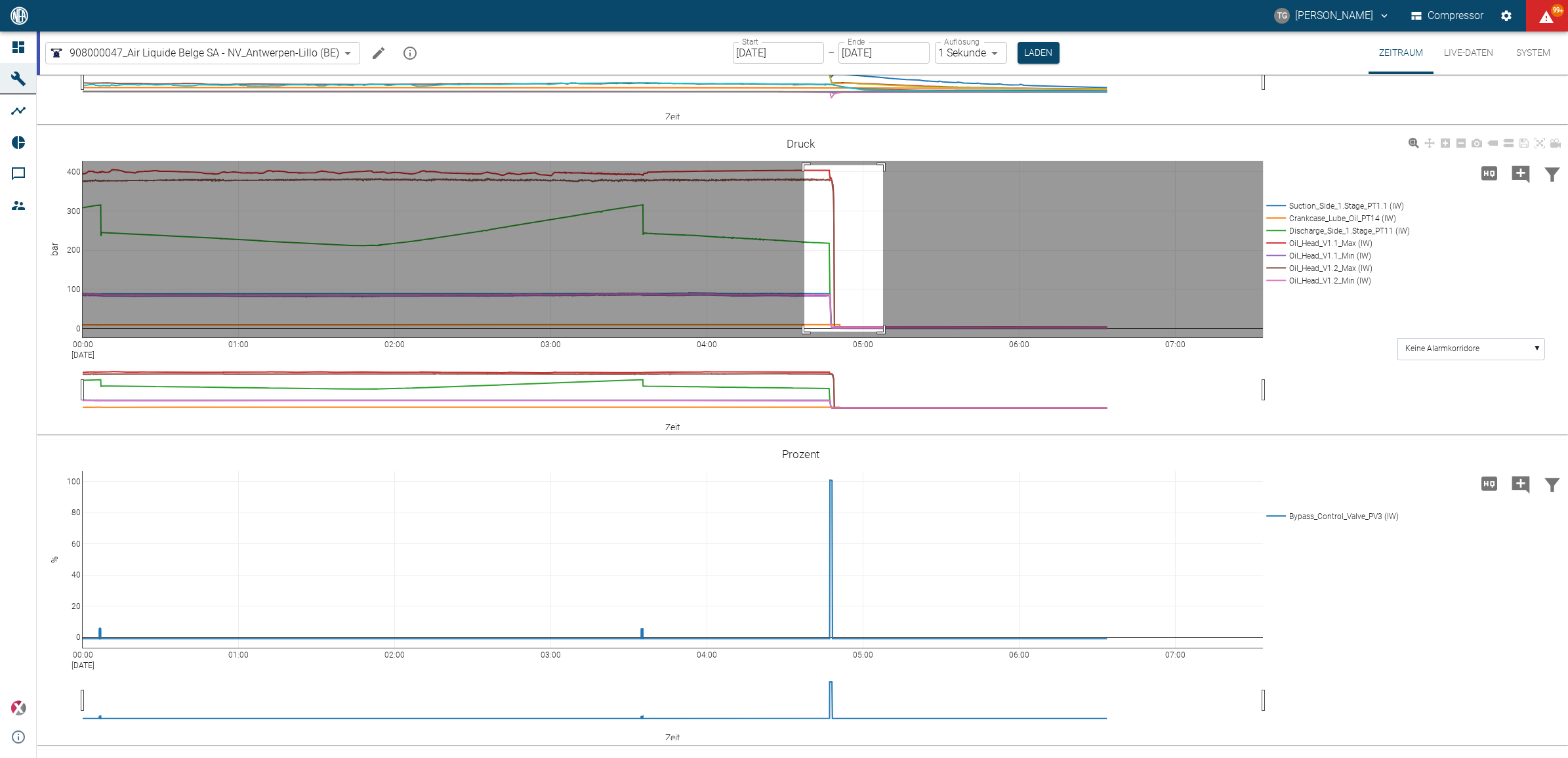
drag, startPoint x: 804, startPoint y: 304, endPoint x: 885, endPoint y: 482, distance: 195.6
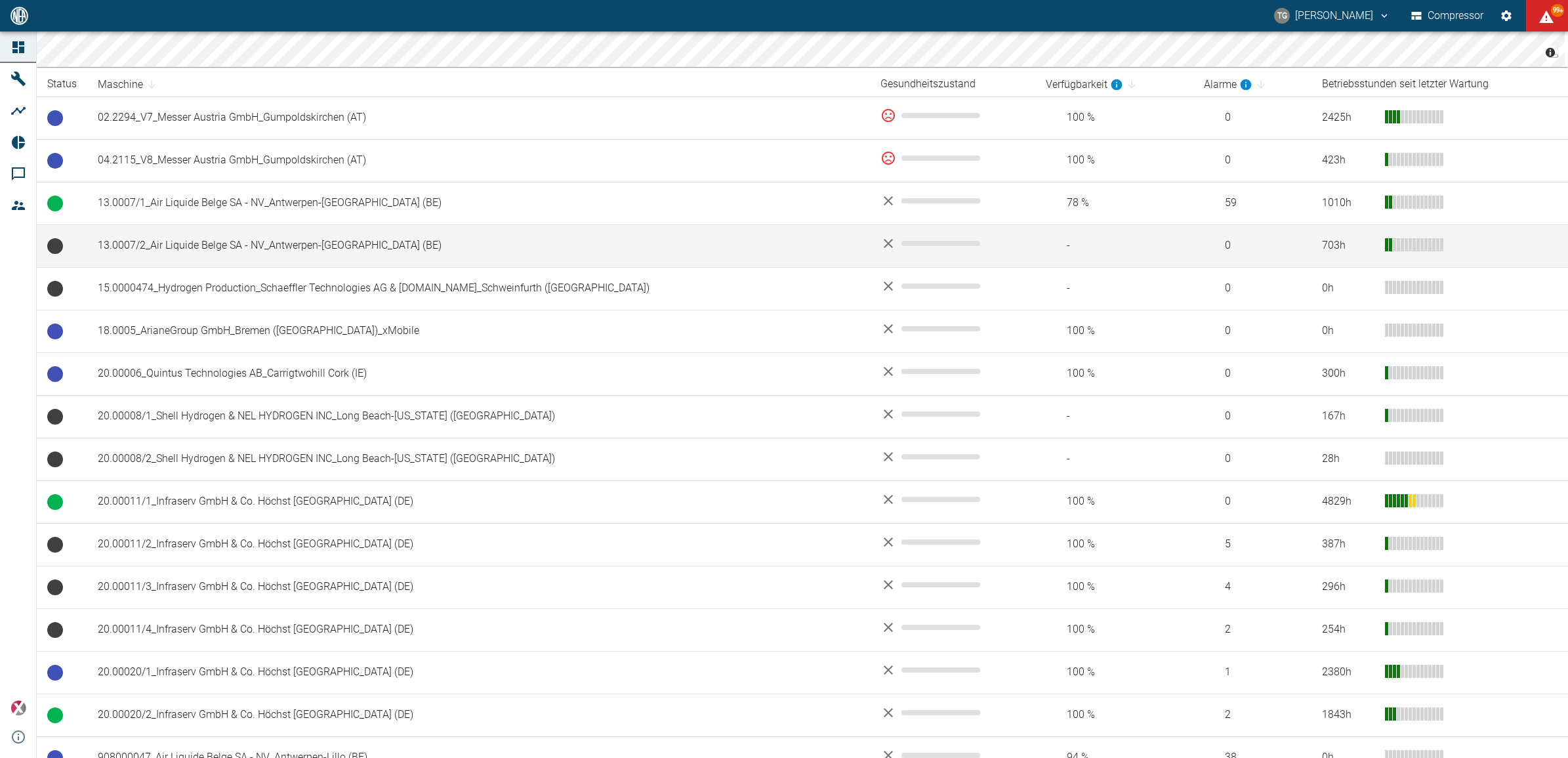
scroll to position [246, 0]
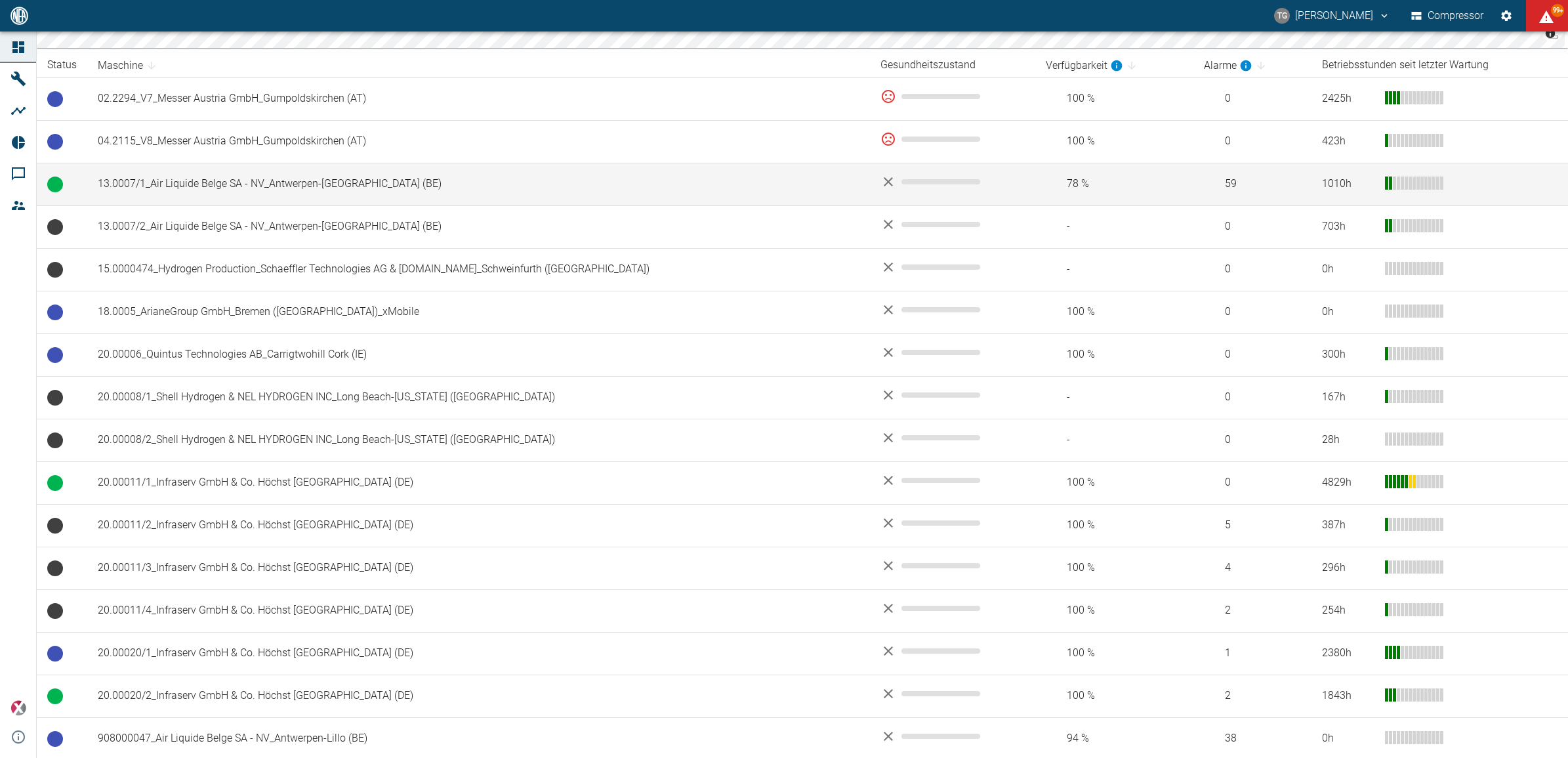
click at [201, 178] on td "13.0007/1_Air Liquide Belge SA - NV_Antwerpen-[GEOGRAPHIC_DATA] (BE)" at bounding box center [478, 184] width 783 height 42
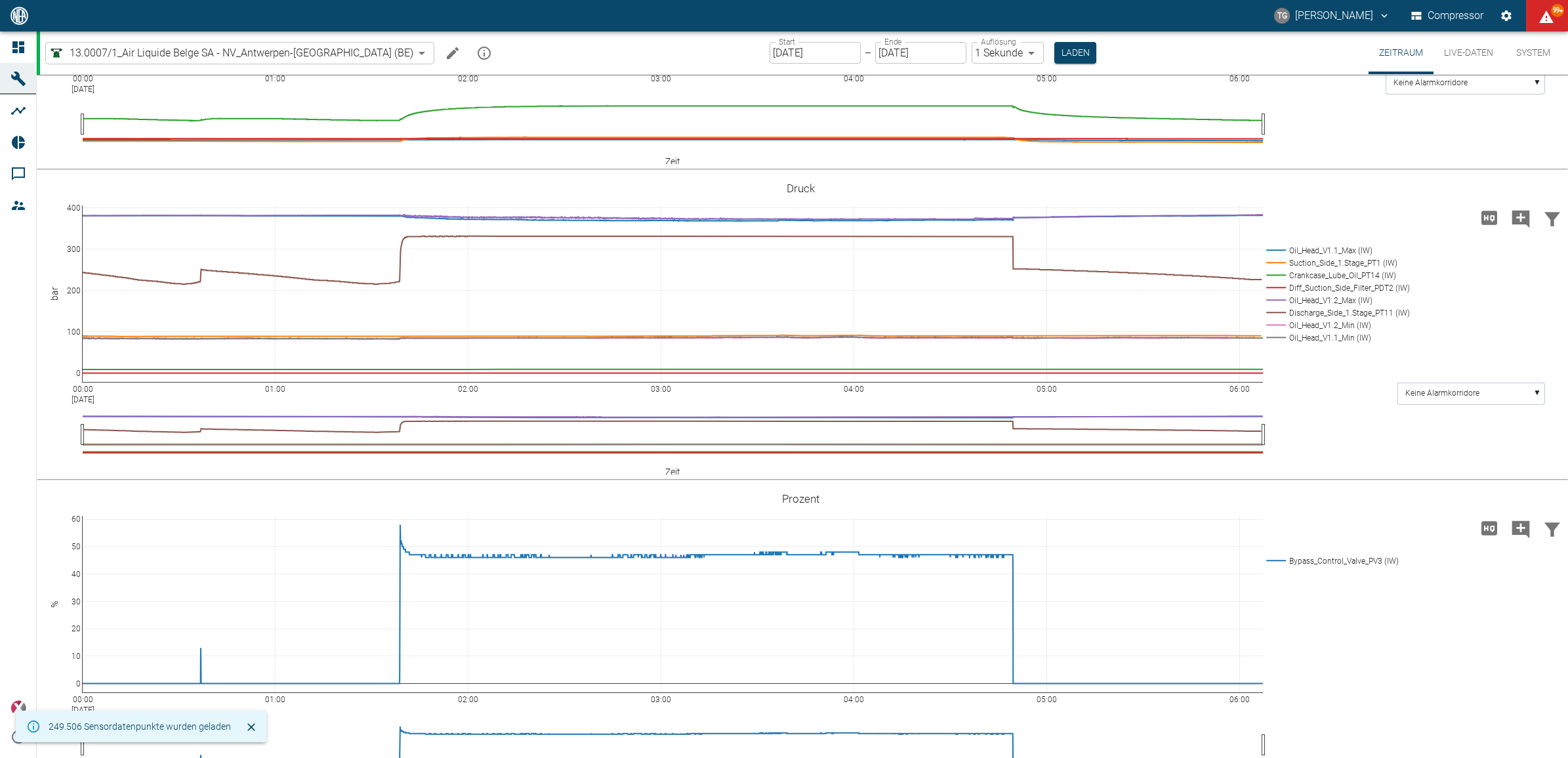
scroll to position [557, 0]
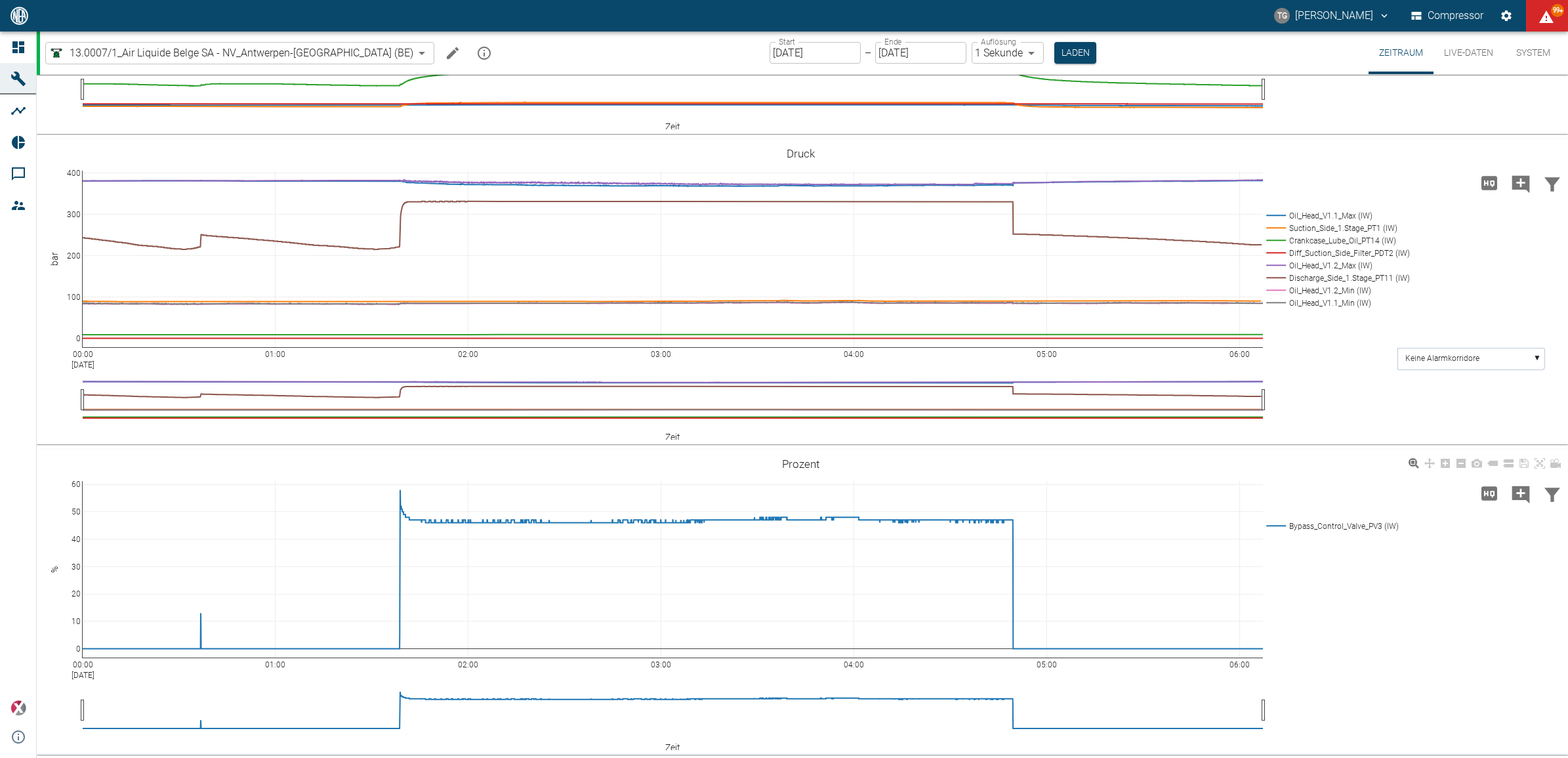
click at [1425, 663] on div "00:00 [DATE] 01:00 02:00 03:00 04:00 05:00 06:00 0 10 20 30 40 50 60 Bypass_Con…" at bounding box center [800, 602] width 1528 height 295
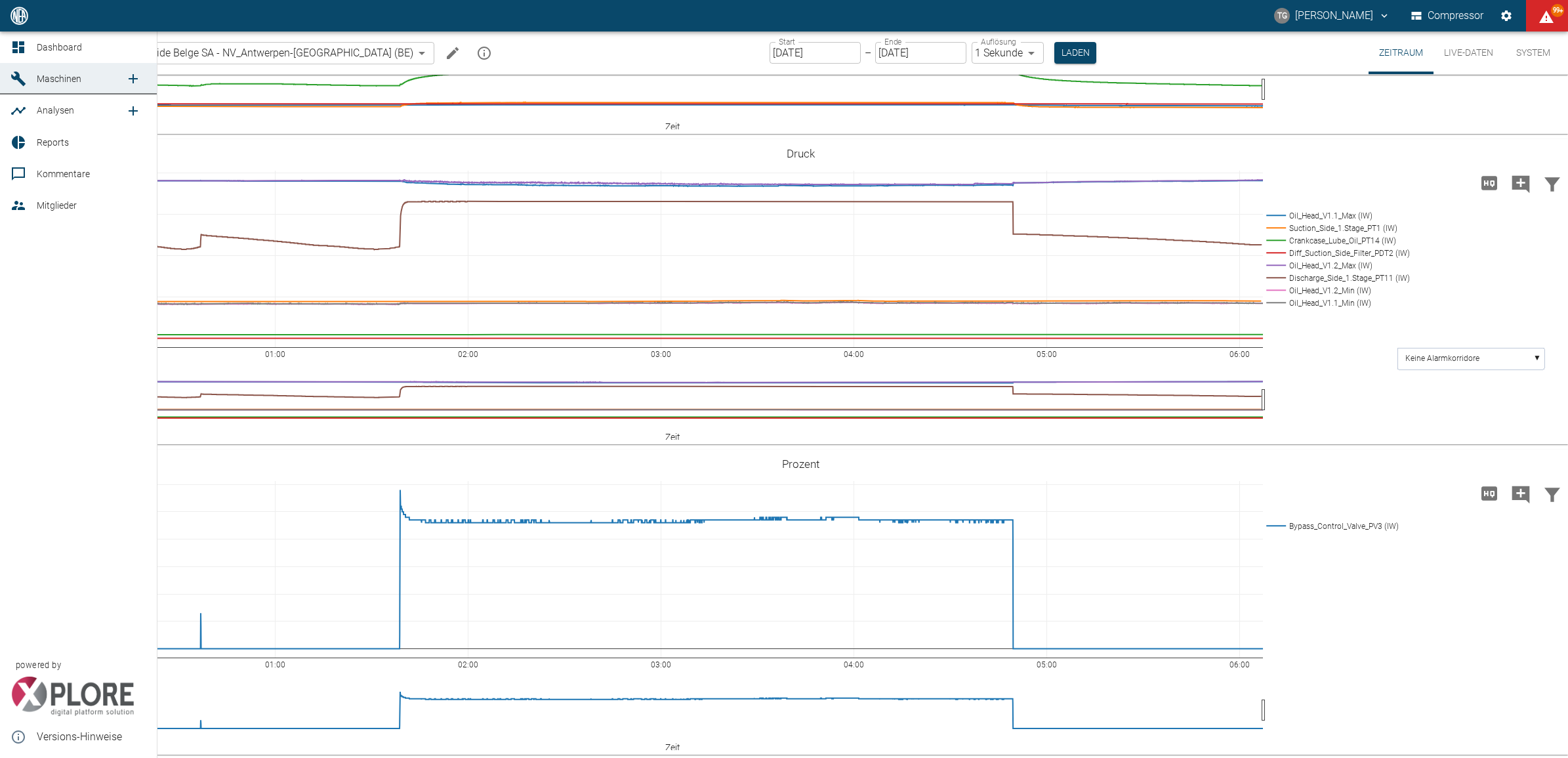
click at [21, 40] on icon at bounding box center [18, 47] width 16 height 16
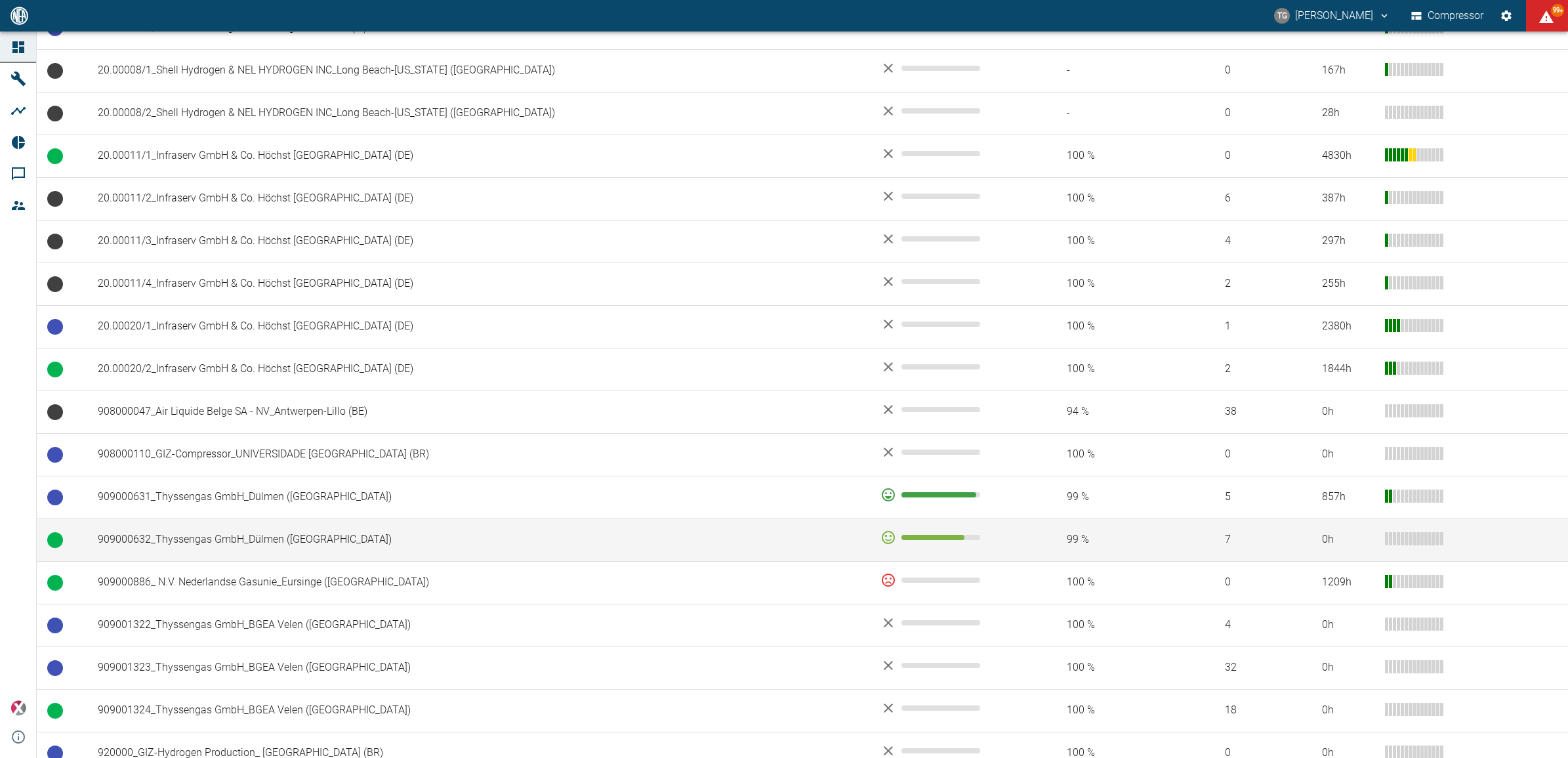
scroll to position [574, 0]
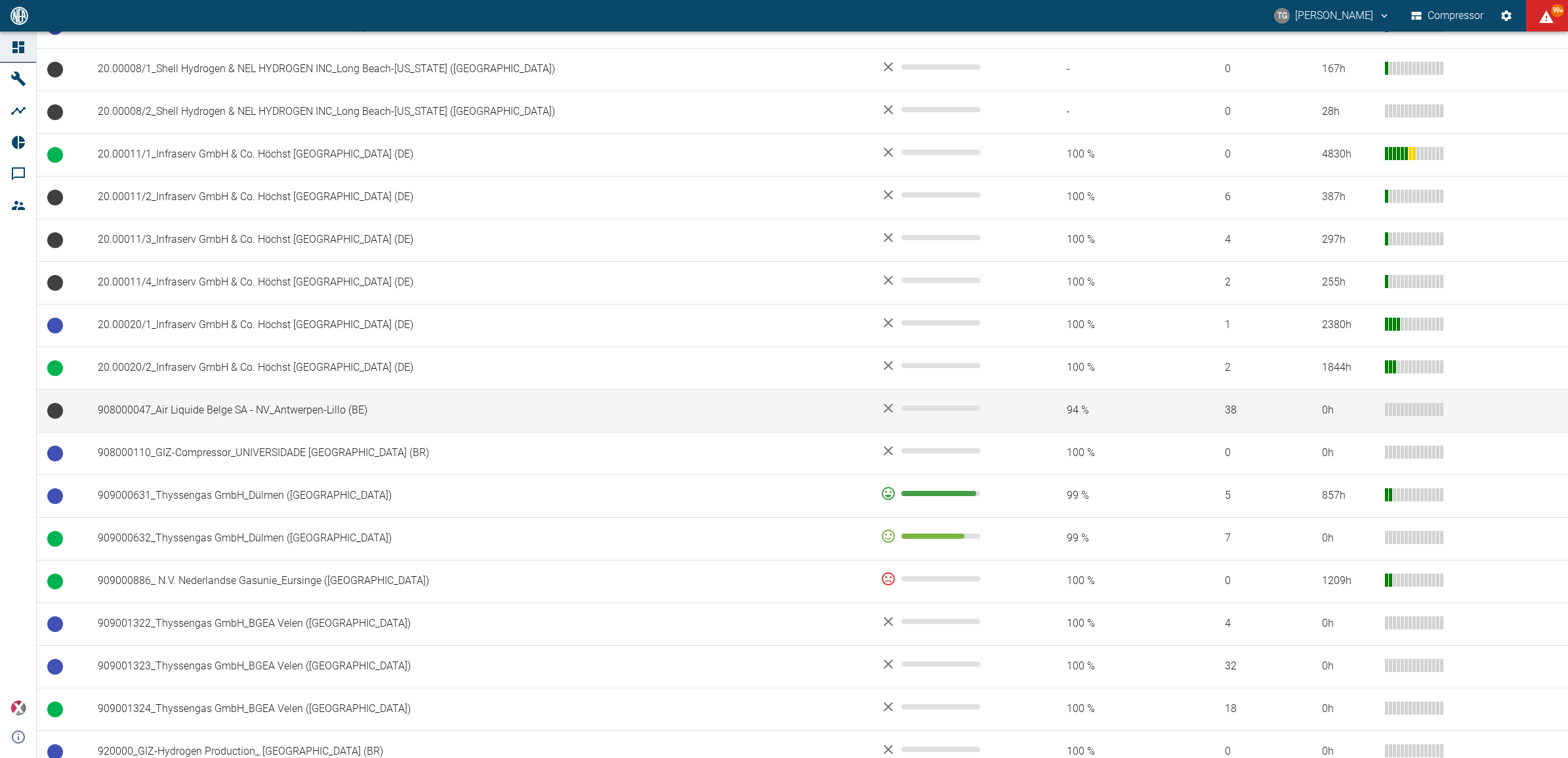
click at [182, 414] on td "908000047_Air Liquide Belge SA - NV_Antwerpen-Lillo (BE)" at bounding box center [478, 410] width 783 height 42
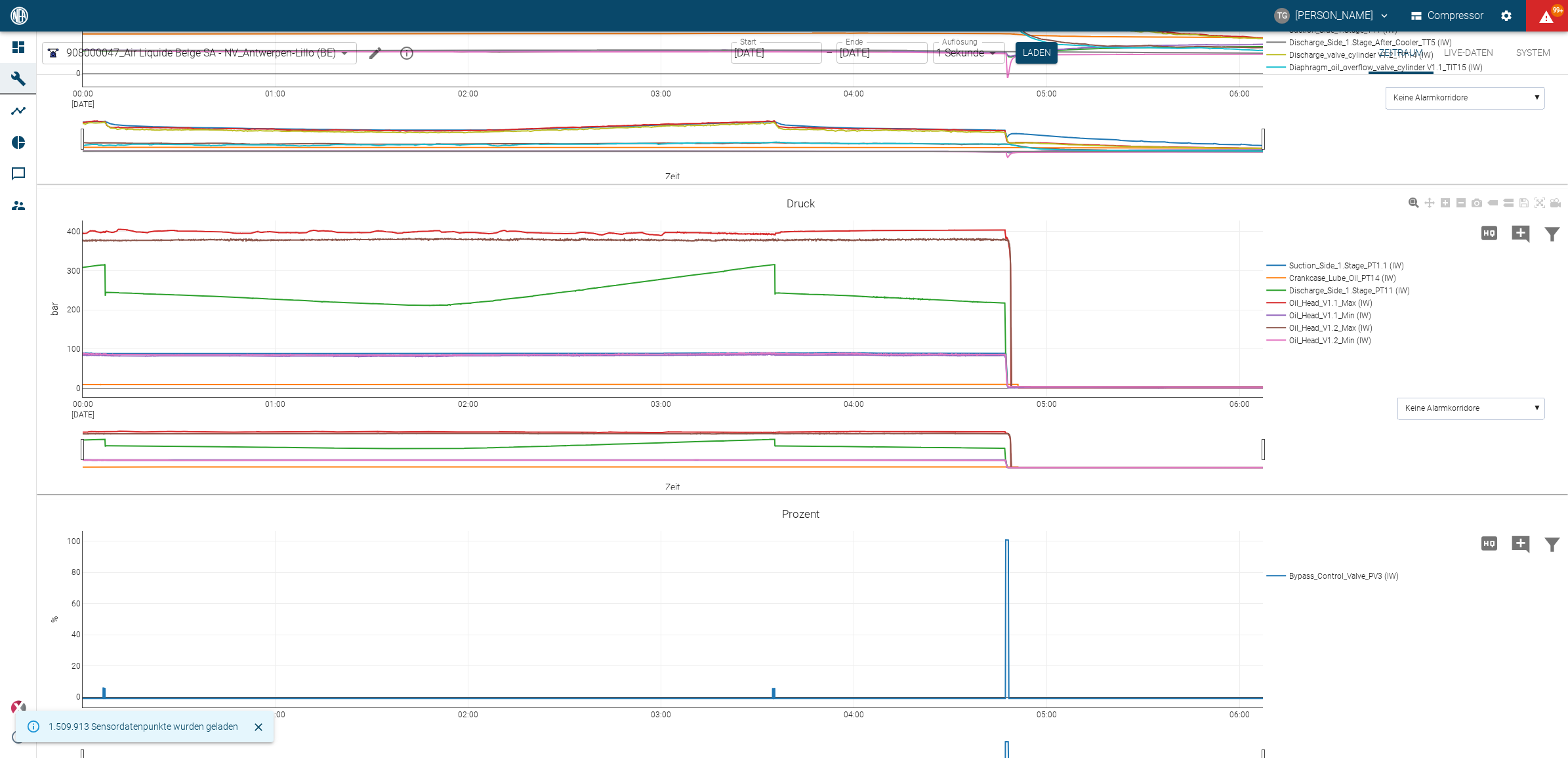
scroll to position [738, 0]
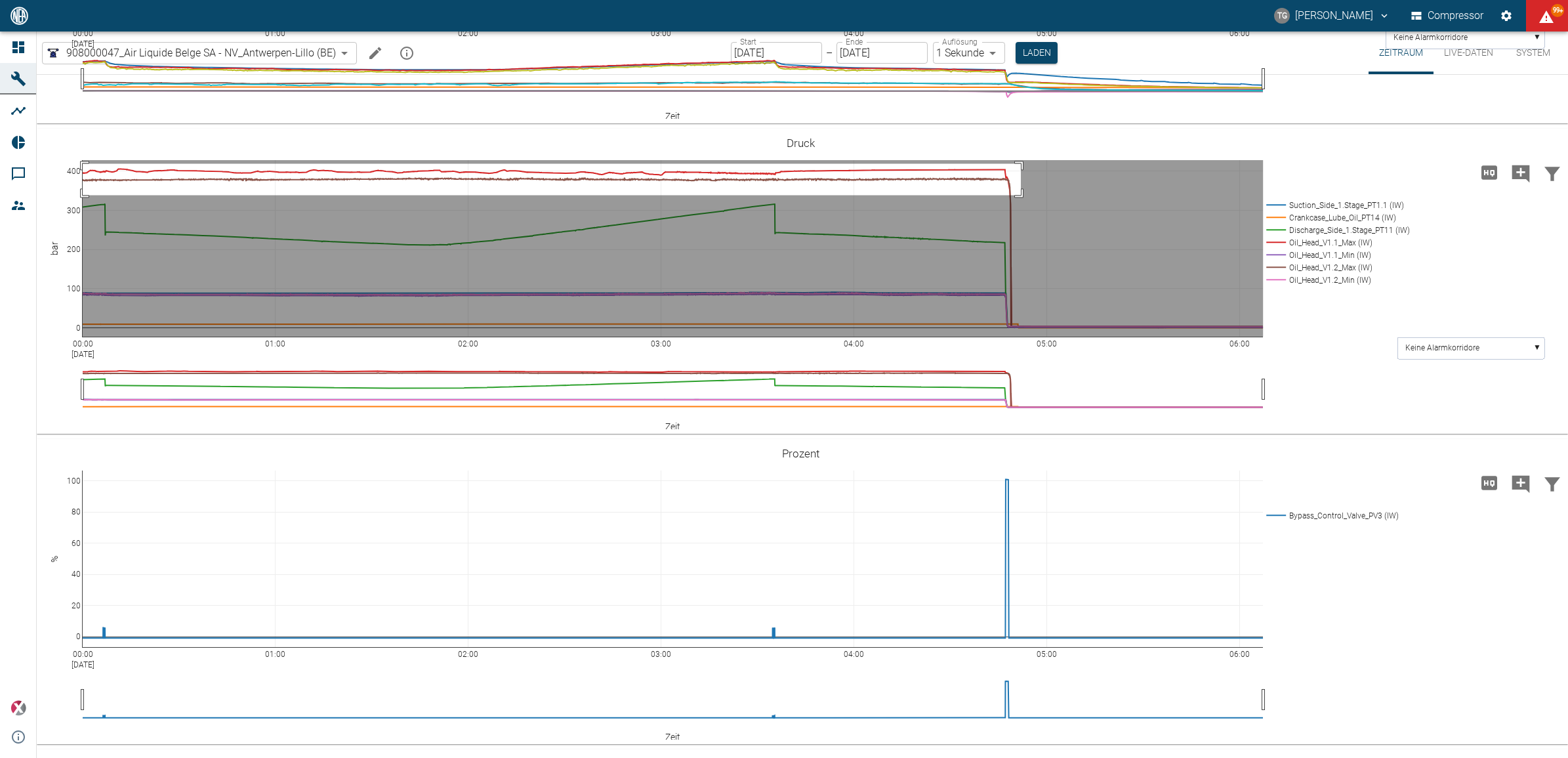
drag, startPoint x: 1021, startPoint y: 303, endPoint x: 80, endPoint y: 334, distance: 941.5
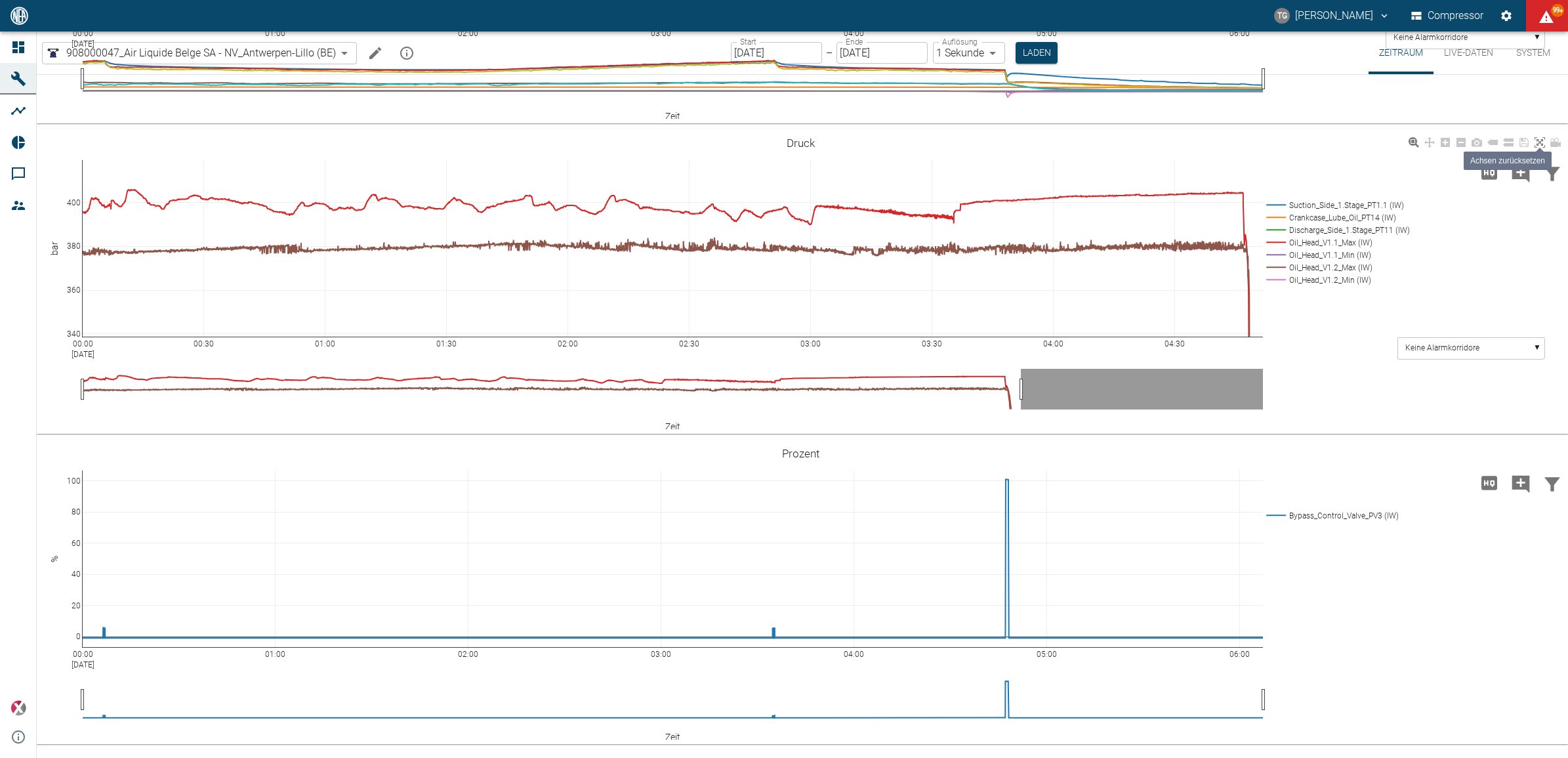
click at [1544, 148] on icon at bounding box center [1539, 142] width 10 height 10
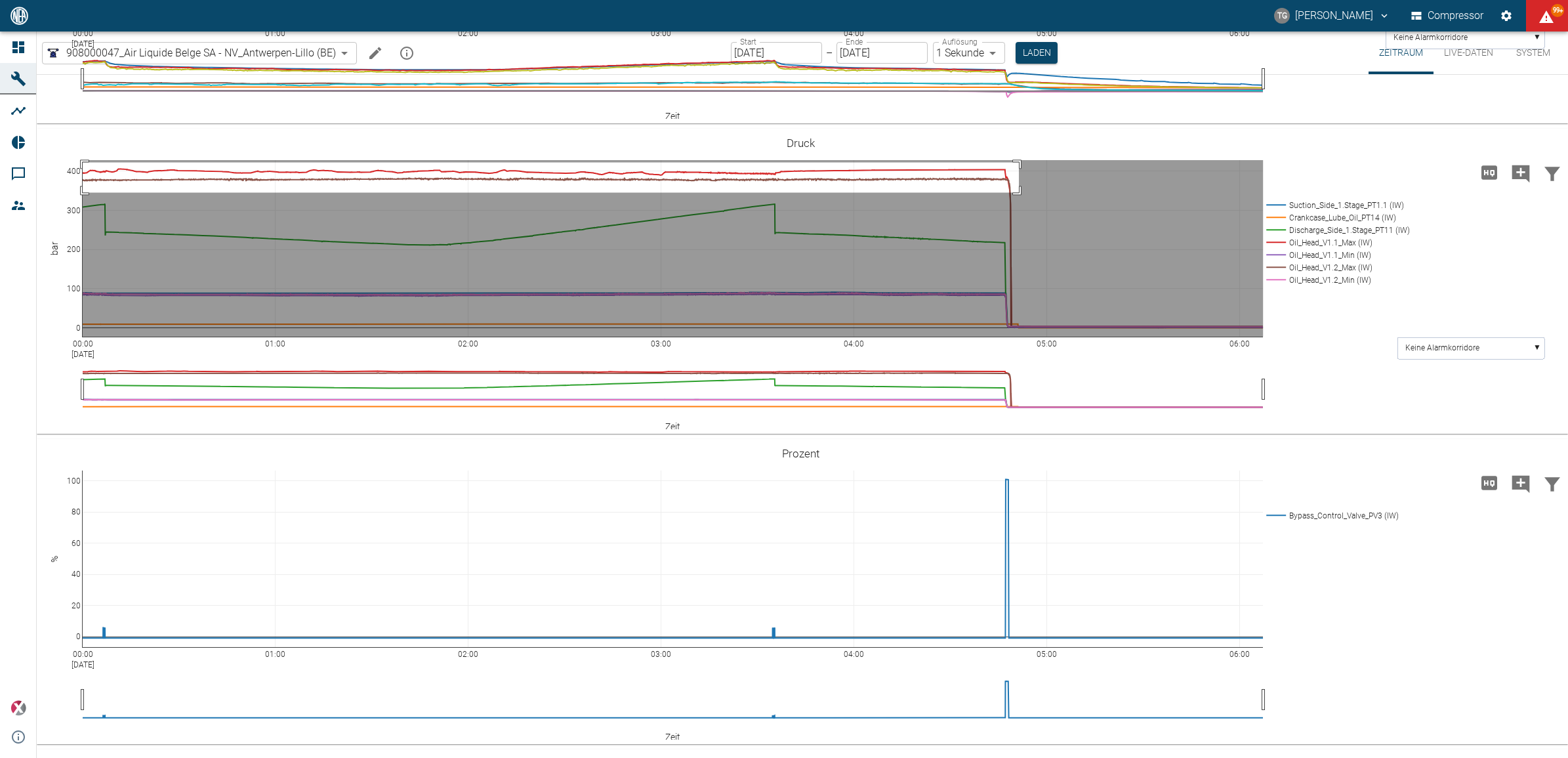
drag, startPoint x: 1019, startPoint y: 301, endPoint x: 63, endPoint y: 331, distance: 956.5
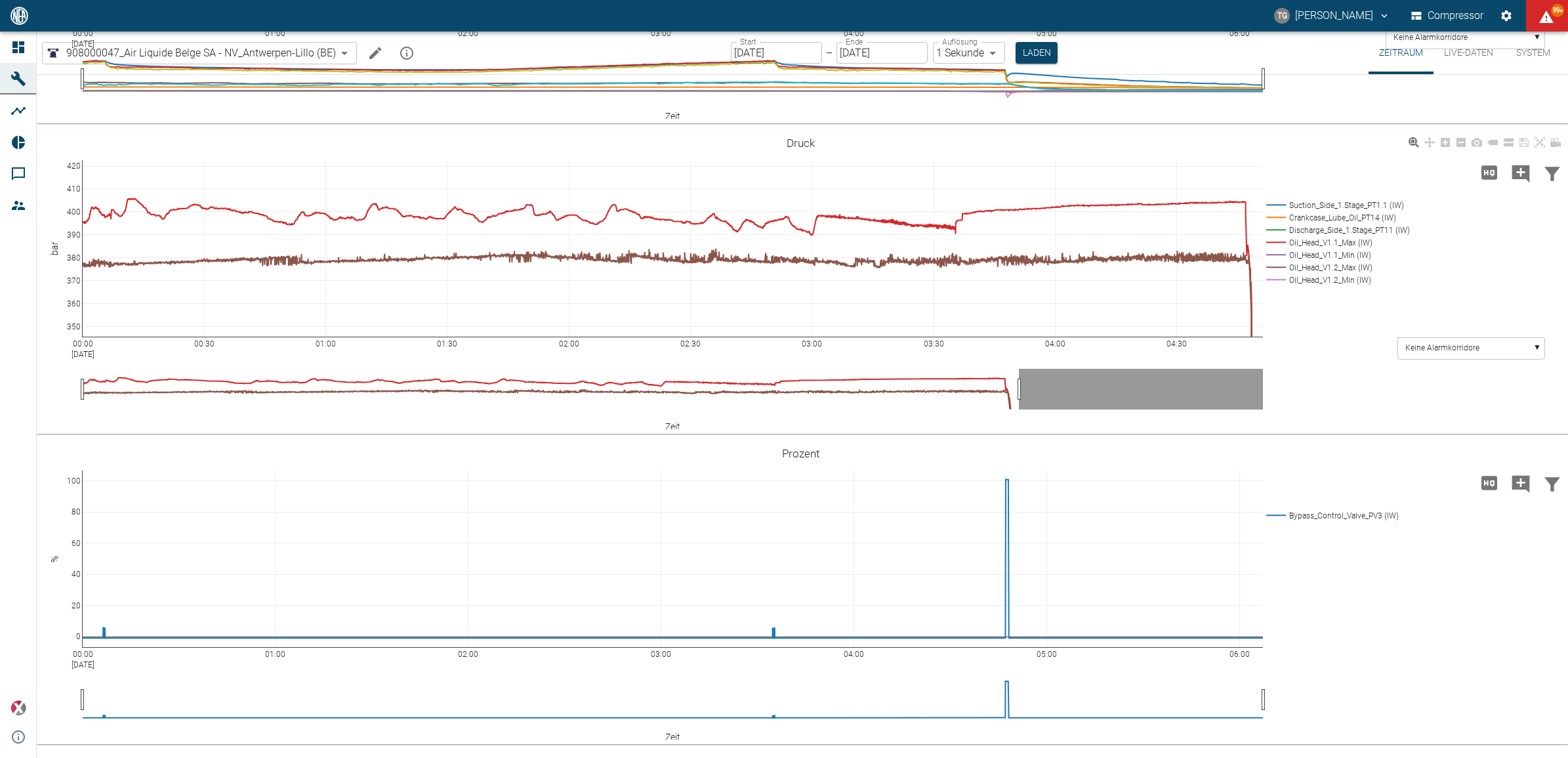
click at [1366, 429] on div "00:00 Sep 9, 2025 00:30 01:00 01:30 02:00 02:30 03:00 03:30 04:00 04:30 350 360…" at bounding box center [800, 281] width 1528 height 295
click at [1027, 47] on button "Laden" at bounding box center [1036, 53] width 42 height 22
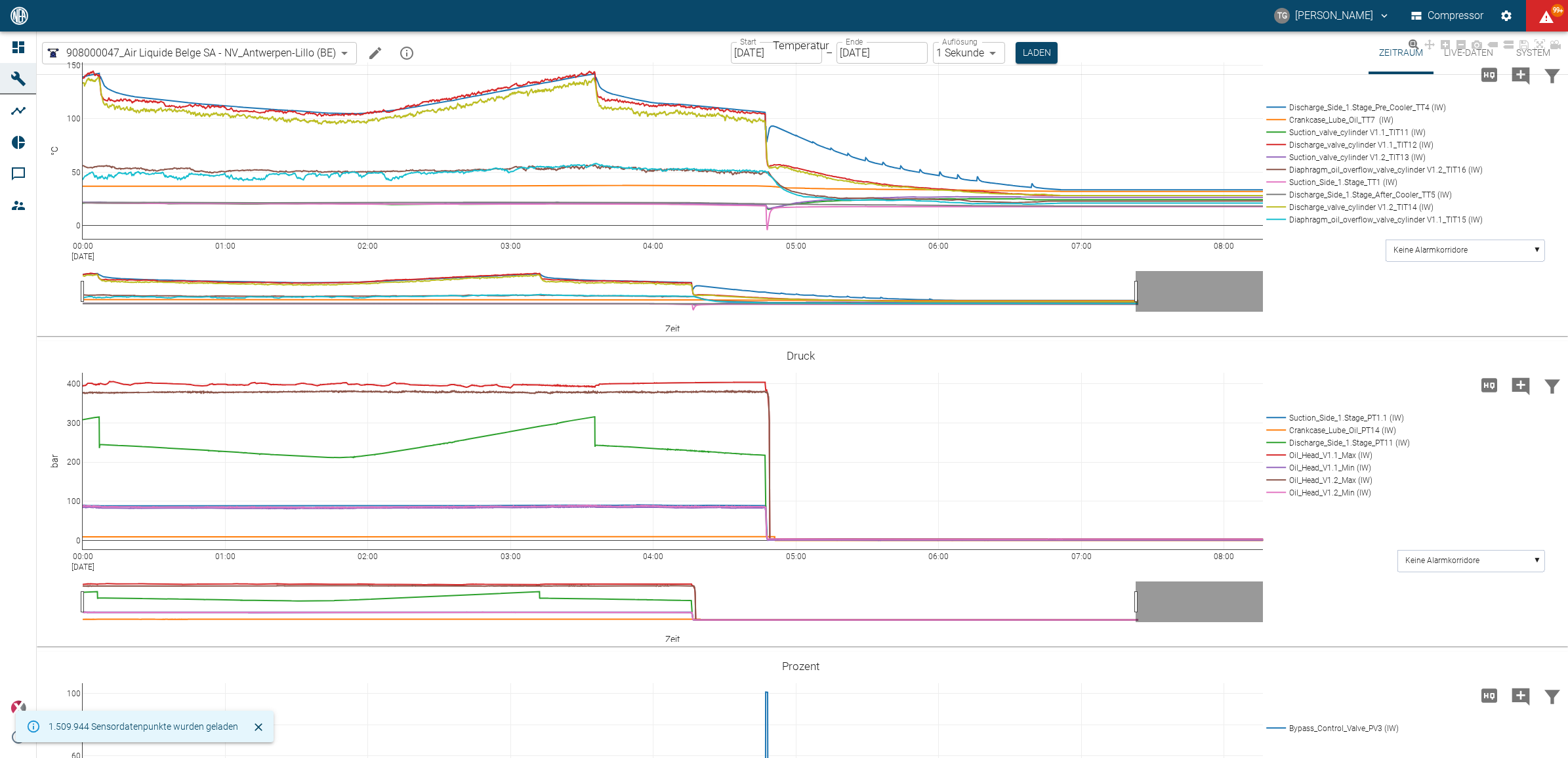
scroll to position [738, 0]
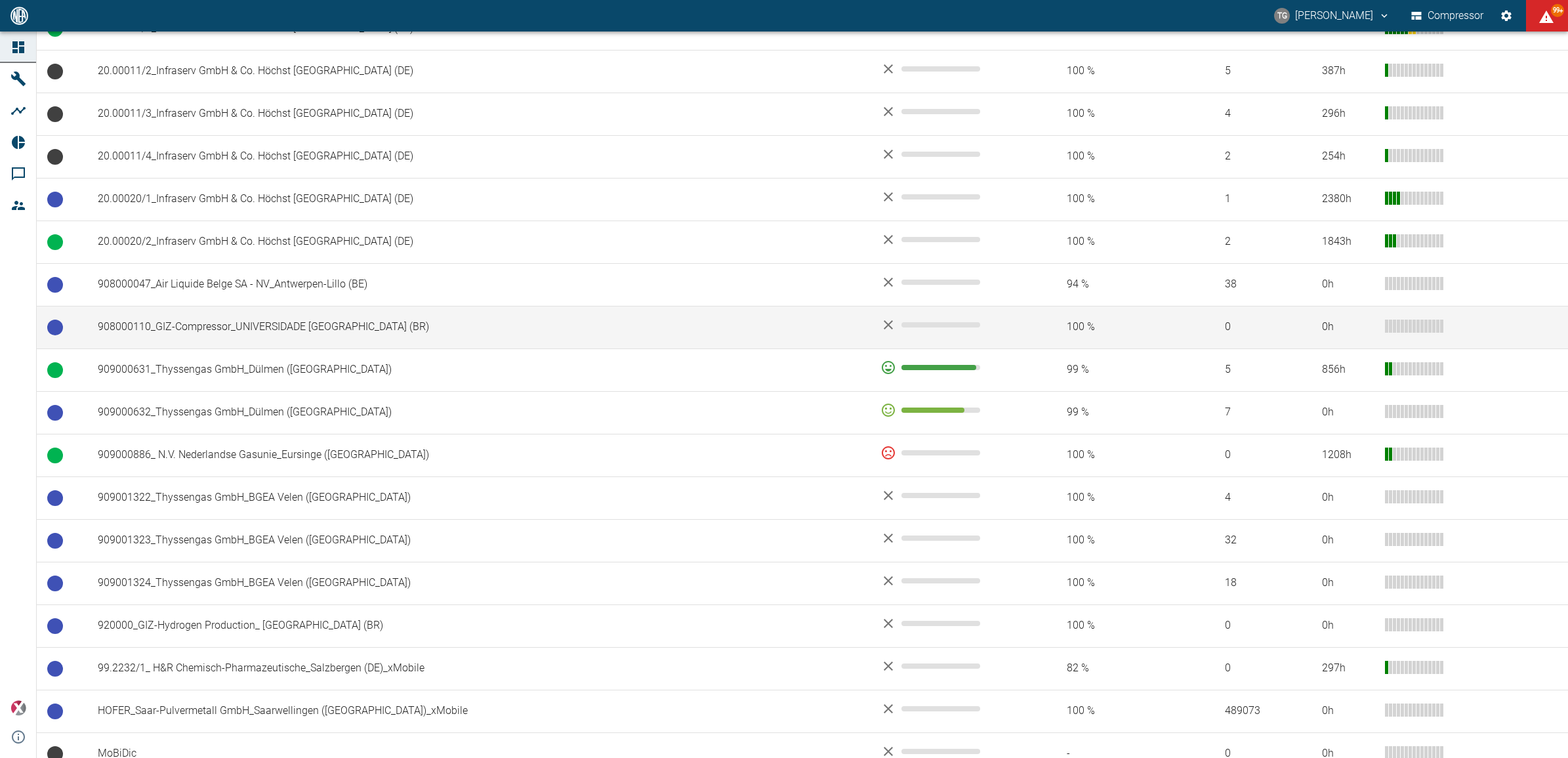
scroll to position [725, 0]
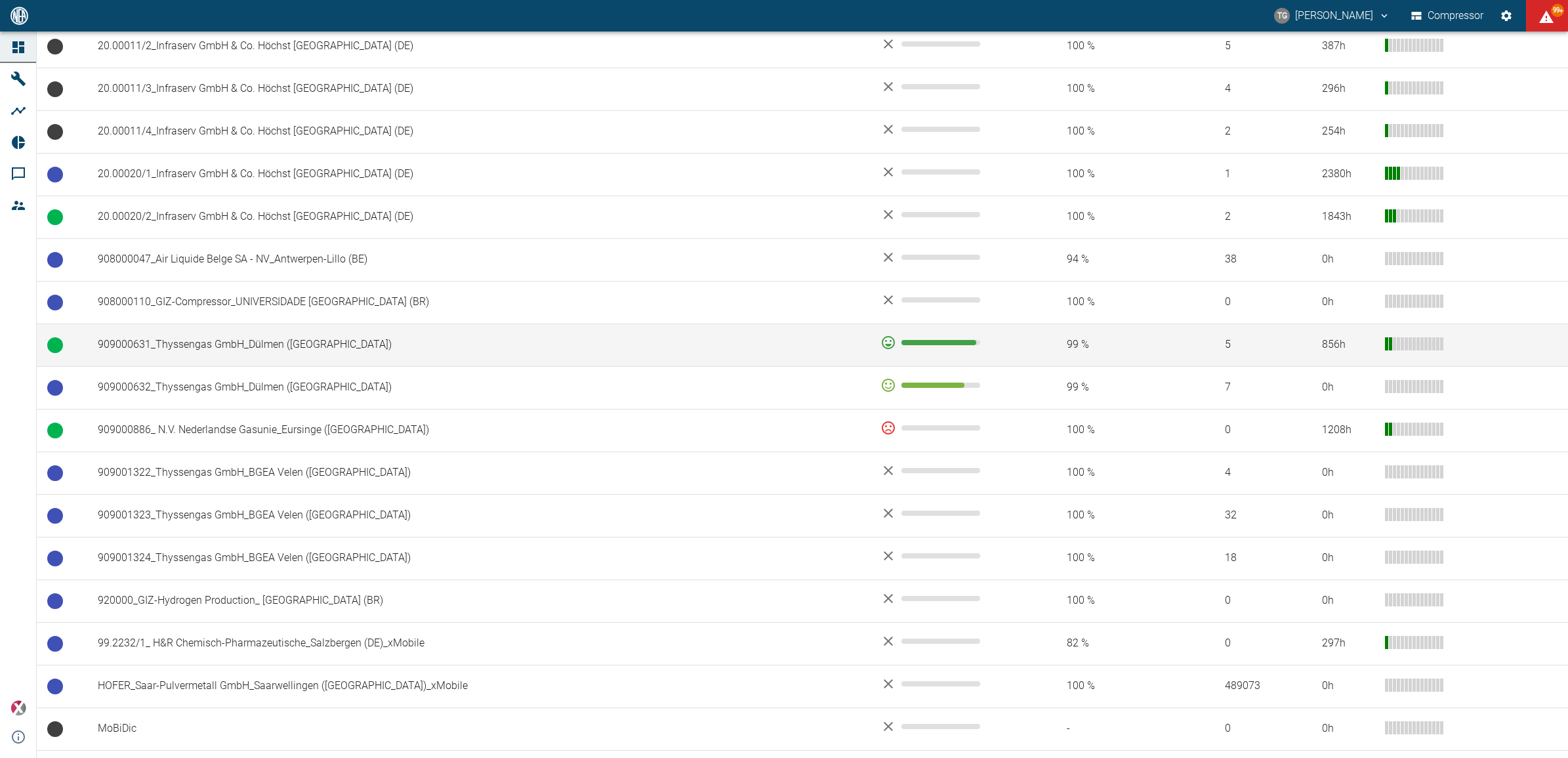
click at [174, 356] on td "909000631_Thyssengas GmbH_Dülmen ([GEOGRAPHIC_DATA])" at bounding box center [478, 344] width 783 height 42
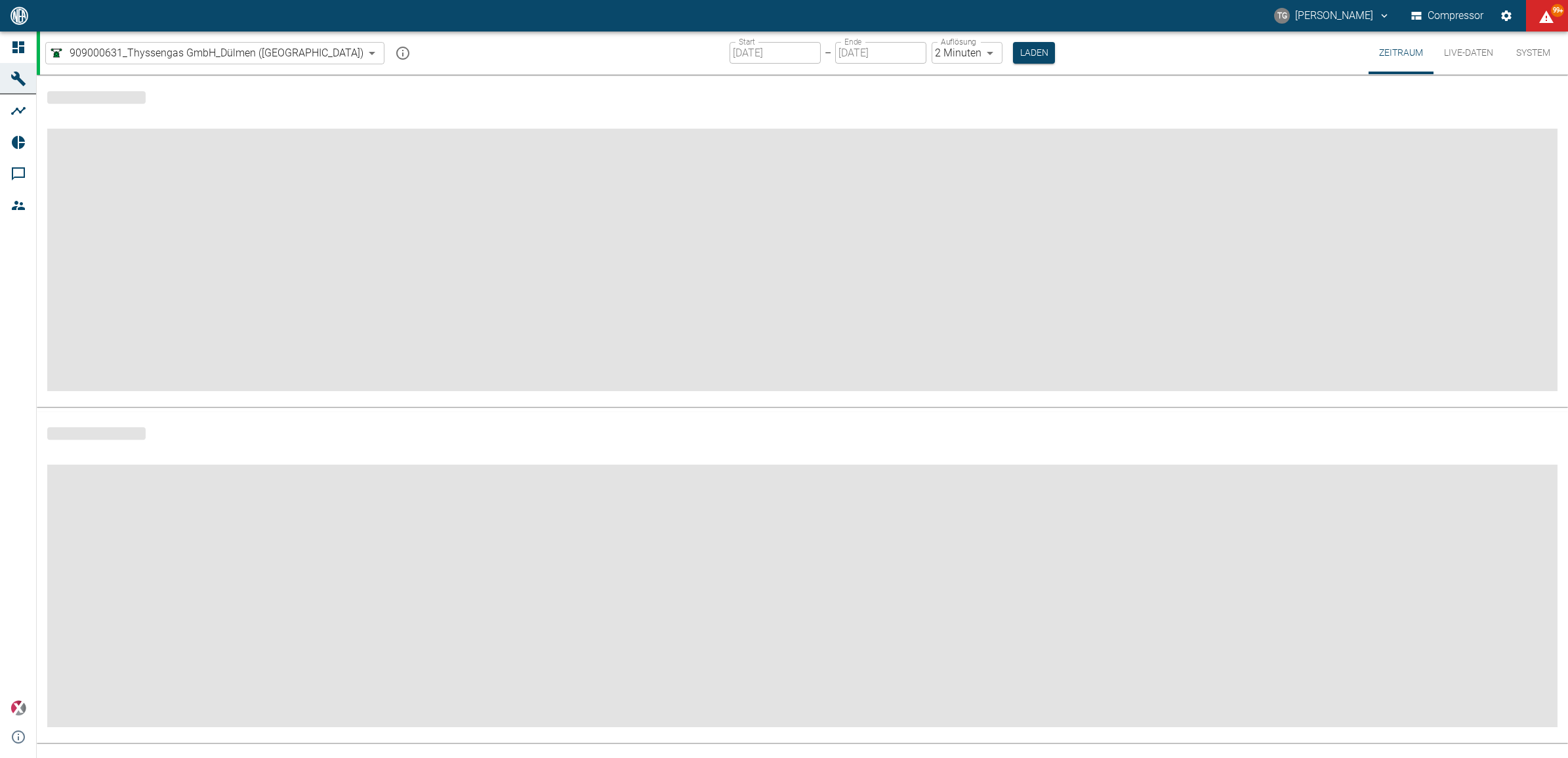
type input "2min"
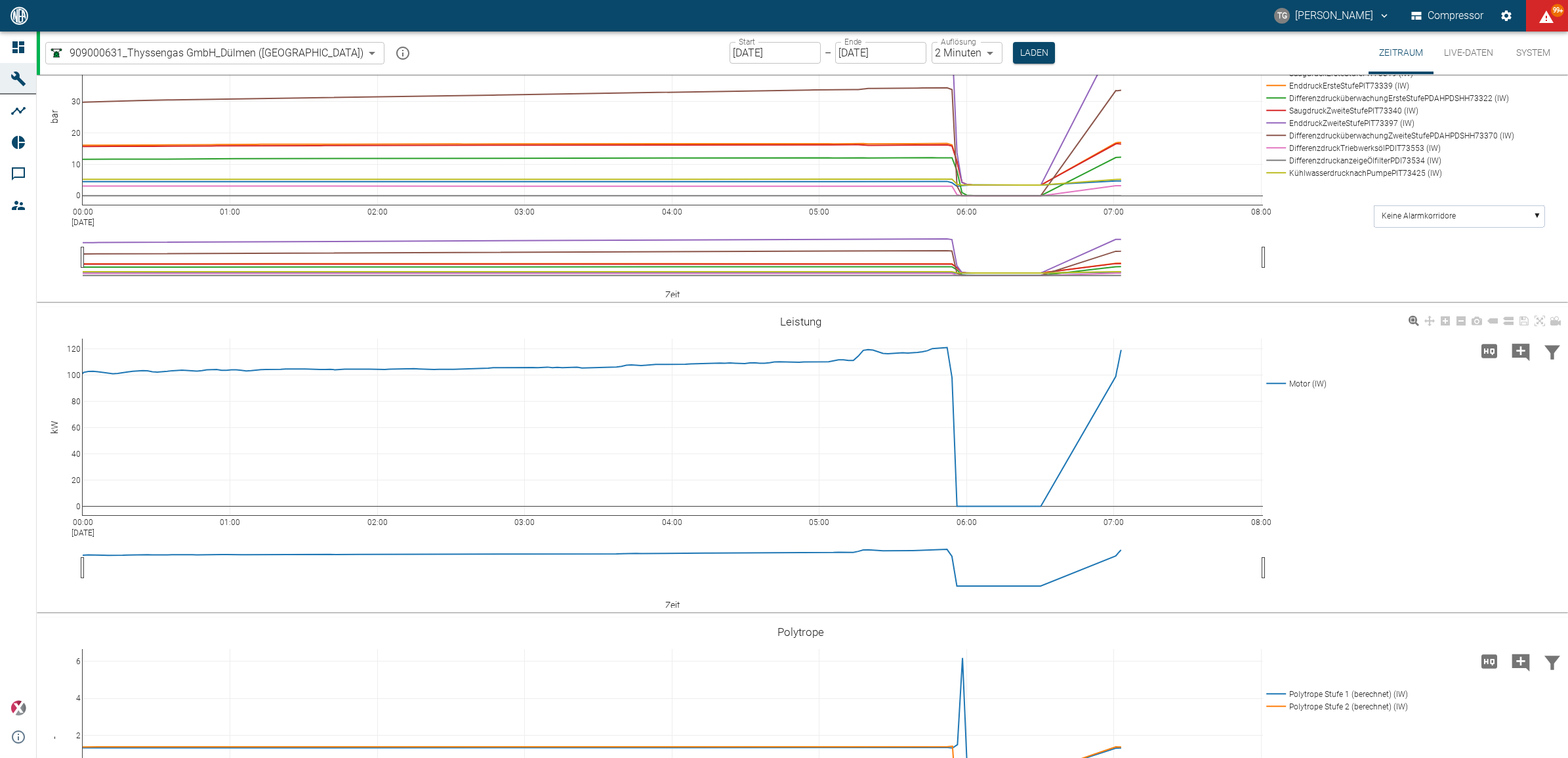
scroll to position [1557, 0]
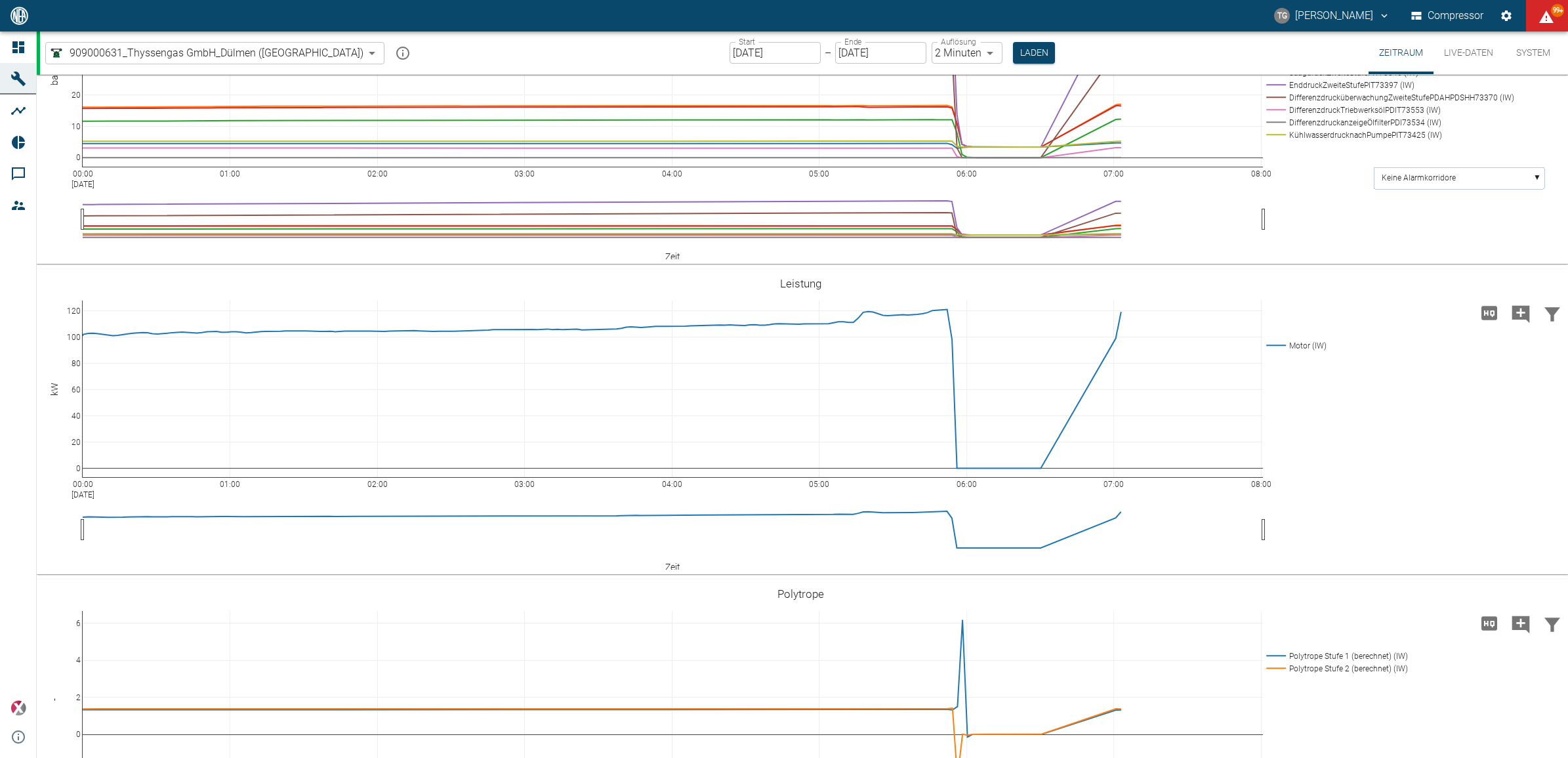
click at [1280, 41] on rect at bounding box center [1387, 35] width 249 height 12
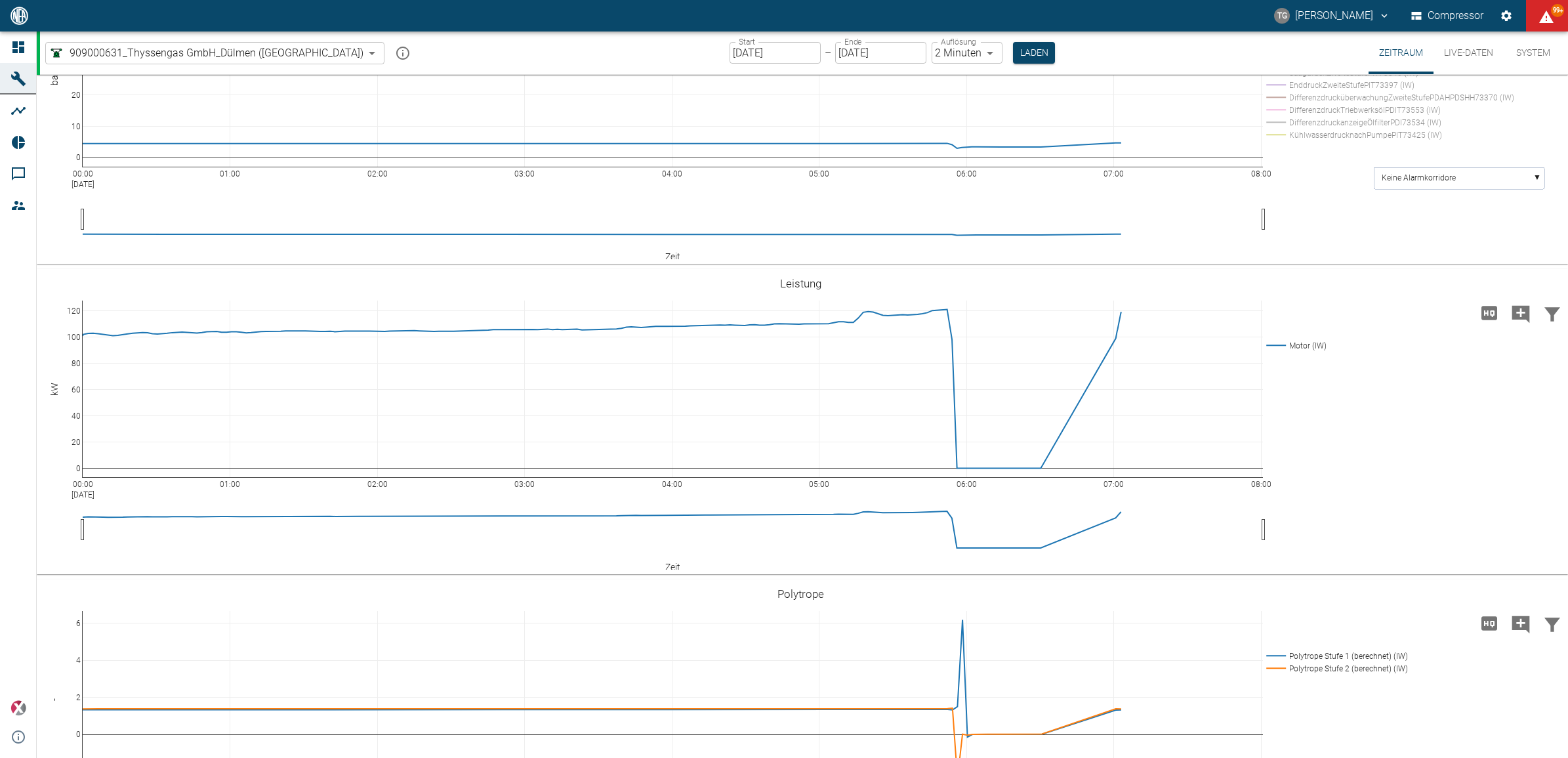
click at [1280, 41] on rect at bounding box center [1387, 35] width 249 height 12
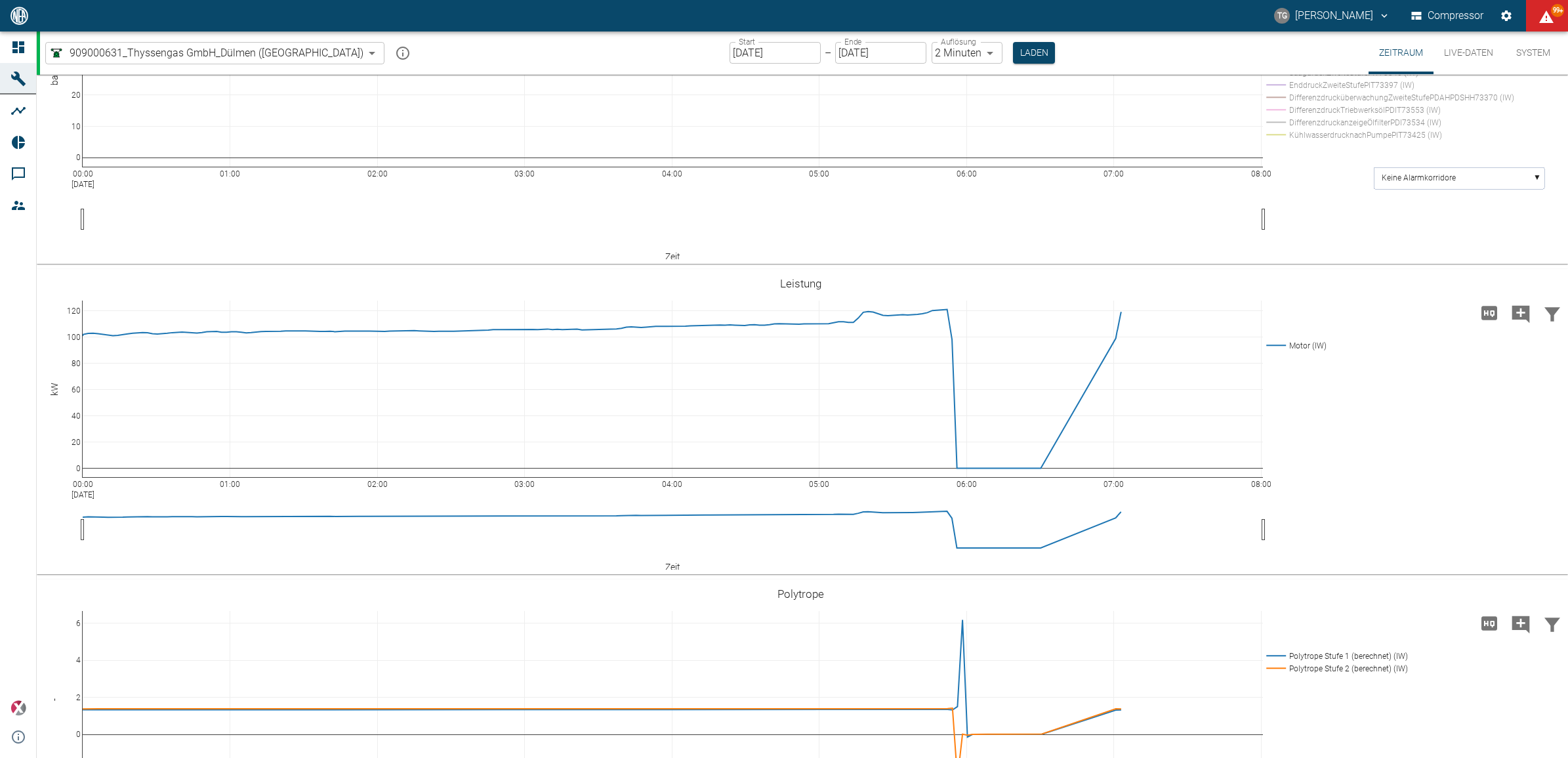
click at [1280, 41] on rect at bounding box center [1387, 35] width 249 height 12
drag, startPoint x: 73, startPoint y: 415, endPoint x: 53, endPoint y: 319, distance: 98.1
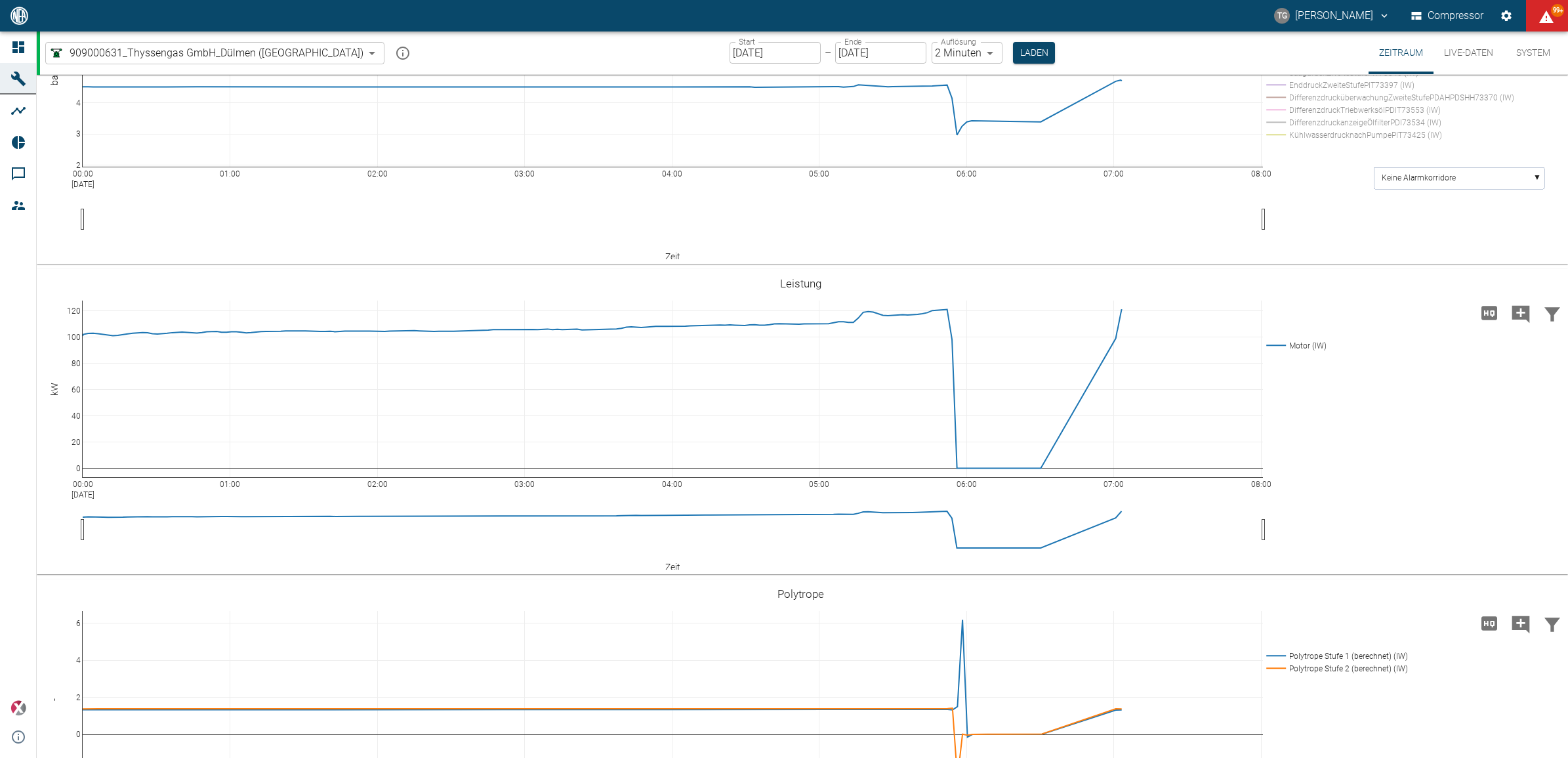
drag, startPoint x: 74, startPoint y: 463, endPoint x: 86, endPoint y: 615, distance: 152.5
click at [1312, 54] on rect at bounding box center [1387, 47] width 249 height 12
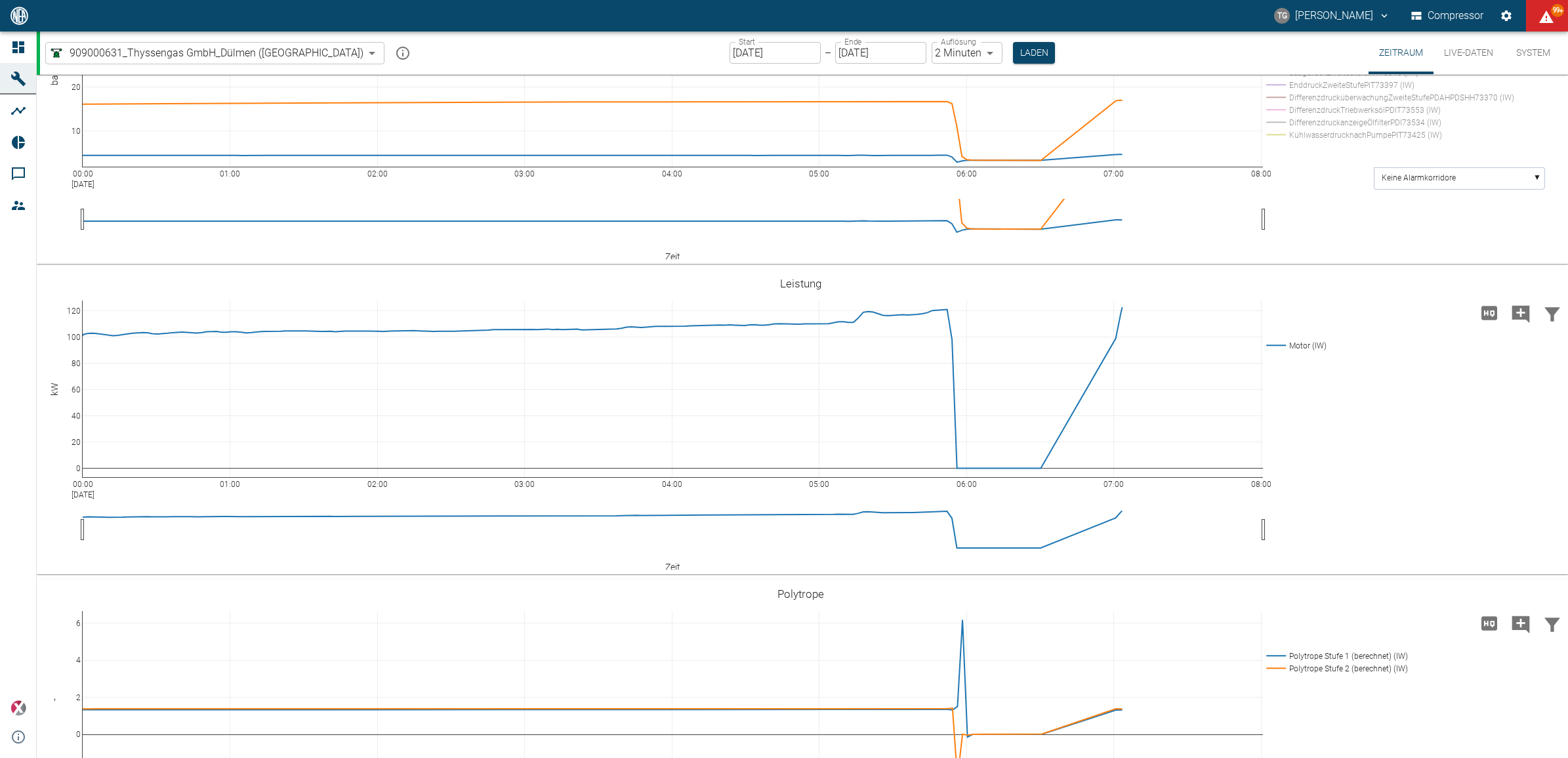
drag, startPoint x: 73, startPoint y: 411, endPoint x: 64, endPoint y: 555, distance: 144.3
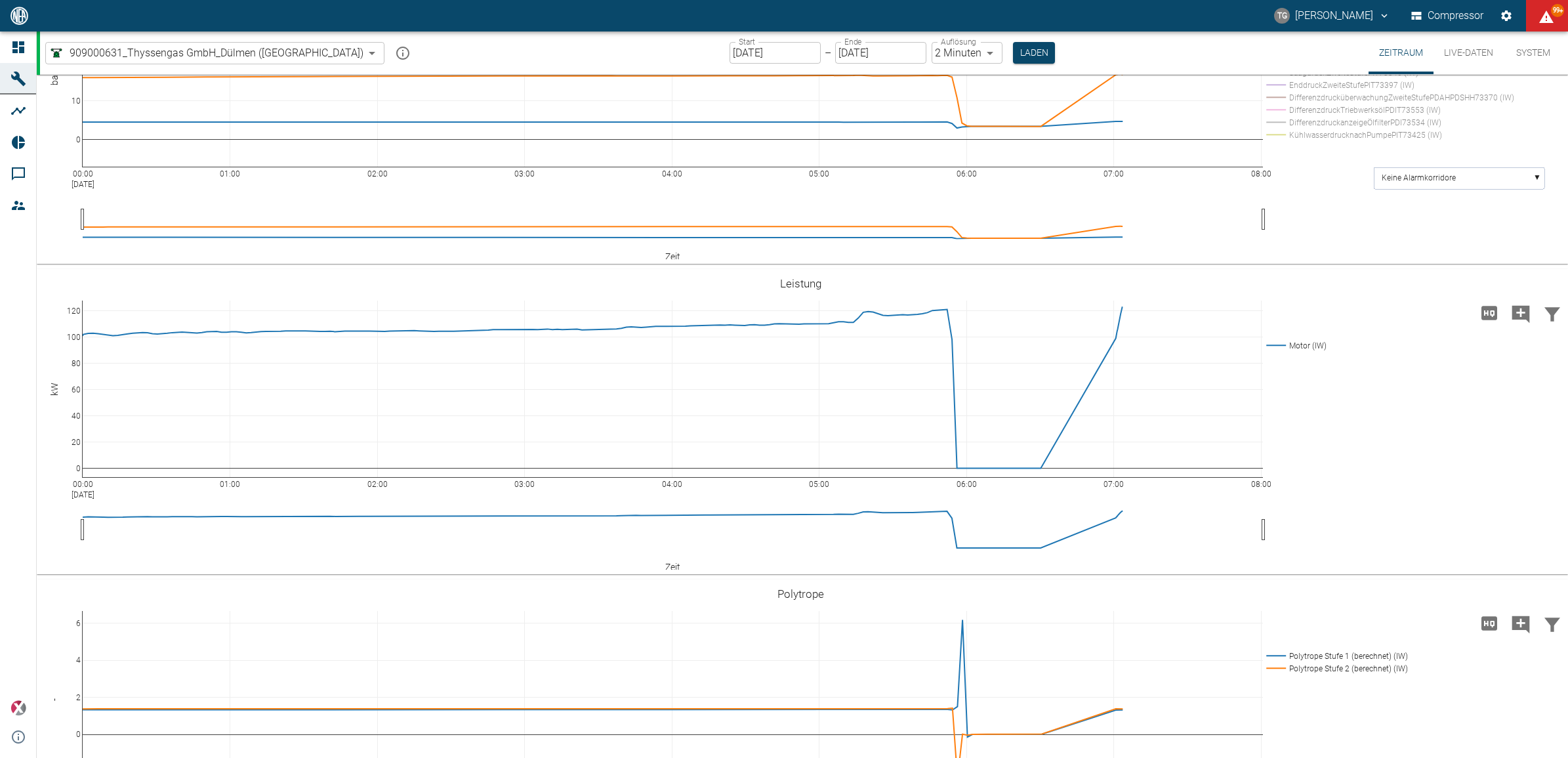
drag, startPoint x: 82, startPoint y: 438, endPoint x: 79, endPoint y: 403, distance: 35.1
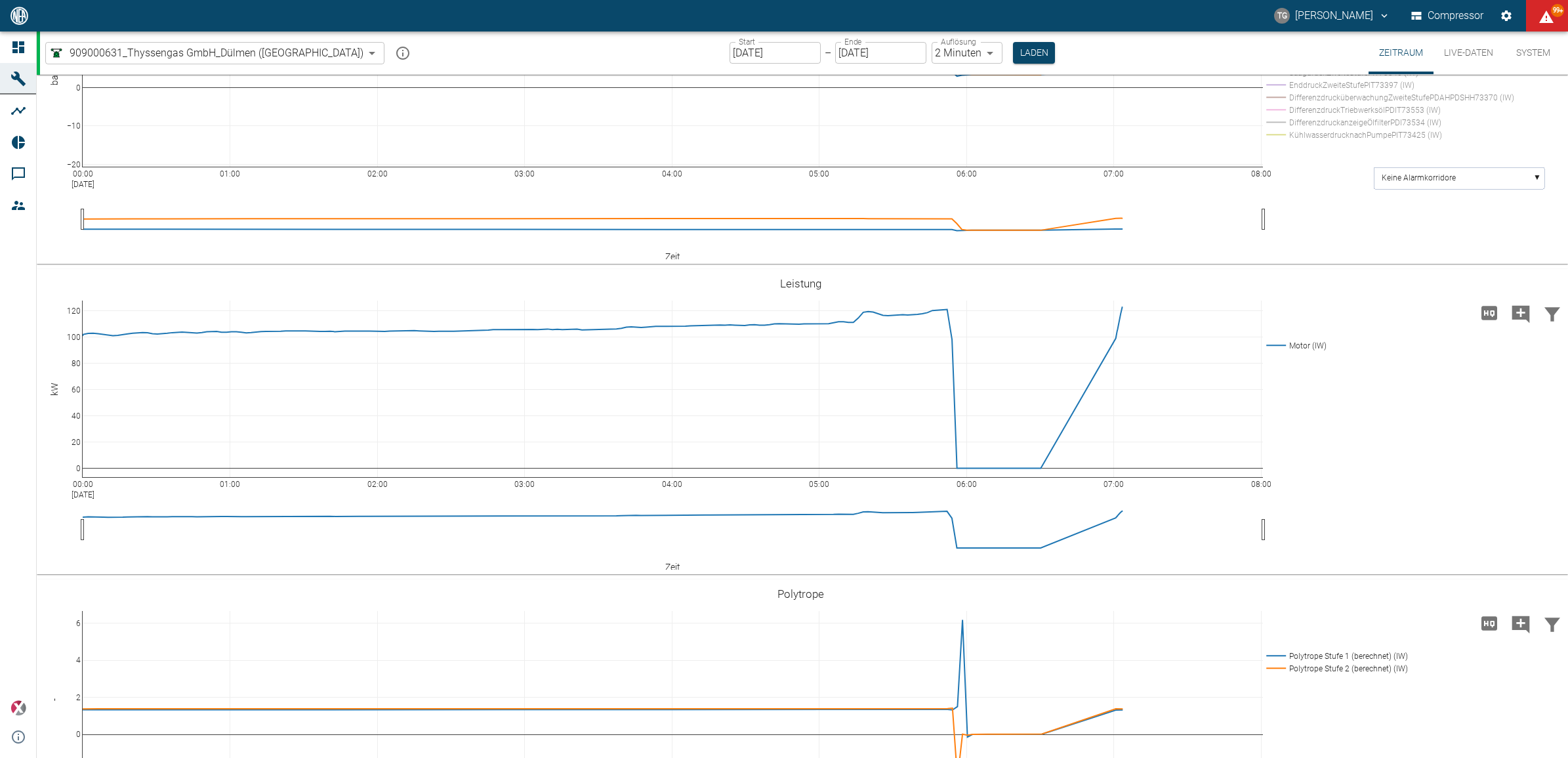
drag, startPoint x: 70, startPoint y: 457, endPoint x: 73, endPoint y: 405, distance: 52.1
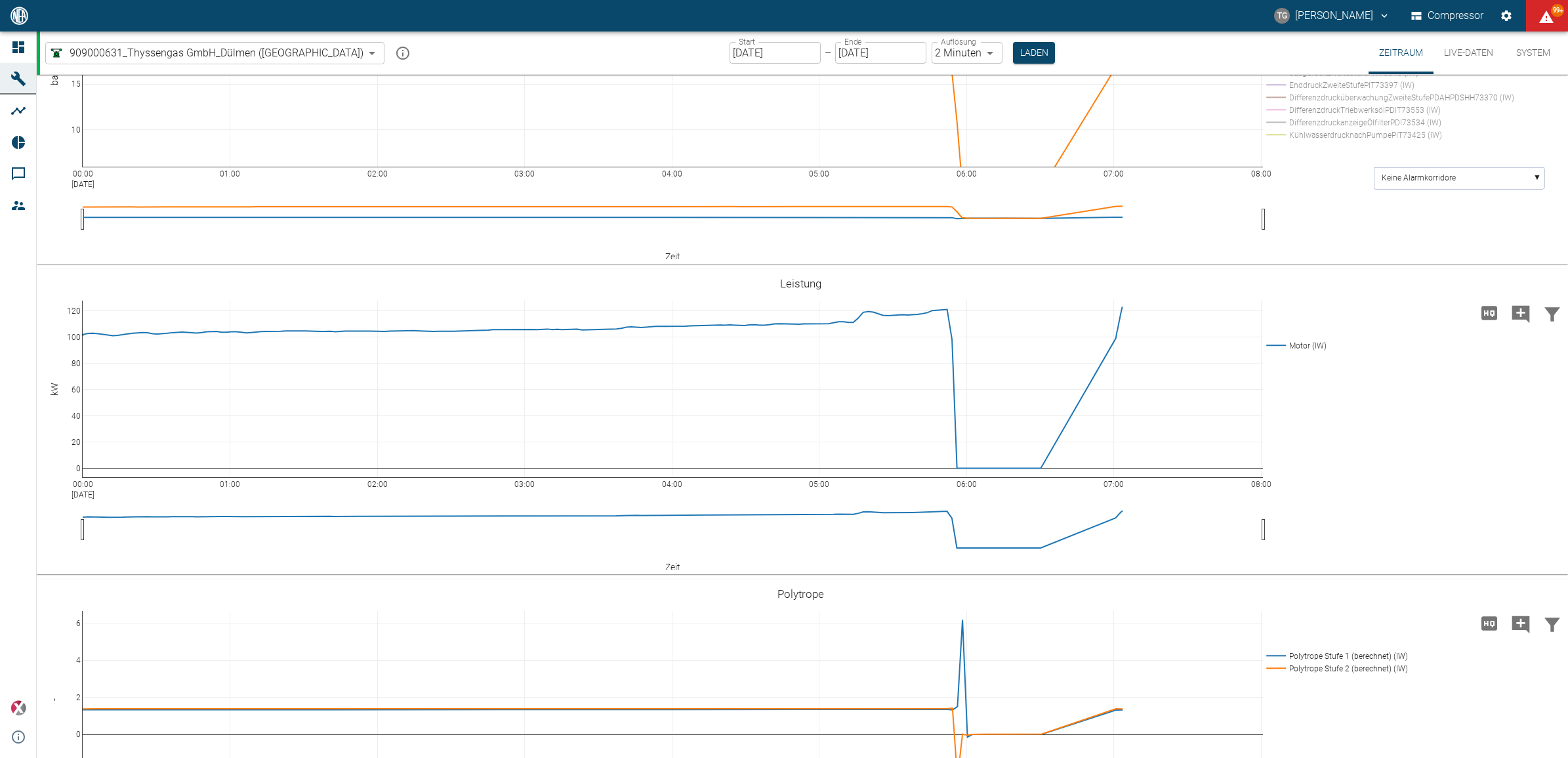
drag, startPoint x: 73, startPoint y: 580, endPoint x: 73, endPoint y: 617, distance: 37.0
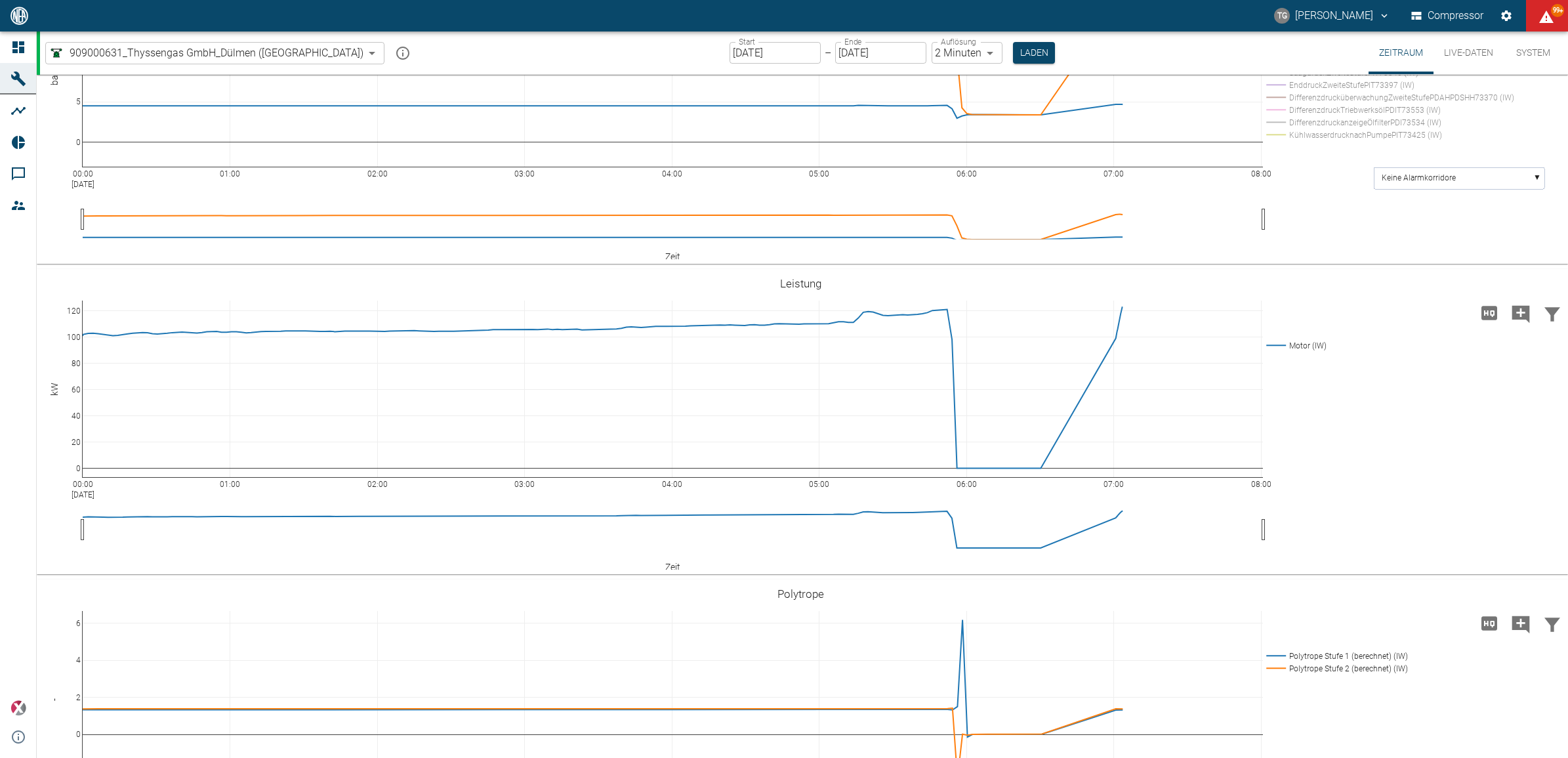
drag, startPoint x: 73, startPoint y: 496, endPoint x: 77, endPoint y: 444, distance: 52.2
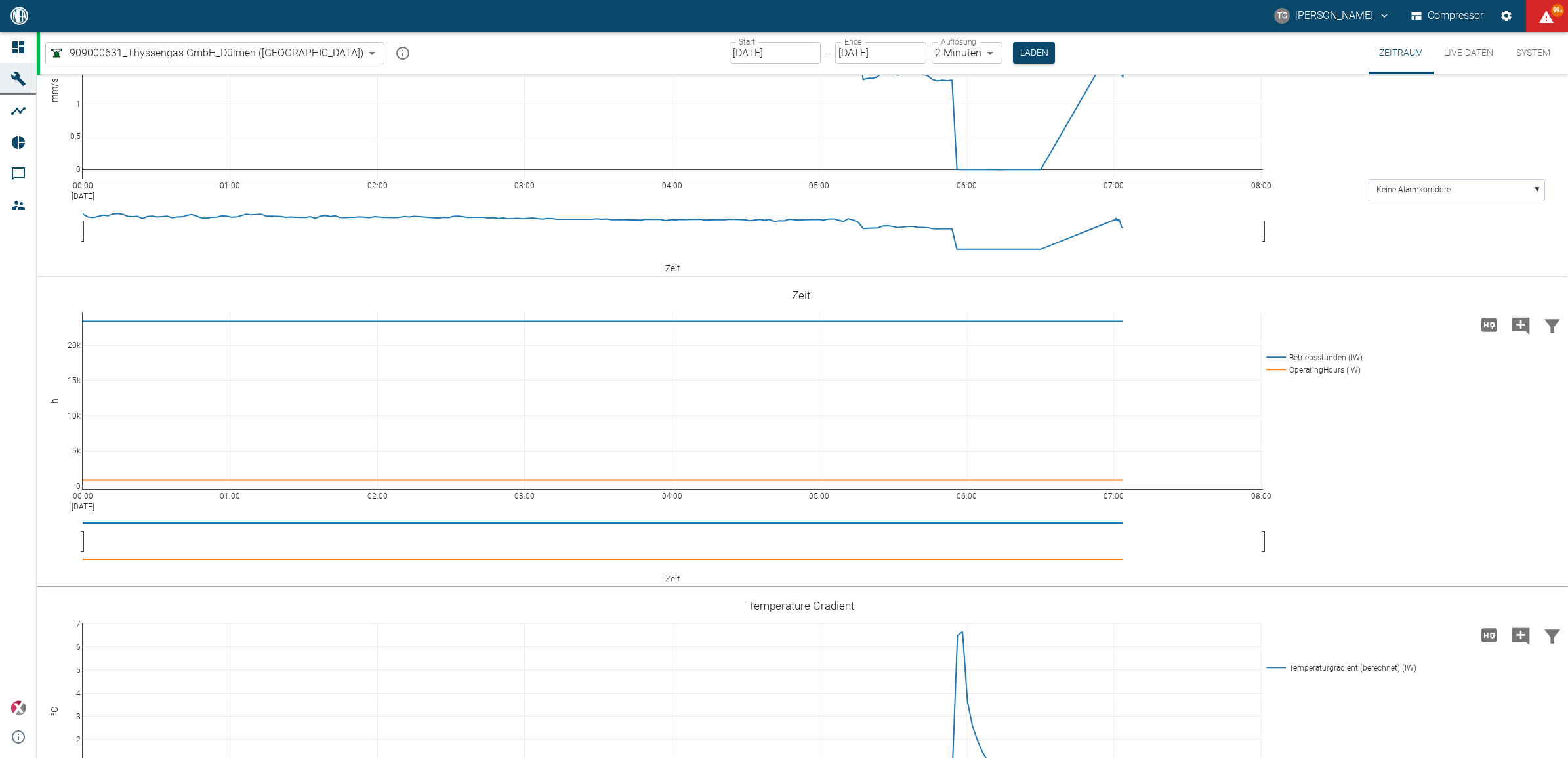
scroll to position [0, 0]
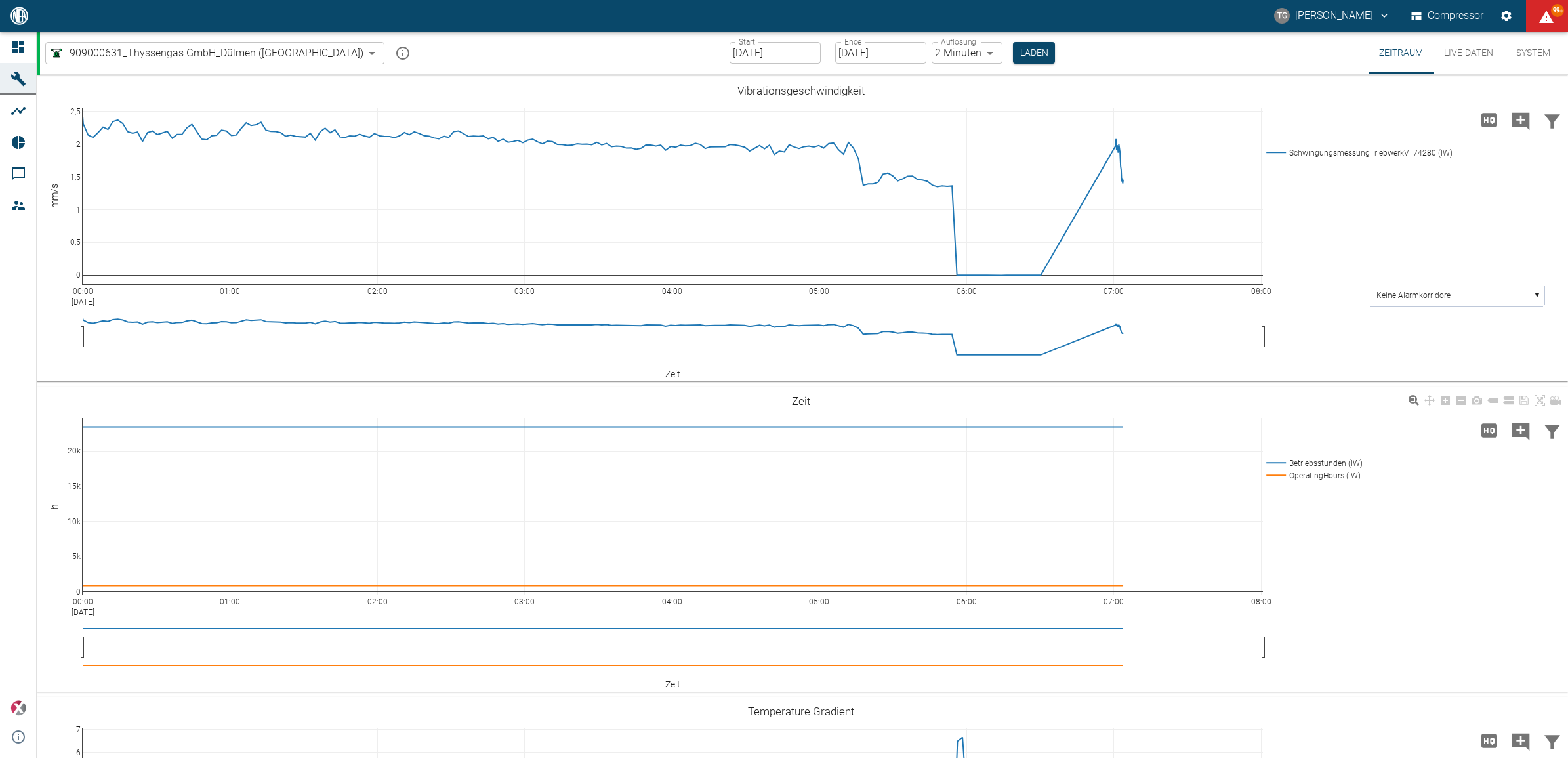
click at [1356, 520] on div "00:00 Sep 9, 2025 01:00 02:00 03:00 04:00 05:00 06:00 07:00 08:00 0 5k 10k 15k …" at bounding box center [800, 539] width 1528 height 295
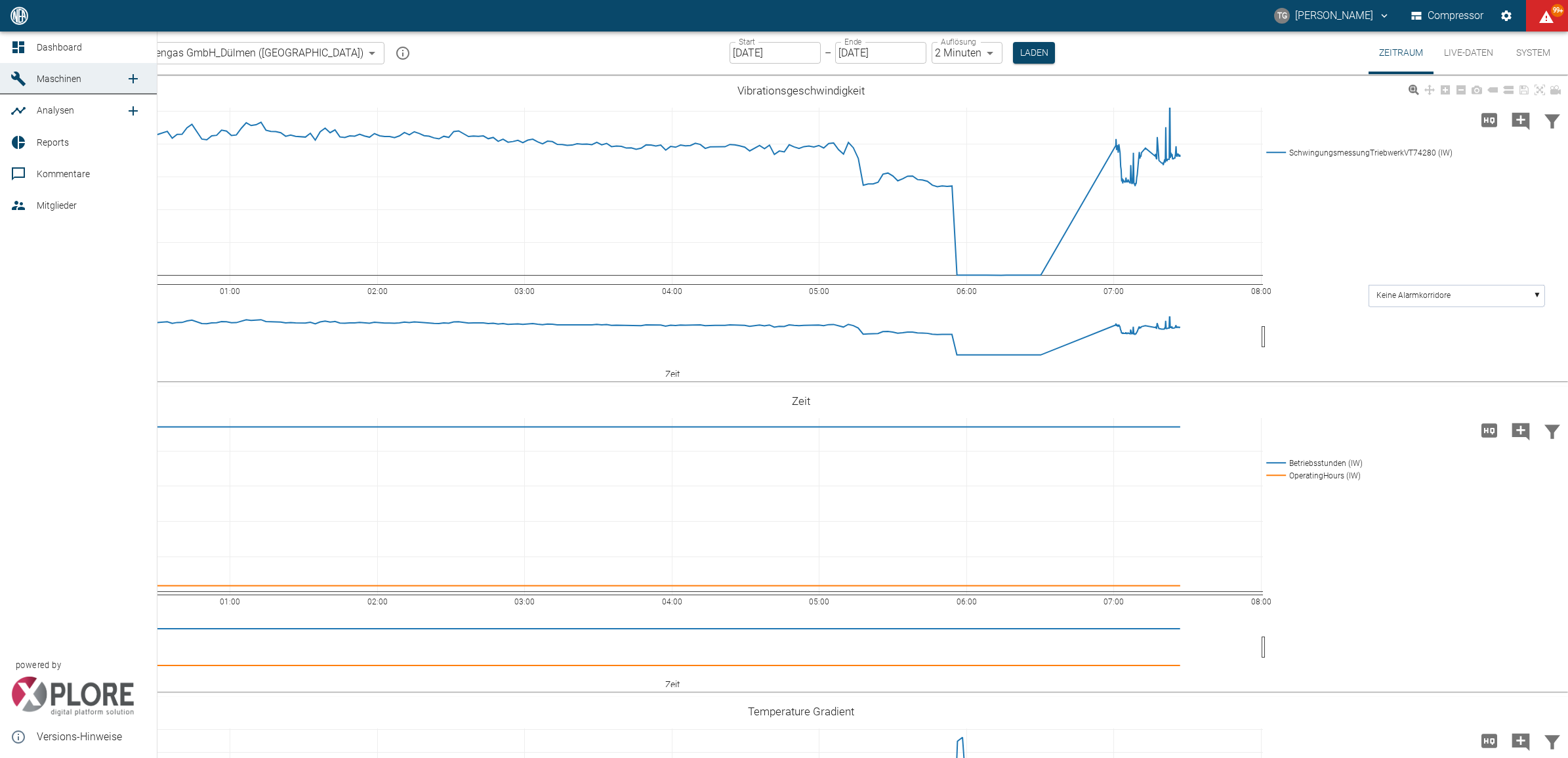
drag, startPoint x: 31, startPoint y: 53, endPoint x: 437, endPoint y: 203, distance: 432.8
click at [31, 53] on link "Dashboard" at bounding box center [78, 46] width 156 height 31
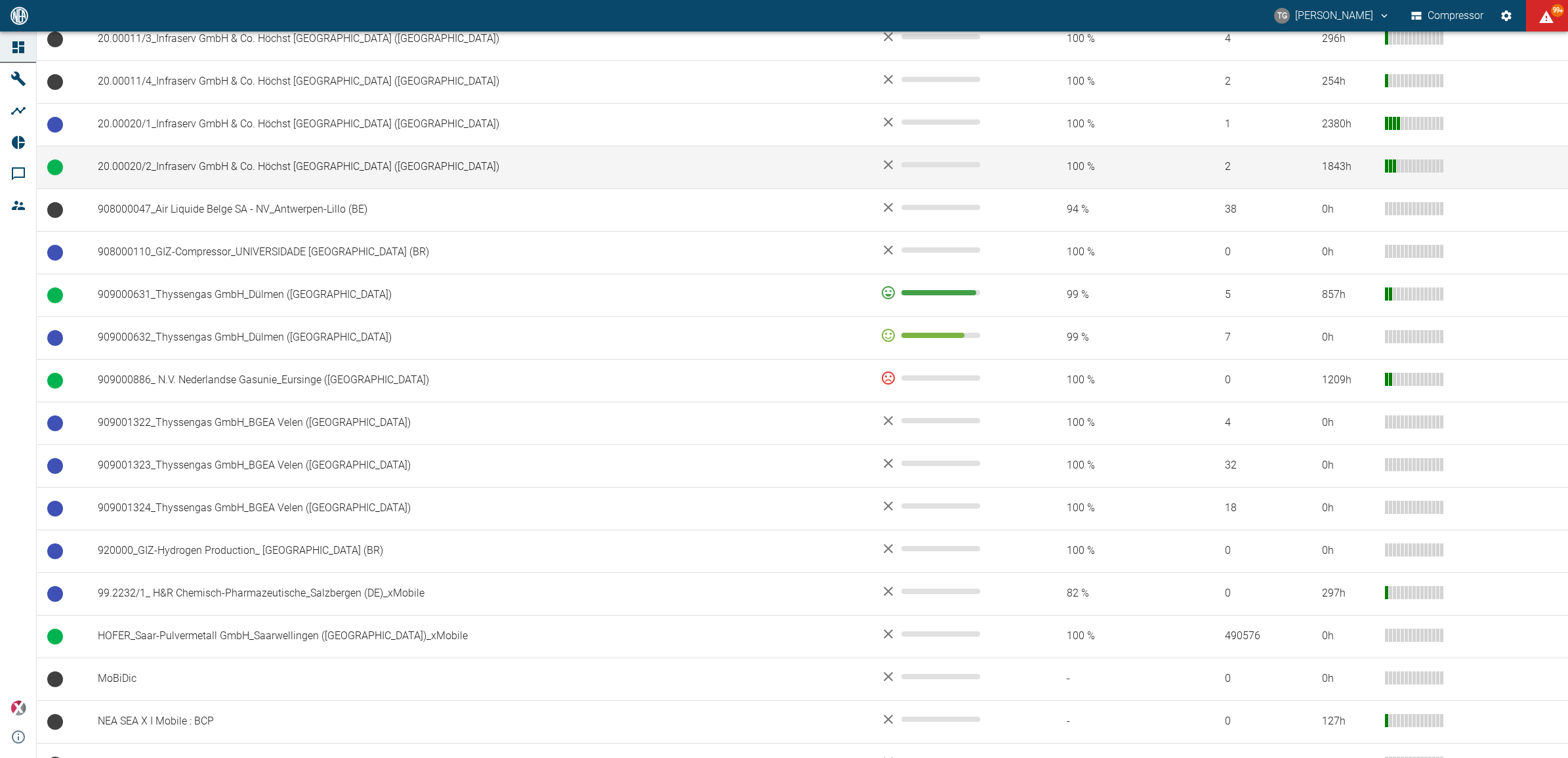
scroll to position [807, 0]
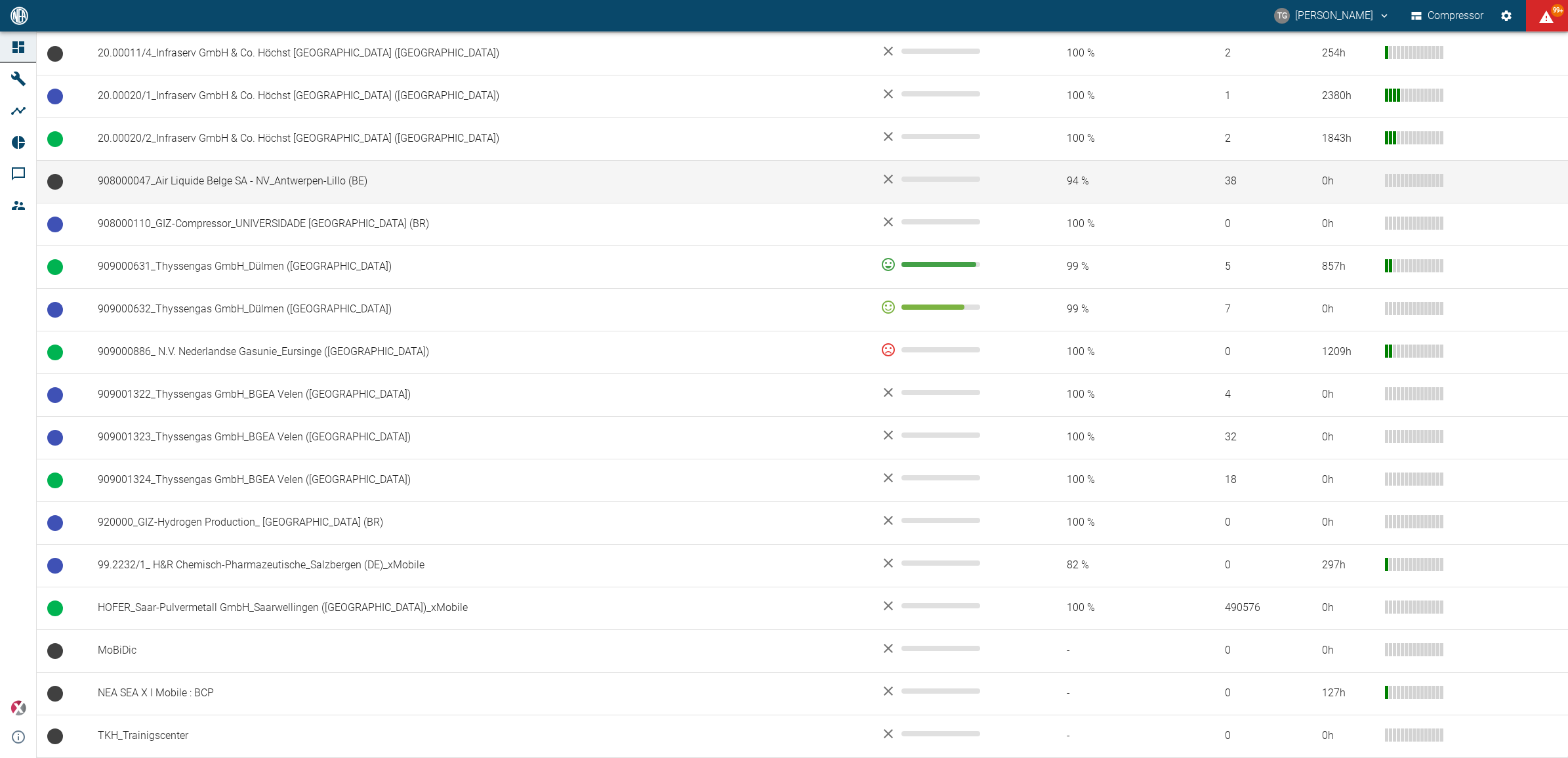
click at [166, 190] on td "908000047_Air Liquide Belge SA - NV_Antwerpen-Lillo (BE)" at bounding box center [478, 181] width 783 height 42
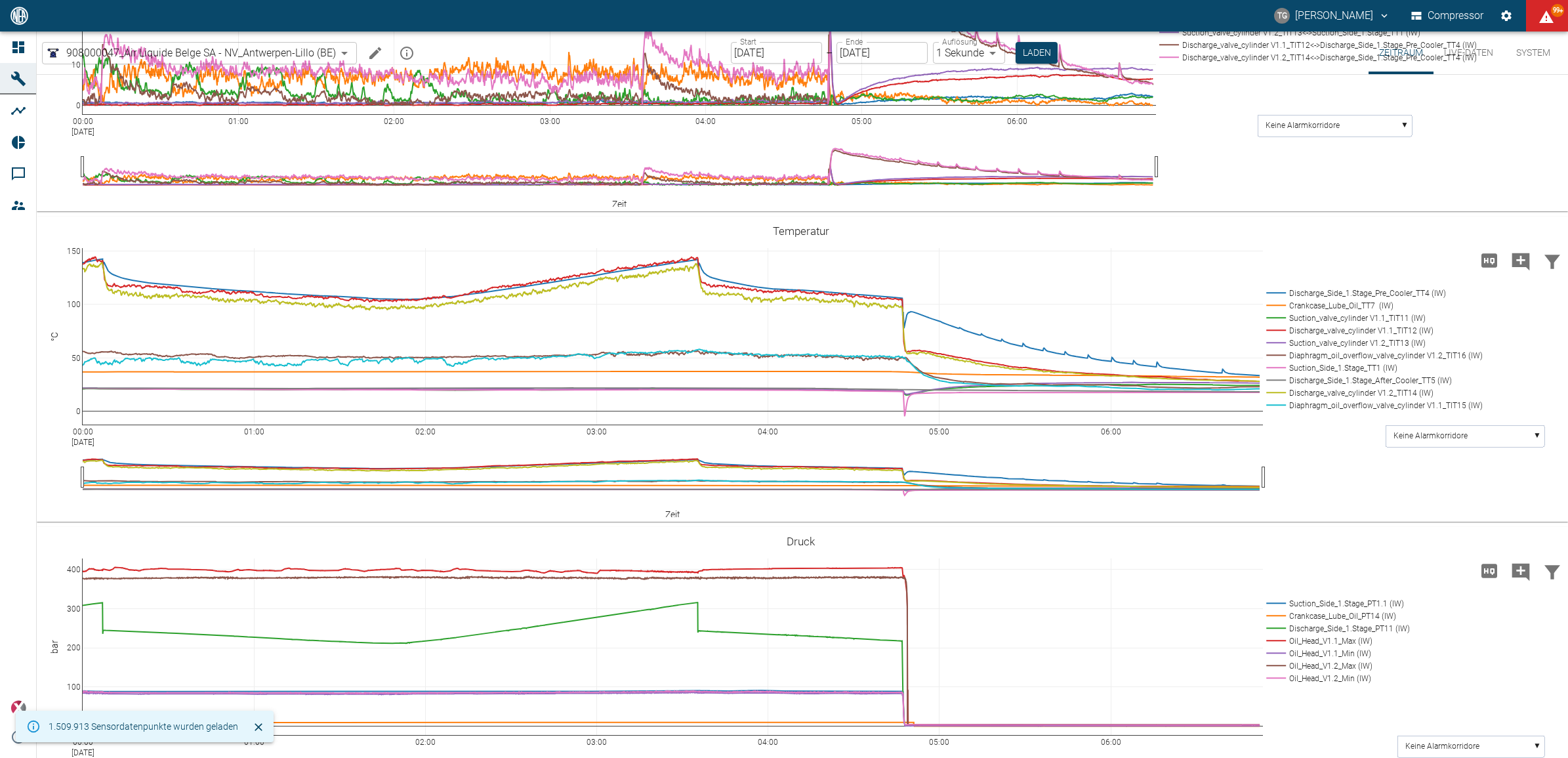
scroll to position [656, 0]
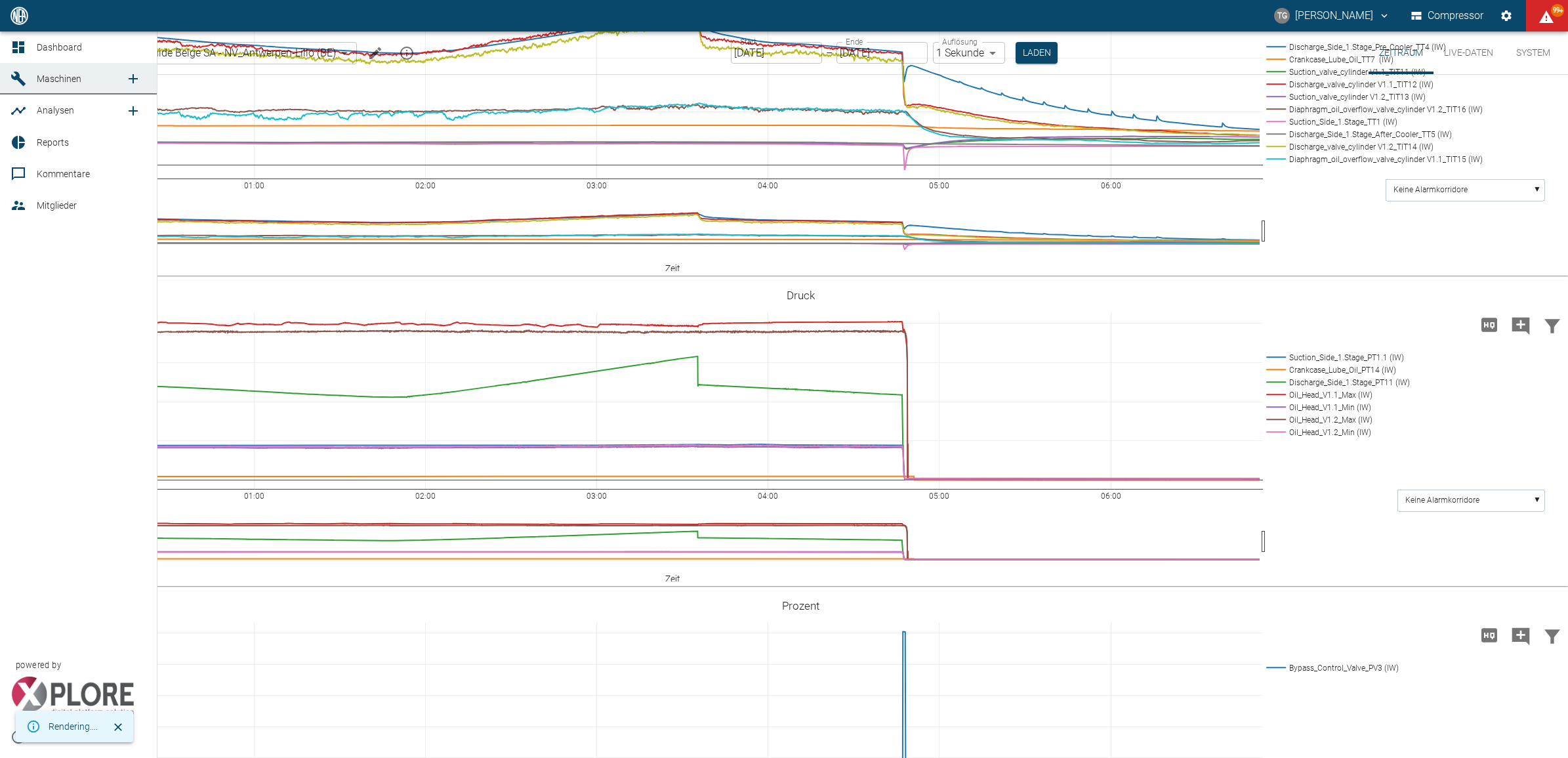
drag, startPoint x: 19, startPoint y: 44, endPoint x: 561, endPoint y: 279, distance: 590.8
click at [19, 44] on icon at bounding box center [18, 47] width 16 height 16
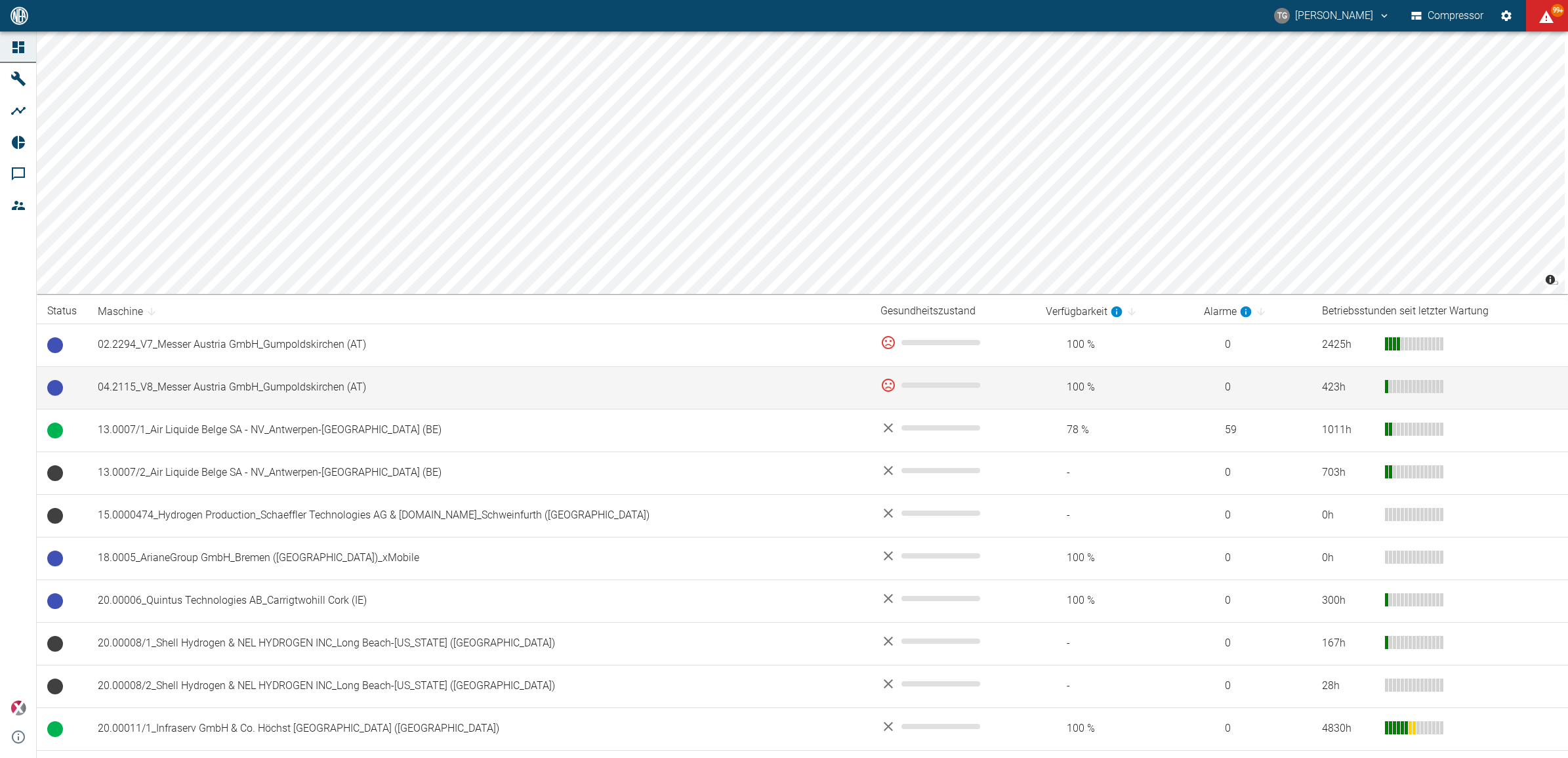
scroll to position [82, 0]
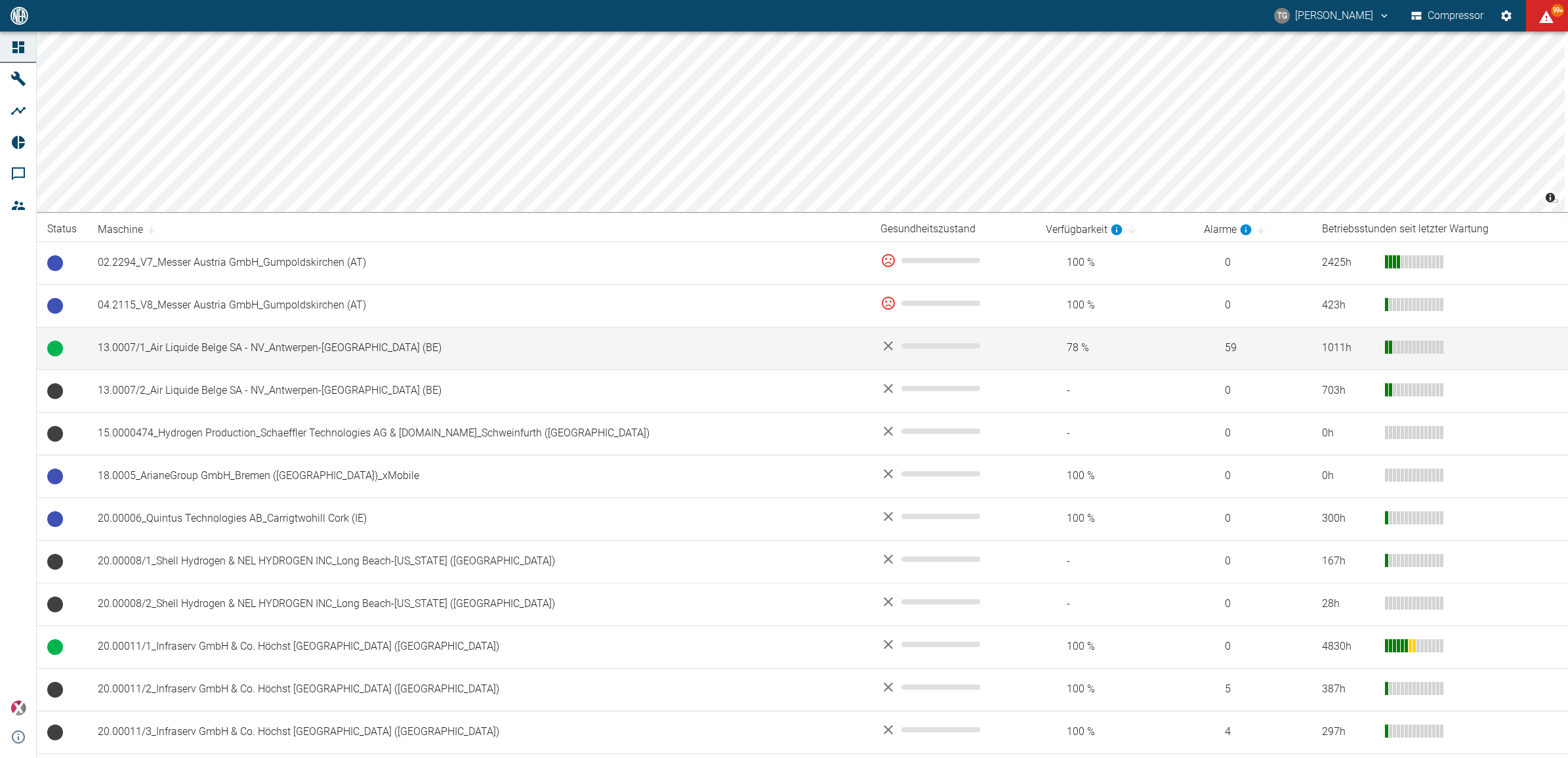
click at [159, 340] on td "13.0007/1_Air Liquide Belge SA - NV_Antwerpen-[GEOGRAPHIC_DATA] (BE)" at bounding box center [478, 347] width 783 height 42
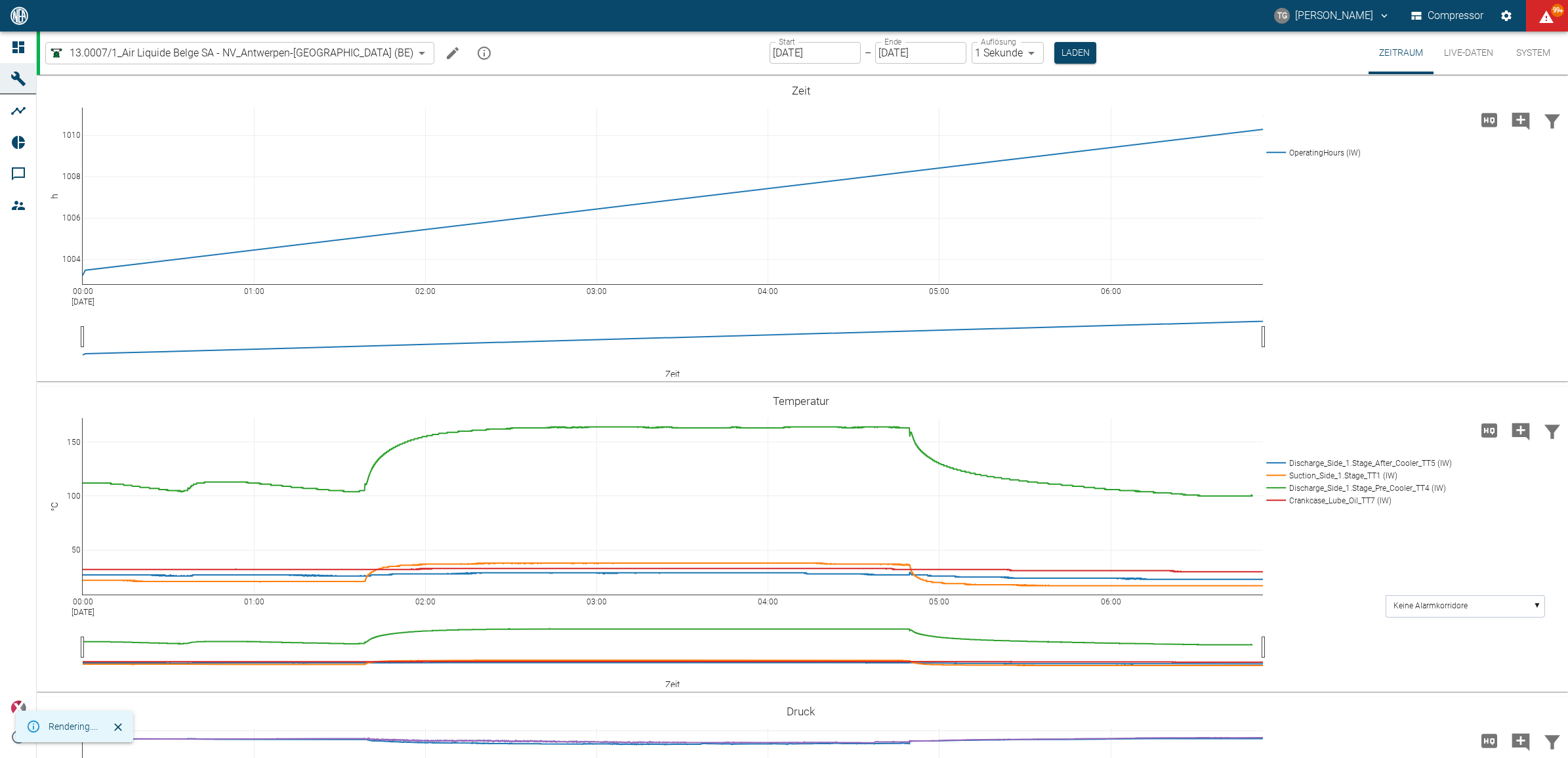
click at [0, 28] on html "TG [PERSON_NAME] Compressor 99+ Dashboard Maschinen Analysen Reports Kommentare…" at bounding box center [784, 379] width 1568 height 758
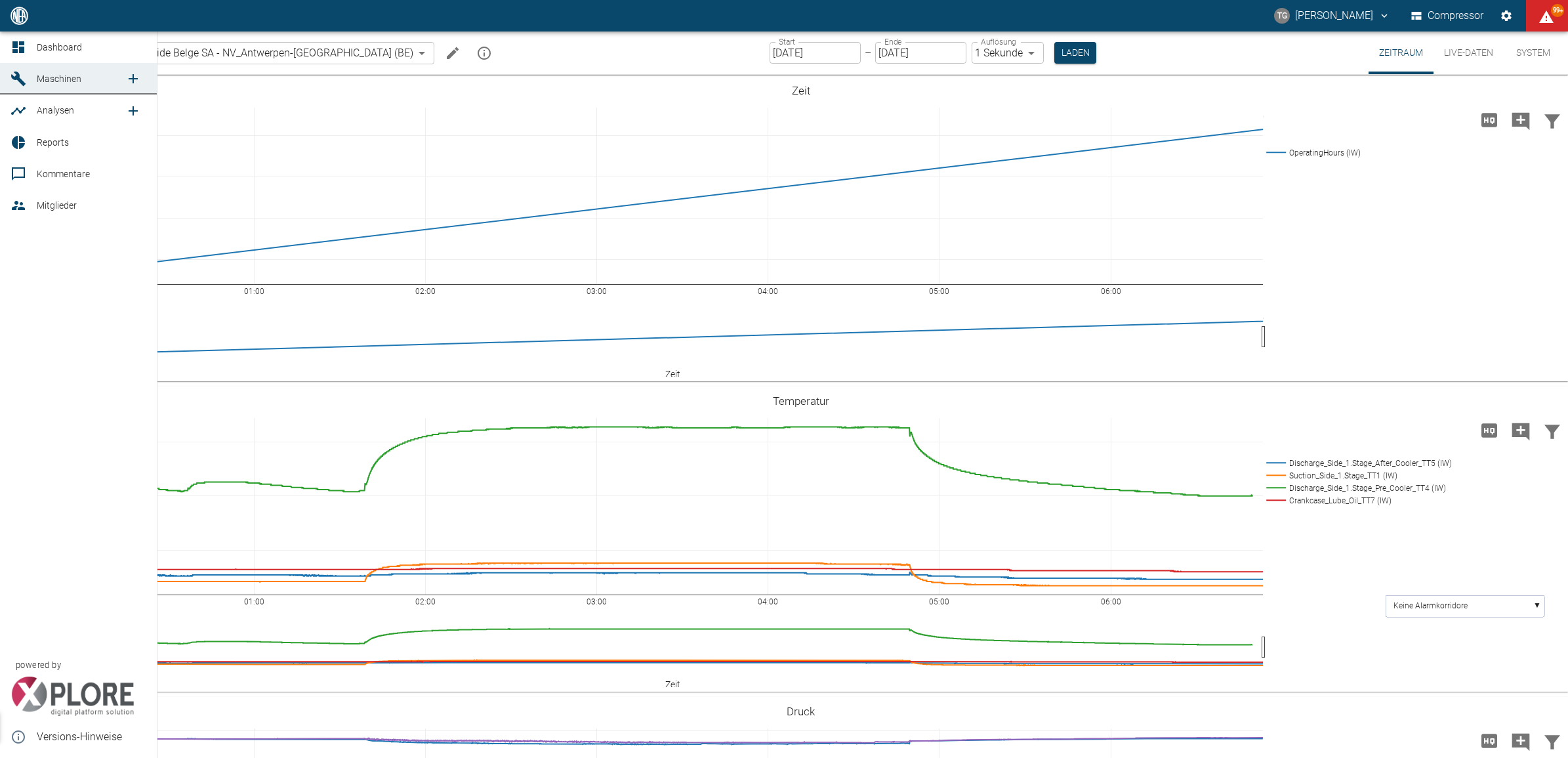
click at [10, 48] on icon at bounding box center [18, 47] width 16 height 16
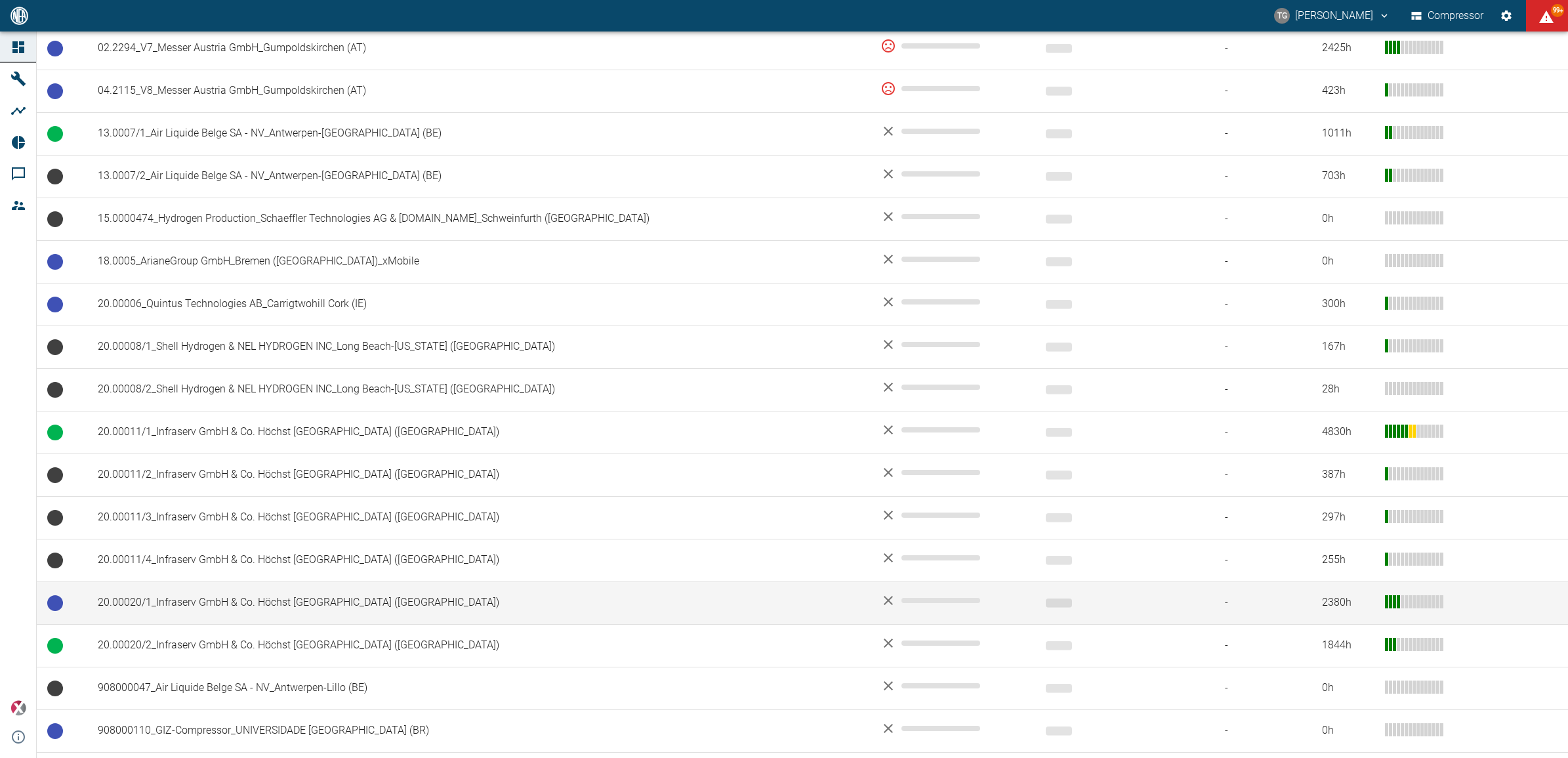
scroll to position [328, 0]
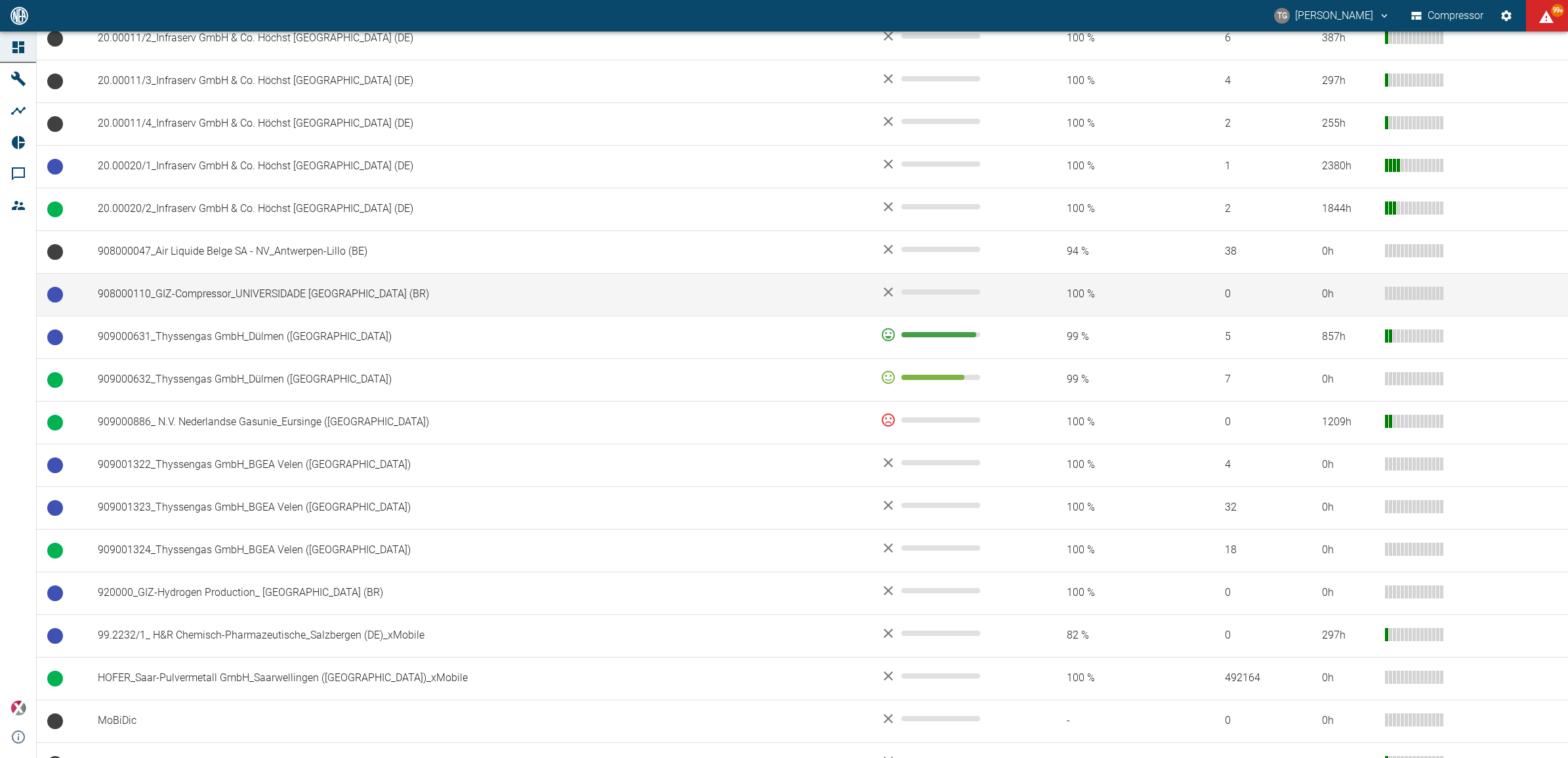
scroll to position [738, 0]
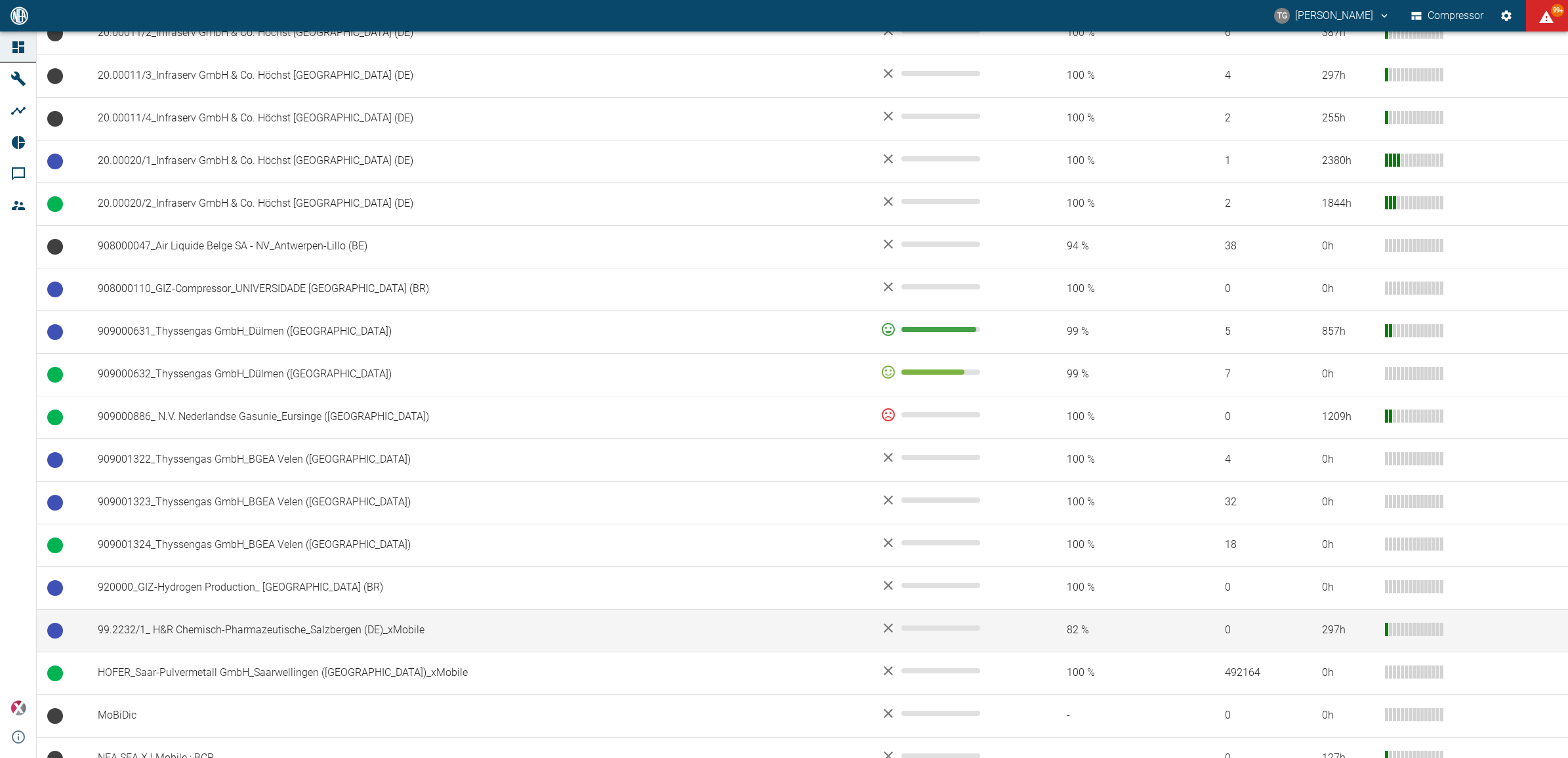
click at [263, 633] on td "99.2232/1_ H&R Chemisch-Pharmazeutische_Salzbergen (DE)_xMobile" at bounding box center [478, 629] width 783 height 42
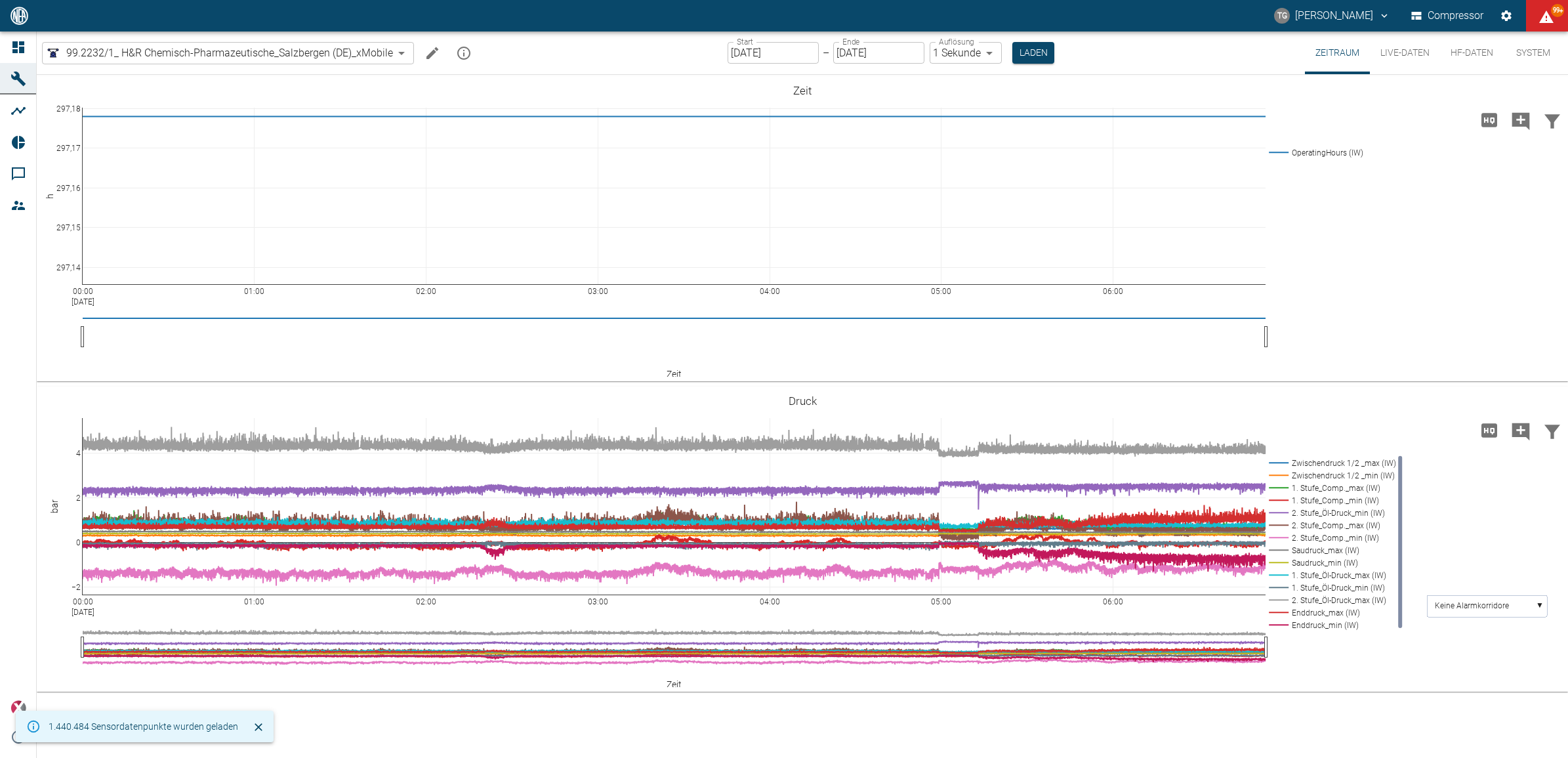
click at [752, 47] on input "[DATE]" at bounding box center [773, 53] width 91 height 22
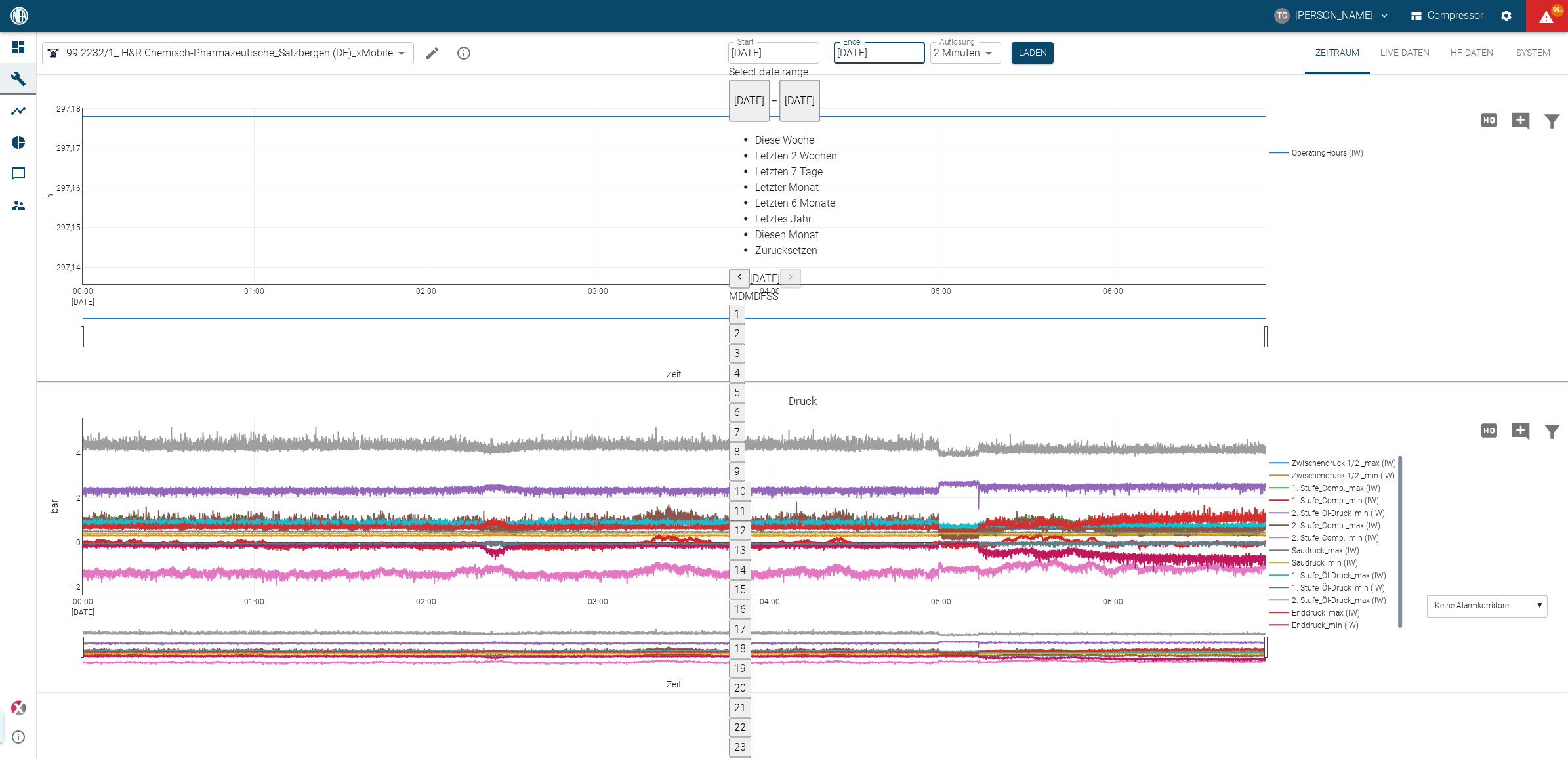
type input "[DATE]"
type input "2min"
type input "[DATE]"
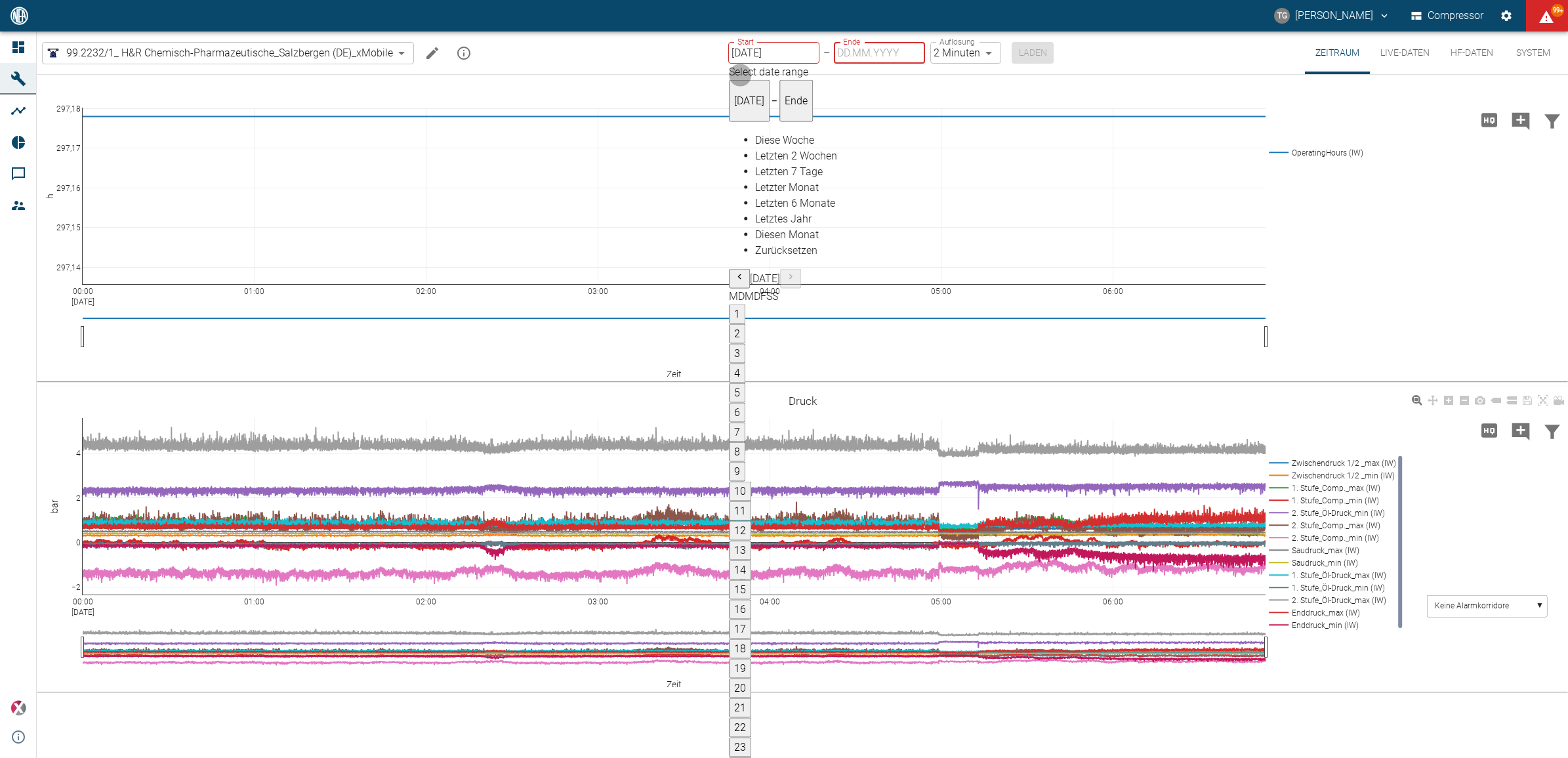
type input "[DATE]"
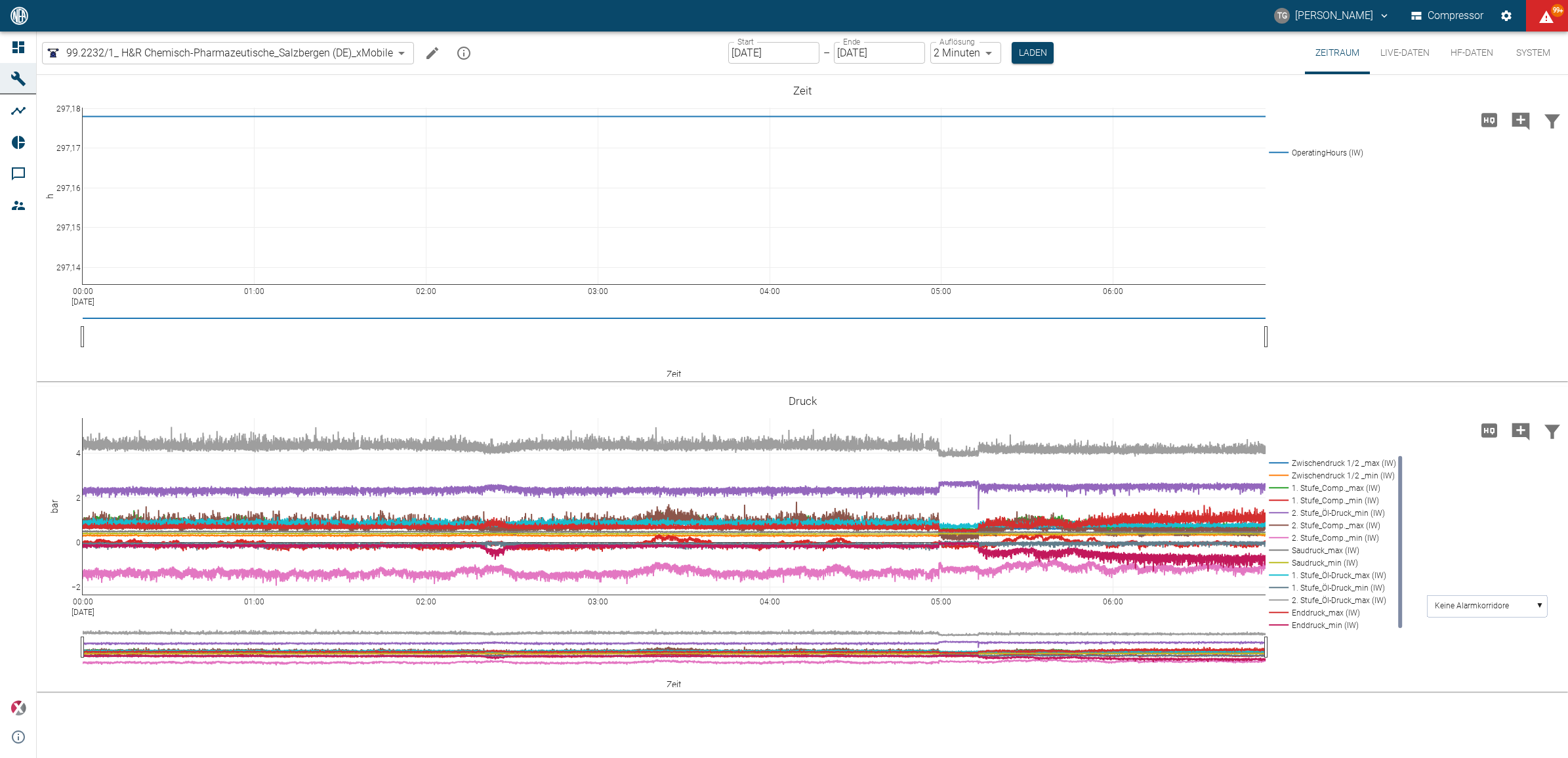
click at [1055, 47] on div "99.2232/1_ H&R Chemisch-Pharmazeutische_Salzbergen (DE)_xMobile 6241a9a4-5e13-4…" at bounding box center [802, 52] width 1531 height 42
click at [1037, 48] on button "Laden" at bounding box center [1032, 53] width 42 height 22
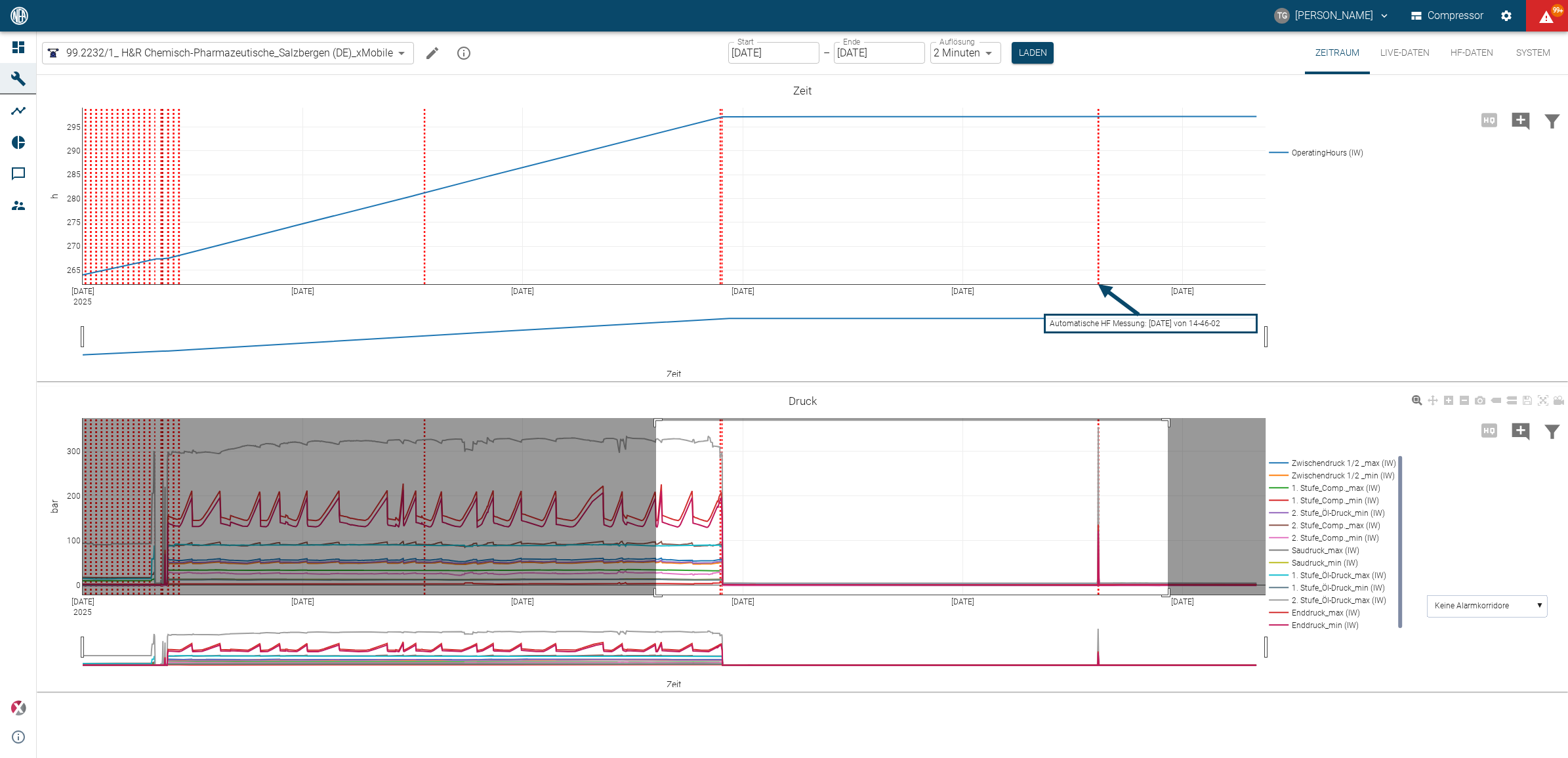
drag, startPoint x: 656, startPoint y: 421, endPoint x: 1168, endPoint y: 645, distance: 558.9
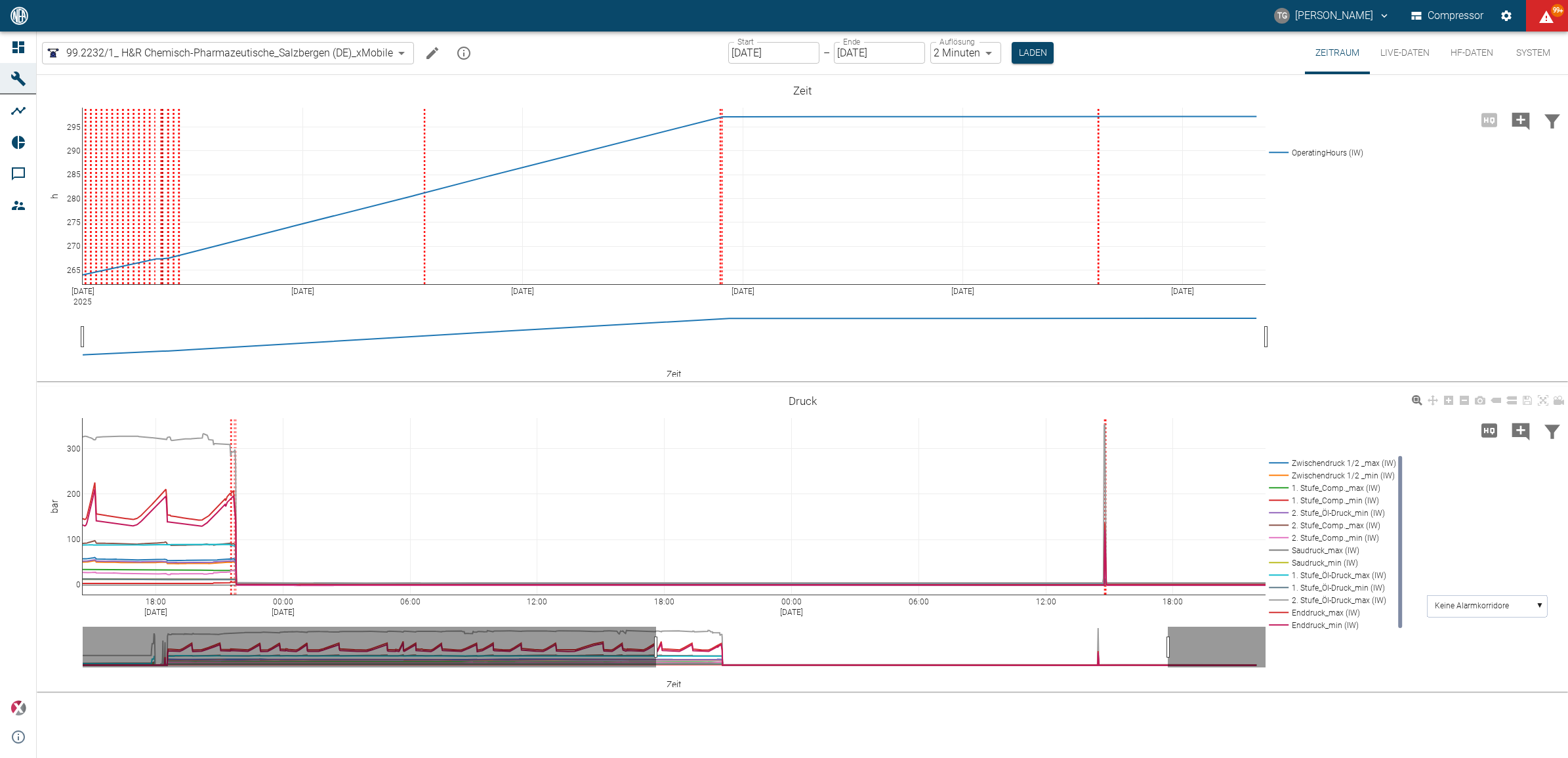
click at [1543, 403] on icon at bounding box center [1543, 399] width 10 height 10
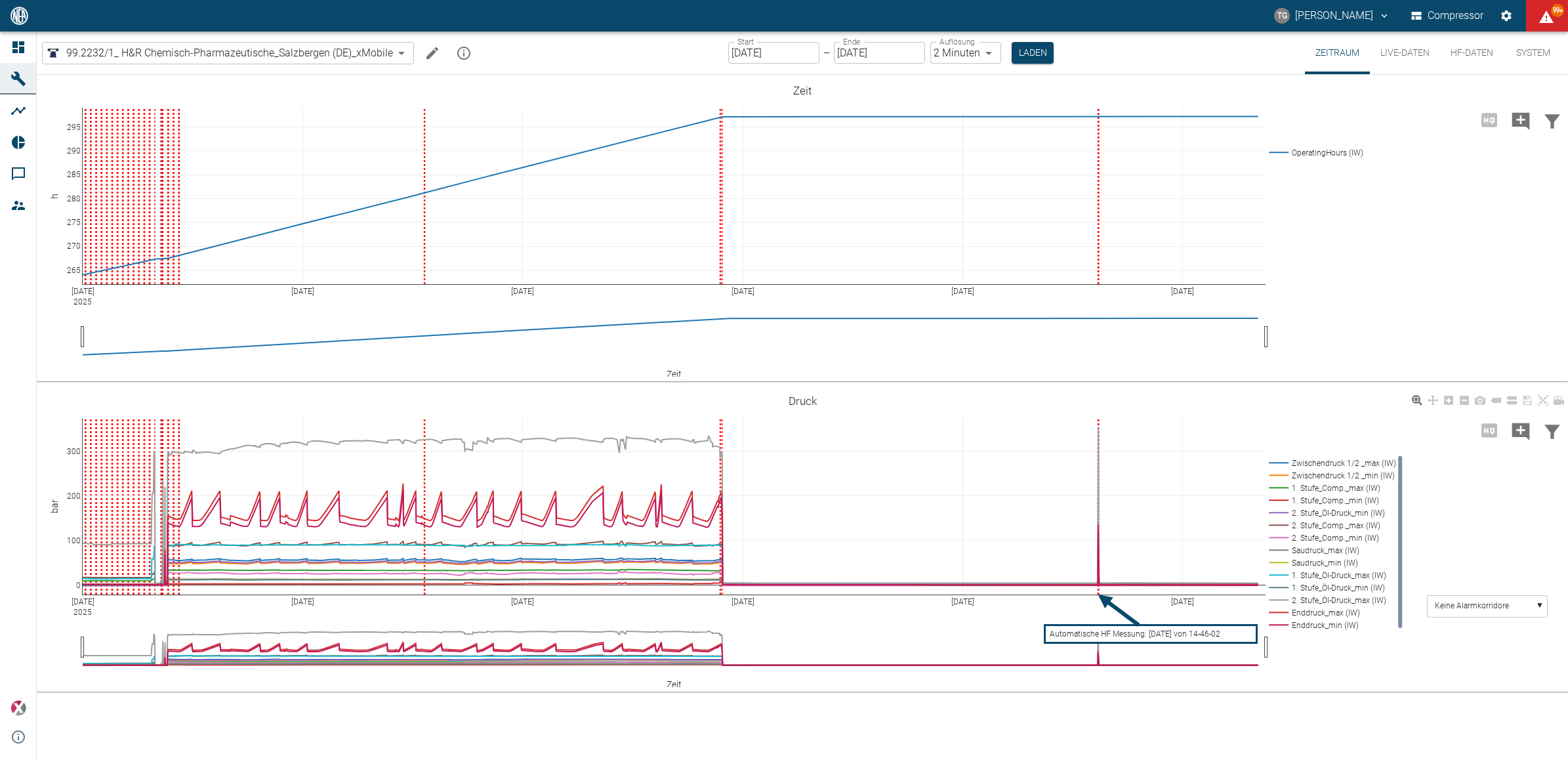
click at [1310, 666] on div "[DATE] Sep [DATE] [DATE] [DATE] [DATE] 9 0 100 200 300 Zwischendruck 1/2 _max (…" at bounding box center [802, 539] width 1531 height 295
click at [675, 54] on div "99.2232/1_ H&R Chemisch-Pharmazeutische_Salzbergen (DE)_xMobile 6241a9a4-5e13-4…" at bounding box center [802, 52] width 1531 height 42
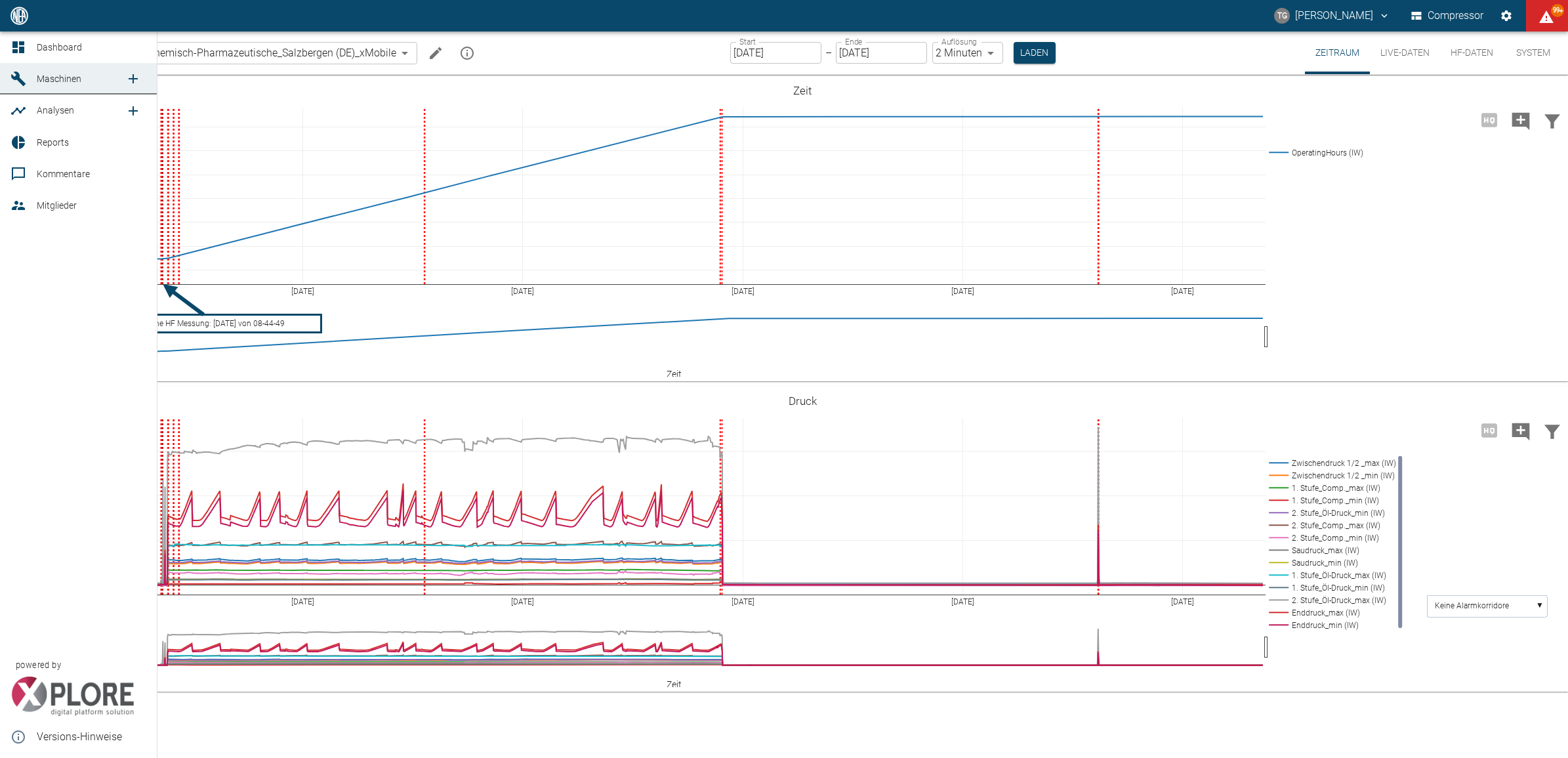
drag, startPoint x: 19, startPoint y: 40, endPoint x: 128, endPoint y: 107, distance: 127.9
click at [19, 40] on icon at bounding box center [18, 47] width 16 height 16
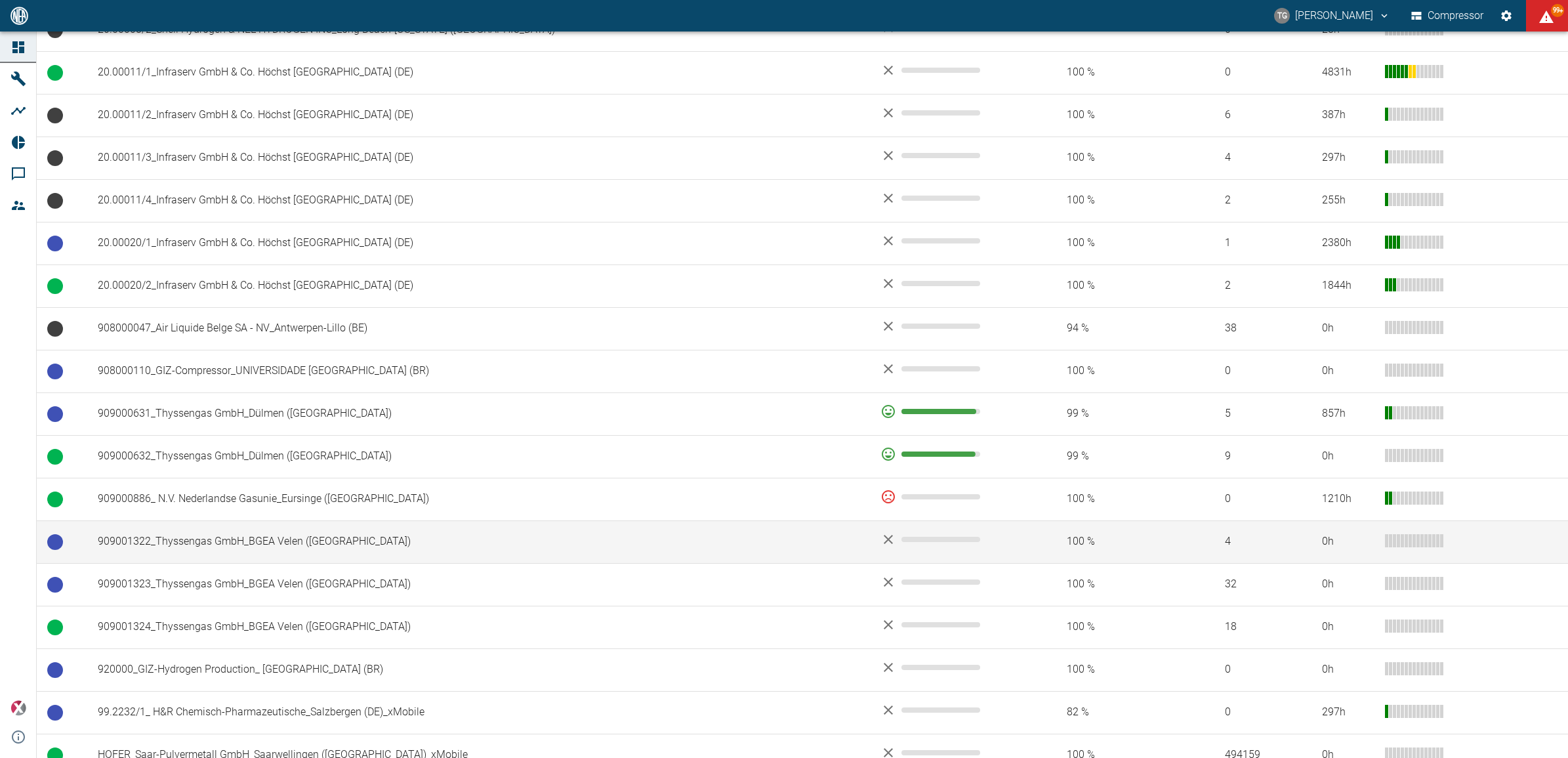
scroll to position [807, 0]
